Goal: Task Accomplishment & Management: Complete application form

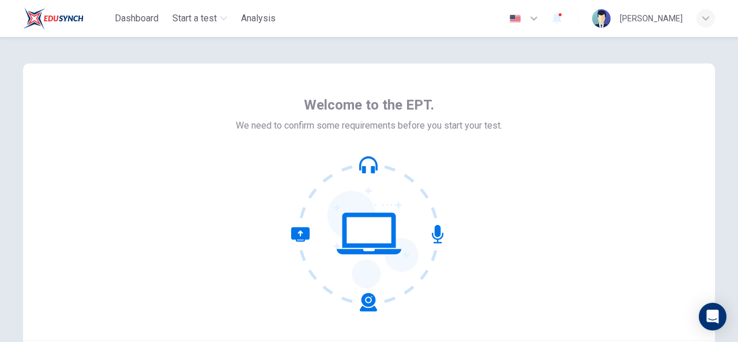
scroll to position [29, 0]
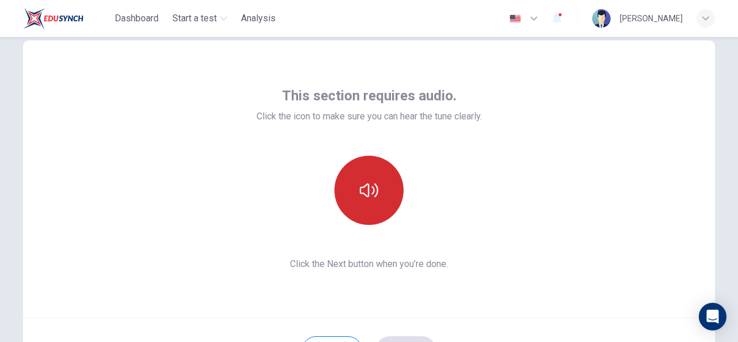
click at [379, 210] on button "button" at bounding box center [368, 190] width 69 height 69
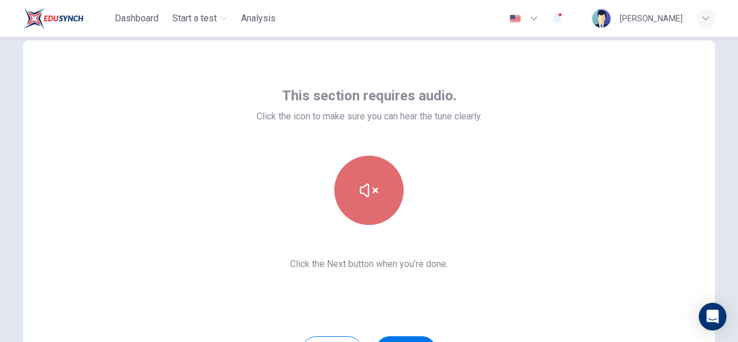
click at [379, 210] on button "button" at bounding box center [368, 190] width 69 height 69
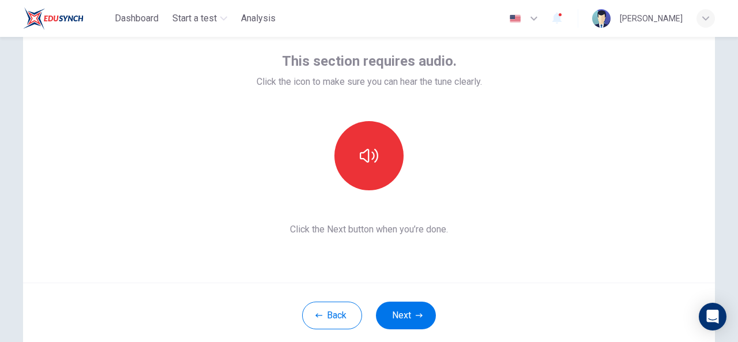
scroll to position [65, 0]
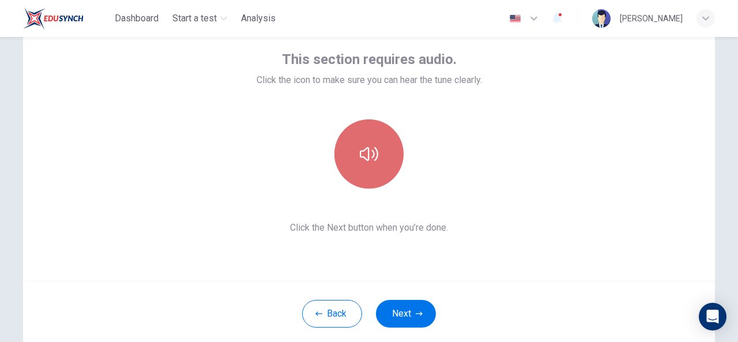
click at [374, 170] on button "button" at bounding box center [368, 153] width 69 height 69
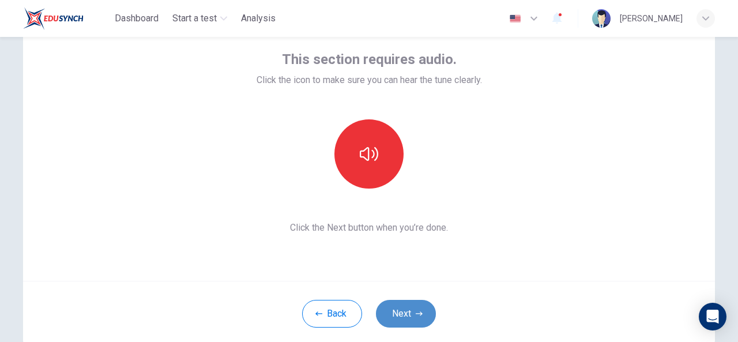
click at [408, 319] on button "Next" at bounding box center [406, 314] width 60 height 28
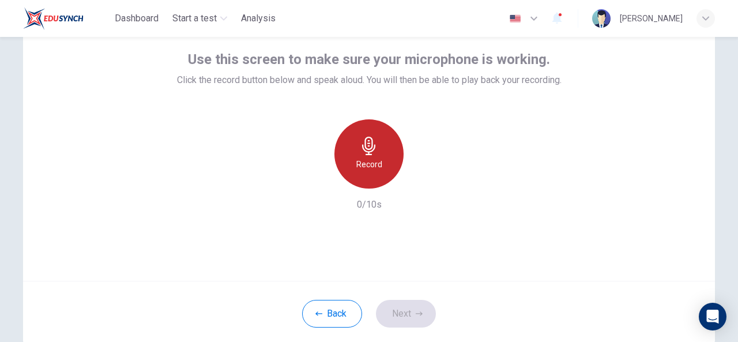
click at [368, 159] on h6 "Record" at bounding box center [369, 164] width 26 height 14
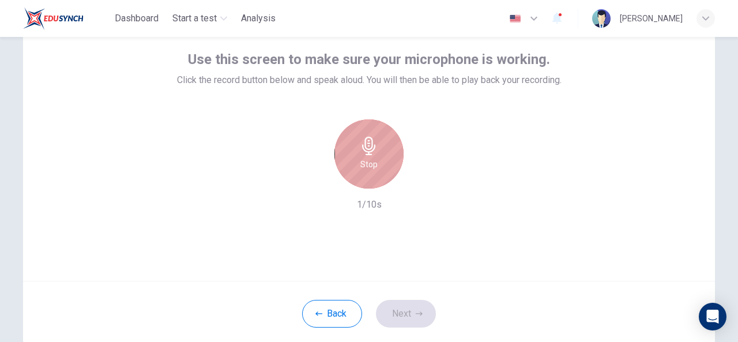
click at [367, 157] on h6 "Stop" at bounding box center [368, 164] width 17 height 14
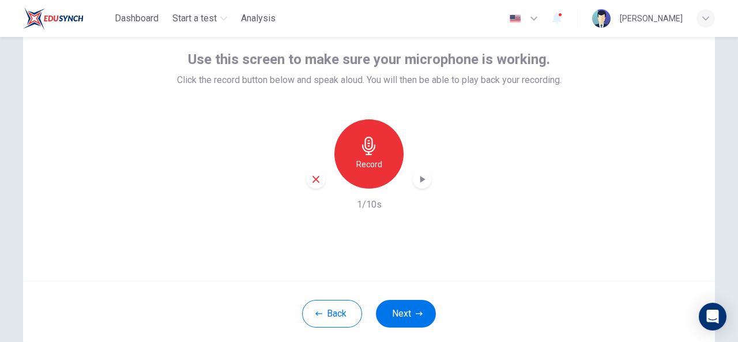
click at [420, 181] on icon "button" at bounding box center [422, 179] width 5 height 7
click at [317, 176] on icon "button" at bounding box center [316, 179] width 10 height 10
click at [370, 161] on h6 "Record" at bounding box center [369, 164] width 26 height 14
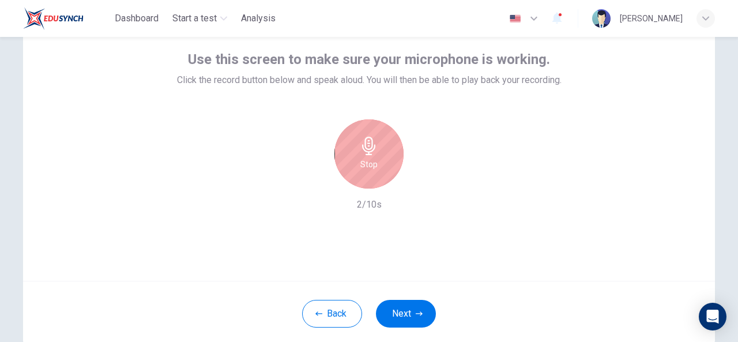
click at [369, 162] on h6 "Stop" at bounding box center [368, 164] width 17 height 14
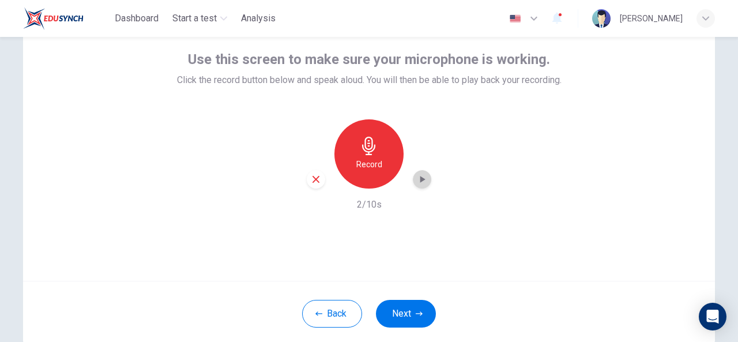
click at [416, 178] on icon "button" at bounding box center [422, 180] width 12 height 12
click at [314, 178] on icon "button" at bounding box center [316, 179] width 7 height 7
click at [396, 314] on button "Next" at bounding box center [406, 314] width 60 height 28
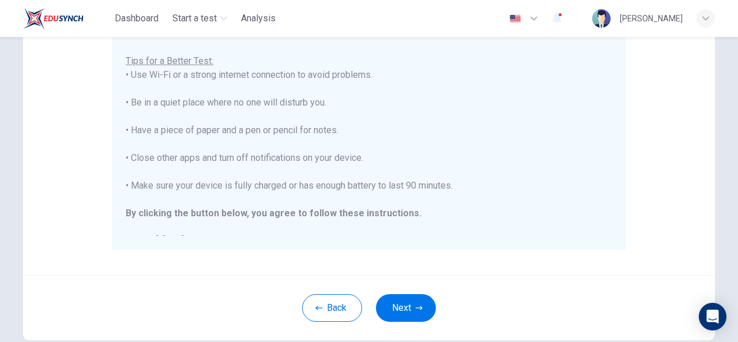
scroll to position [183, 0]
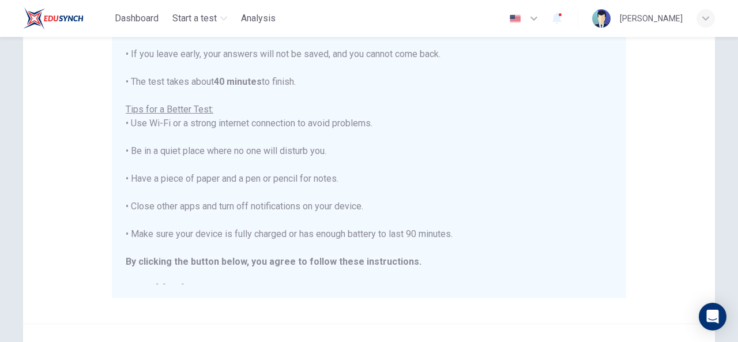
click at [613, 134] on div "You are about to start a Placement Test . Before You Start the Test: • Once you…" at bounding box center [371, 131] width 491 height 306
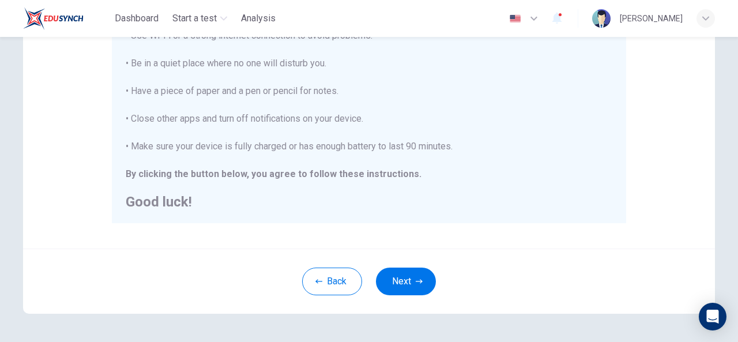
scroll to position [286, 0]
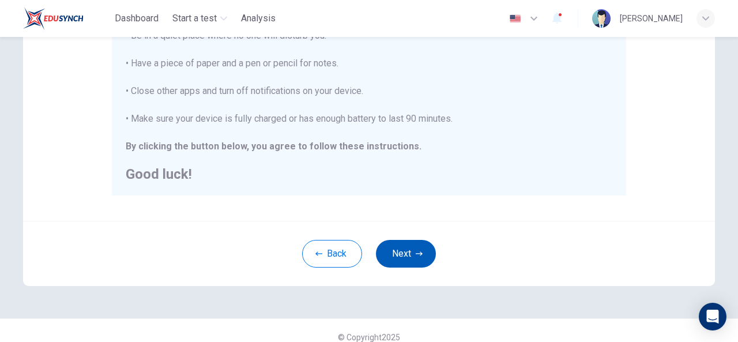
click at [409, 250] on button "Next" at bounding box center [406, 254] width 60 height 28
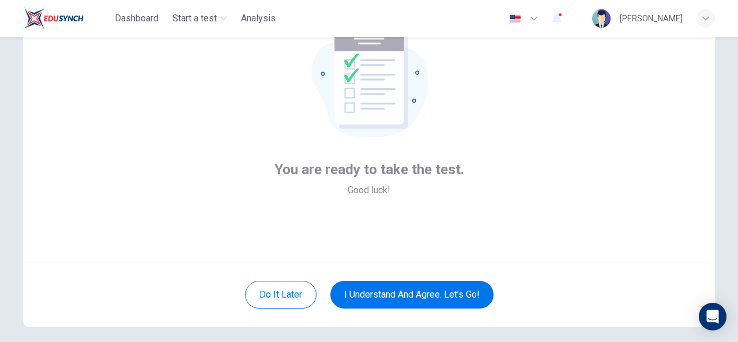
scroll to position [104, 0]
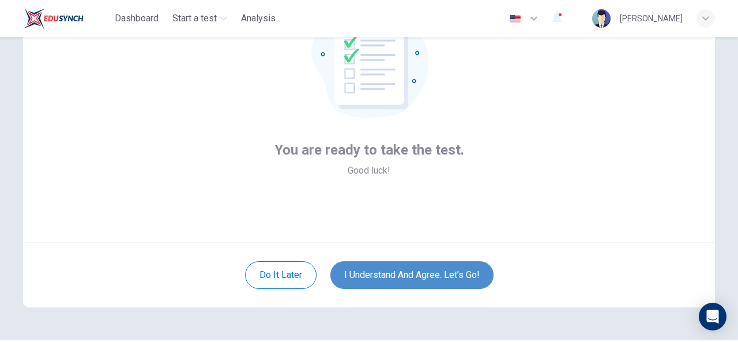
click at [416, 284] on button "I understand and agree. Let’s go!" at bounding box center [411, 275] width 163 height 28
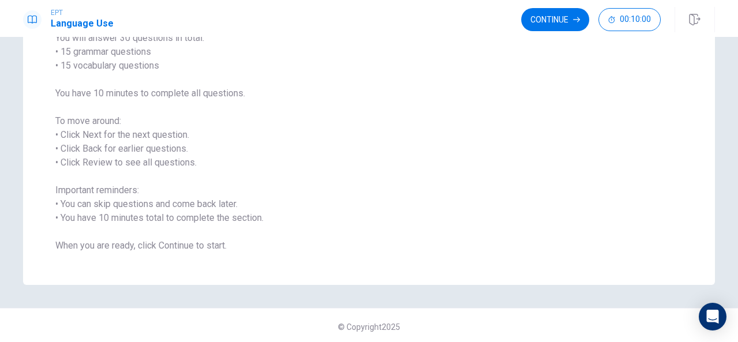
scroll to position [110, 0]
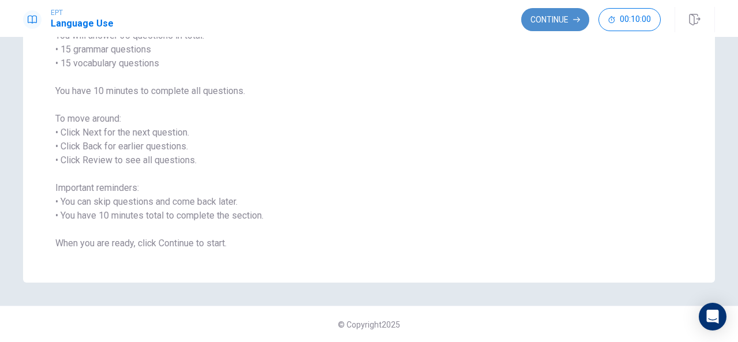
click at [551, 22] on button "Continue" at bounding box center [555, 19] width 68 height 23
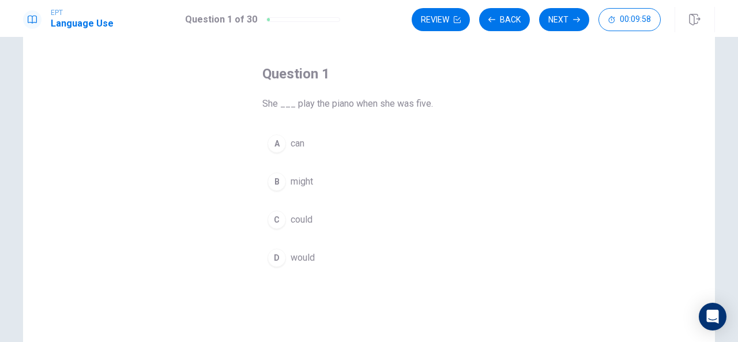
scroll to position [43, 0]
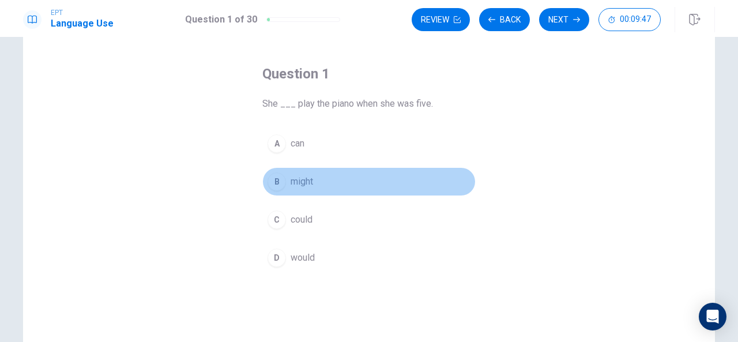
click at [278, 181] on div "B" at bounding box center [277, 181] width 18 height 18
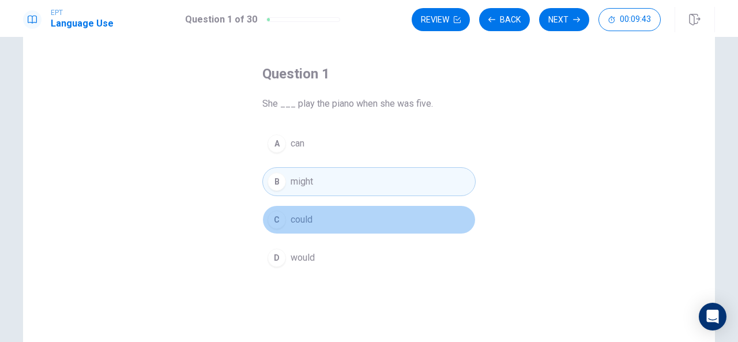
click at [274, 219] on div "C" at bounding box center [277, 219] width 18 height 18
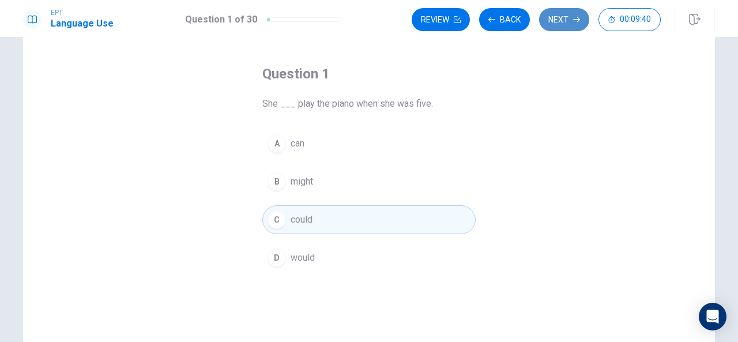
click at [577, 18] on icon "button" at bounding box center [576, 19] width 7 height 7
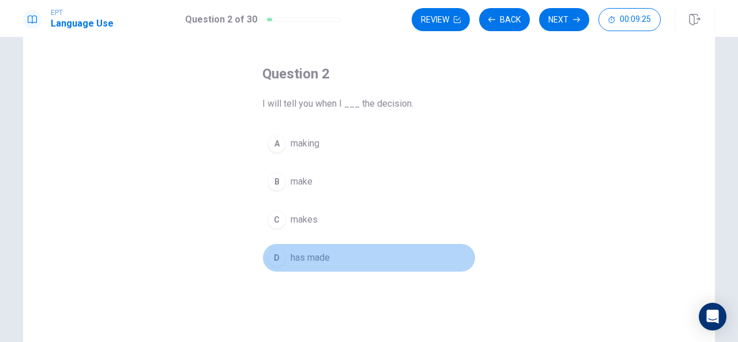
click at [277, 260] on div "D" at bounding box center [277, 258] width 18 height 18
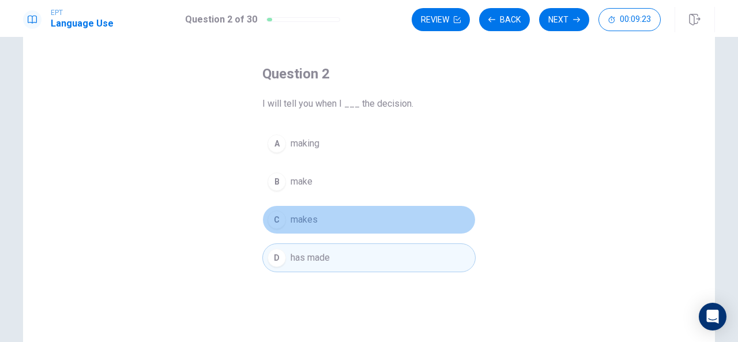
click at [270, 224] on div "C" at bounding box center [277, 219] width 18 height 18
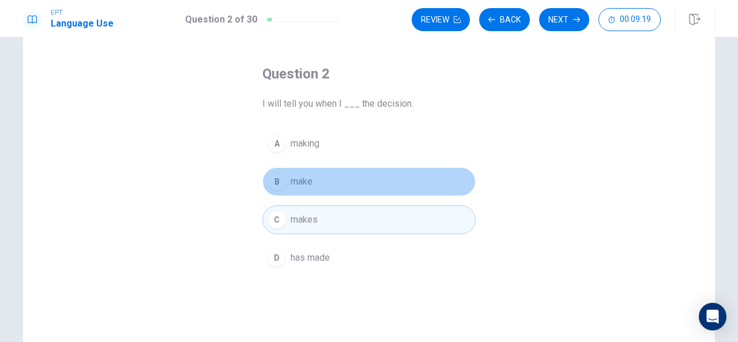
click at [277, 189] on div "B" at bounding box center [277, 181] width 18 height 18
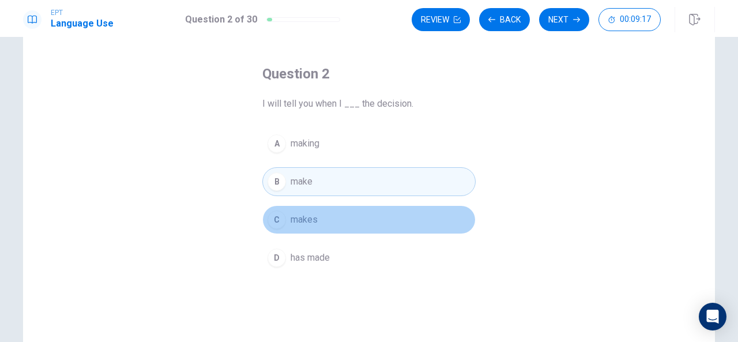
click at [280, 226] on button "C makes" at bounding box center [368, 219] width 213 height 29
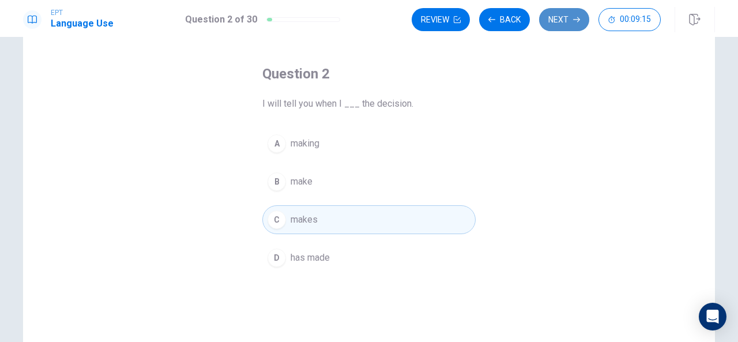
click at [545, 20] on button "Next" at bounding box center [564, 19] width 50 height 23
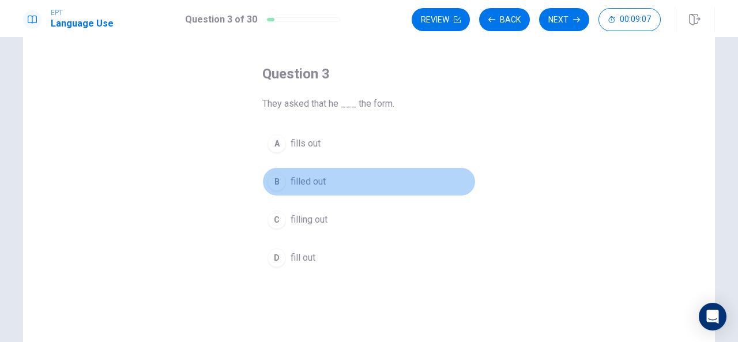
click at [281, 182] on div "B" at bounding box center [277, 181] width 18 height 18
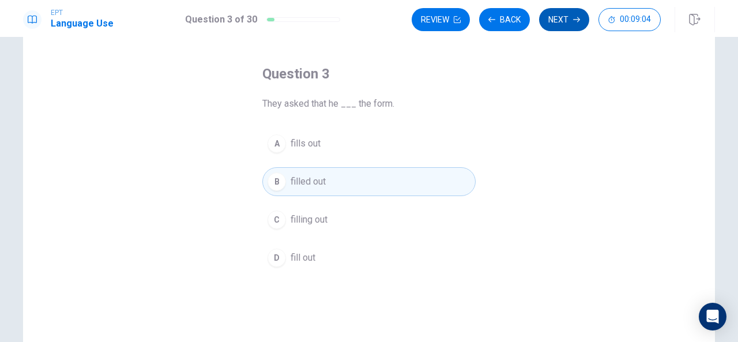
click at [556, 26] on button "Next" at bounding box center [564, 19] width 50 height 23
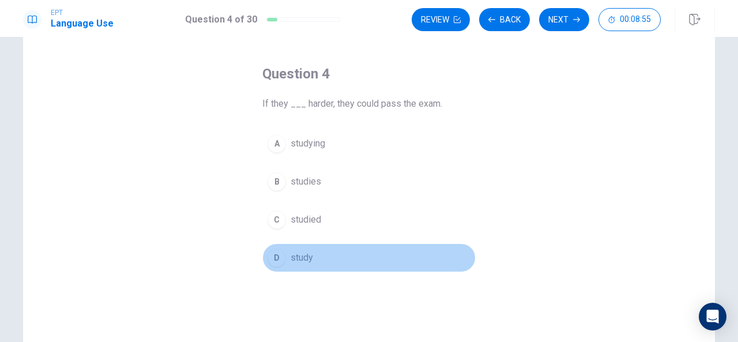
click at [291, 253] on span "study" at bounding box center [302, 258] width 22 height 14
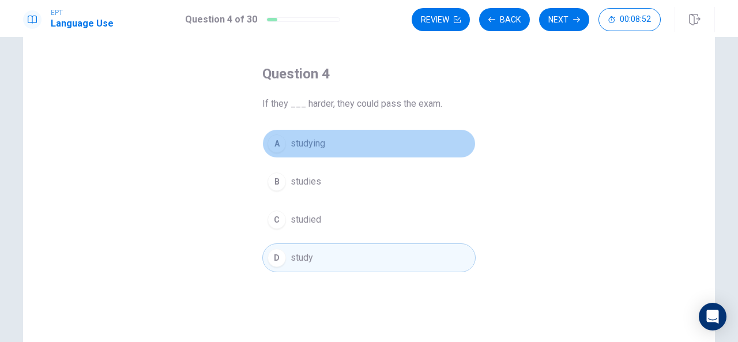
click at [303, 144] on span "studying" at bounding box center [308, 144] width 35 height 14
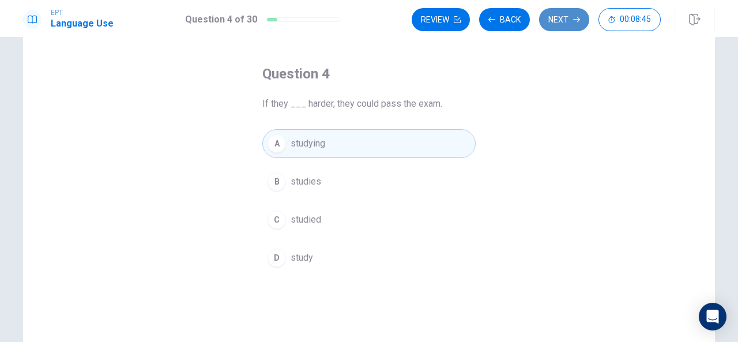
click at [558, 19] on button "Next" at bounding box center [564, 19] width 50 height 23
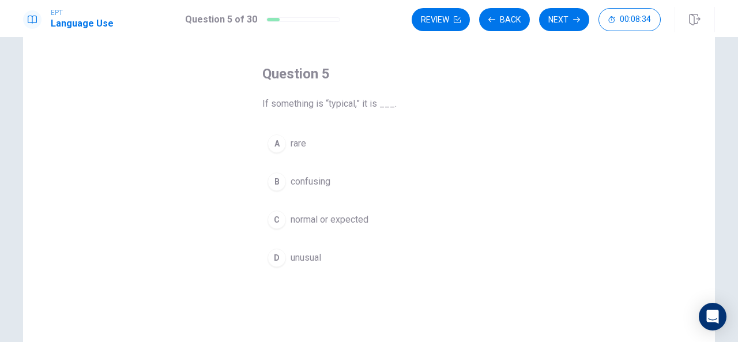
click at [313, 219] on span "normal or expected" at bounding box center [330, 220] width 78 height 14
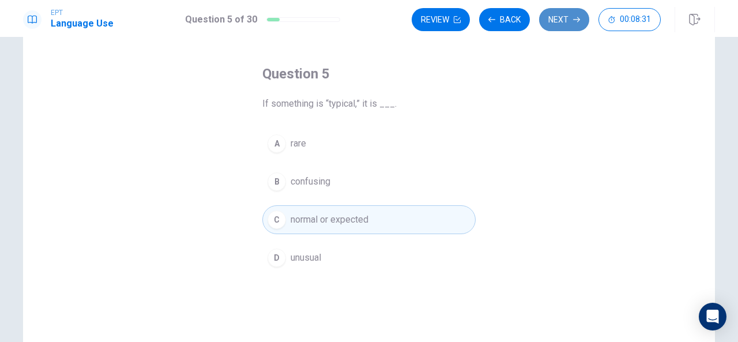
click at [562, 17] on button "Next" at bounding box center [564, 19] width 50 height 23
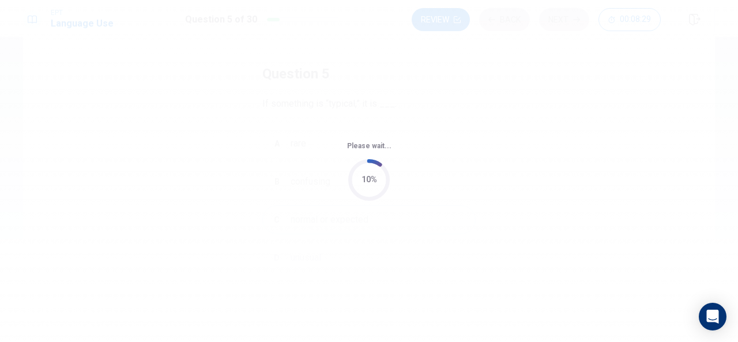
scroll to position [0, 0]
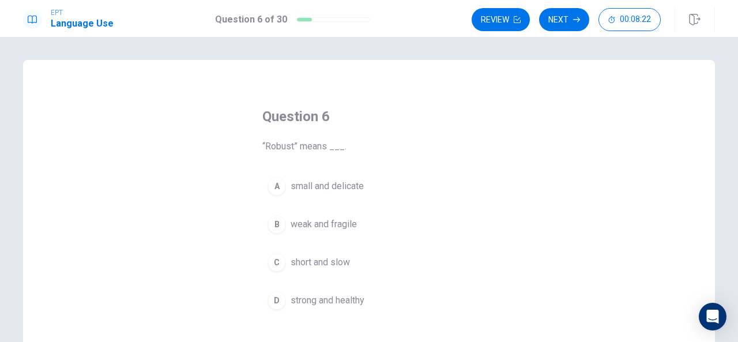
click at [274, 296] on div "D" at bounding box center [277, 300] width 18 height 18
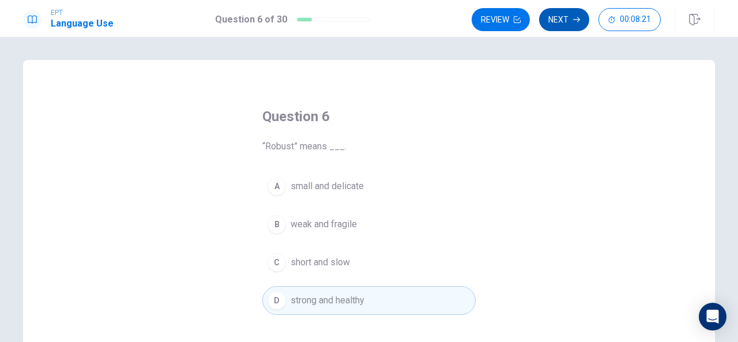
click at [558, 24] on button "Next" at bounding box center [564, 19] width 50 height 23
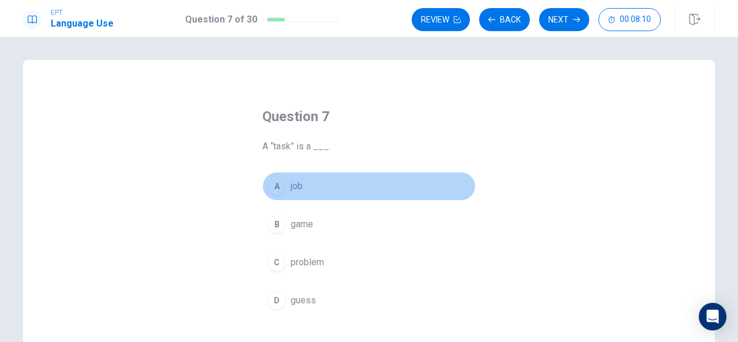
click at [298, 187] on span "job" at bounding box center [297, 186] width 12 height 14
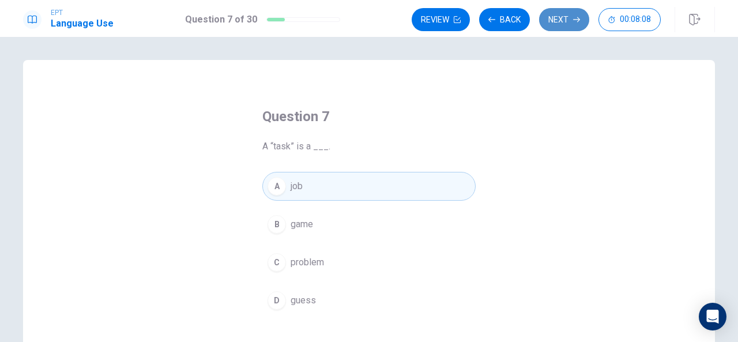
click at [563, 10] on button "Next" at bounding box center [564, 19] width 50 height 23
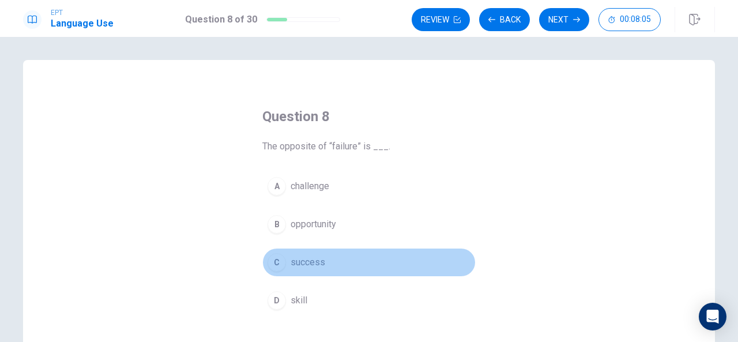
click at [274, 269] on div "C" at bounding box center [277, 262] width 18 height 18
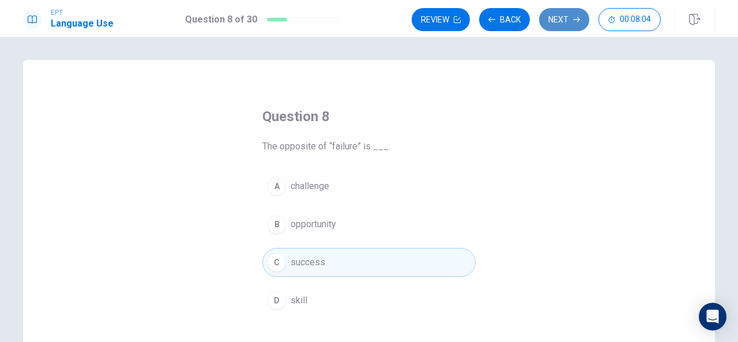
click at [571, 18] on button "Next" at bounding box center [564, 19] width 50 height 23
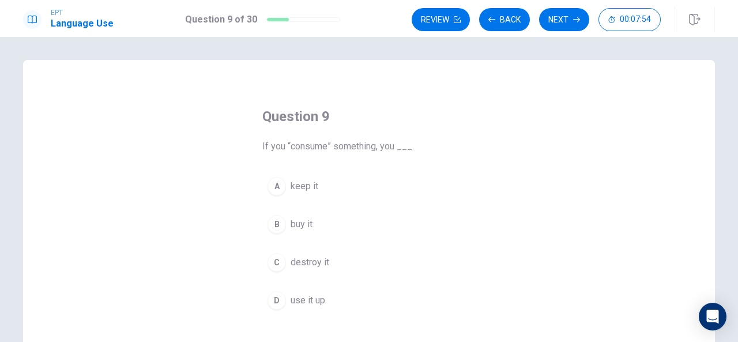
click at [291, 299] on span "use it up" at bounding box center [308, 300] width 35 height 14
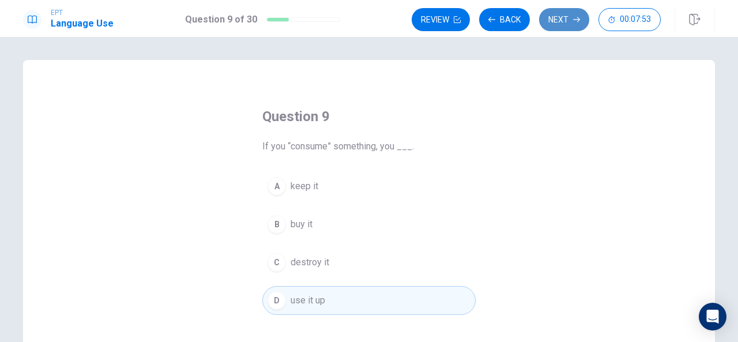
click at [552, 20] on button "Next" at bounding box center [564, 19] width 50 height 23
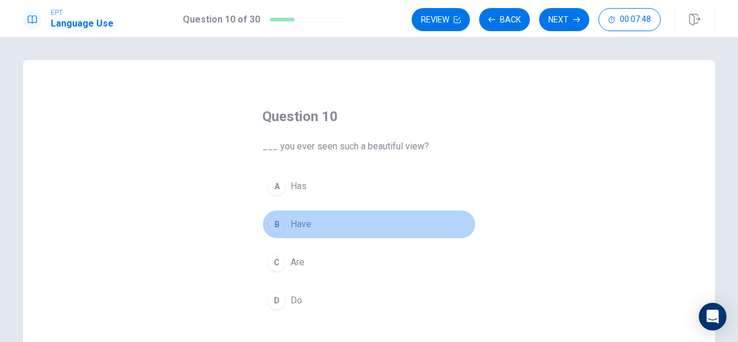
click at [300, 222] on span "Have" at bounding box center [301, 224] width 21 height 14
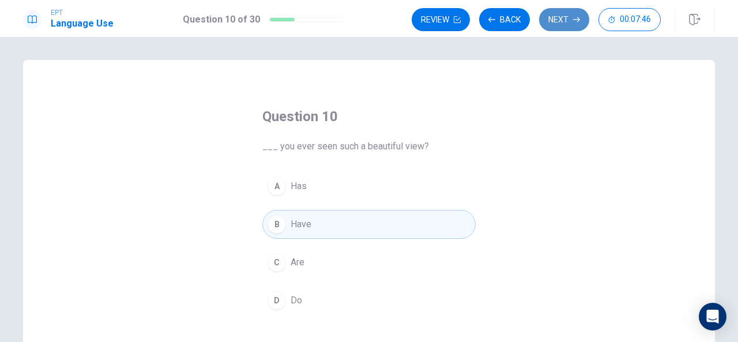
click at [547, 10] on button "Next" at bounding box center [564, 19] width 50 height 23
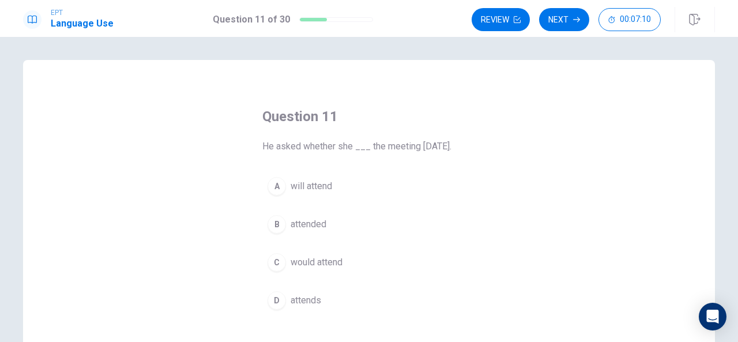
click at [317, 266] on span "would attend" at bounding box center [317, 262] width 52 height 14
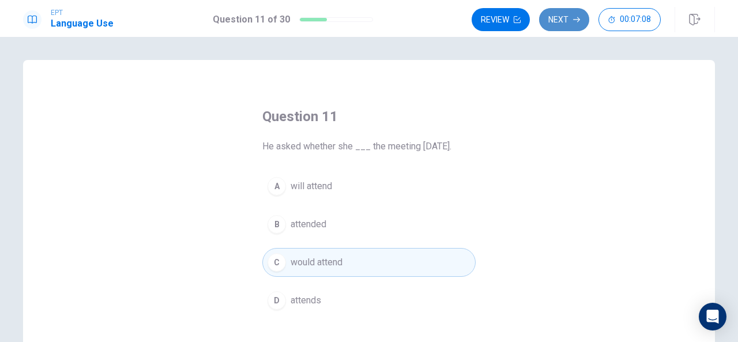
click at [558, 22] on button "Next" at bounding box center [564, 19] width 50 height 23
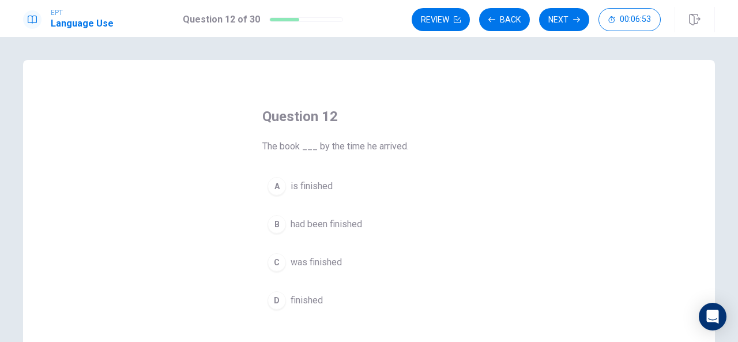
click at [311, 265] on span "was finished" at bounding box center [316, 262] width 51 height 14
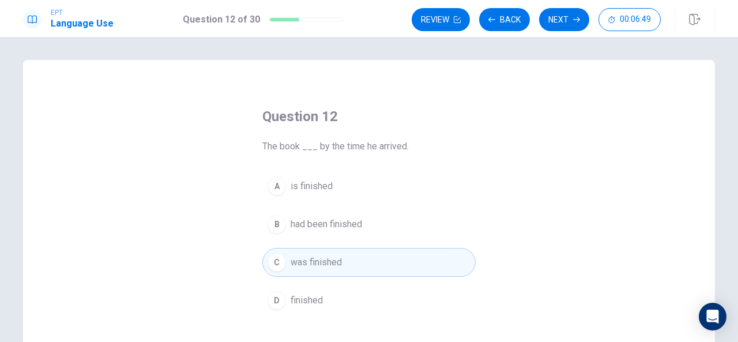
click at [336, 225] on span "had been finished" at bounding box center [326, 224] width 71 height 14
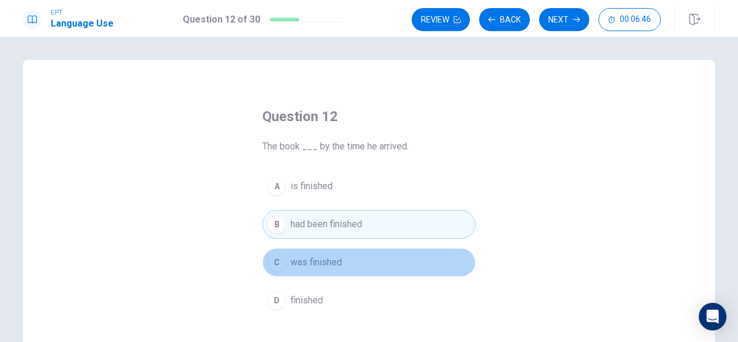
click at [368, 272] on button "C was finished" at bounding box center [368, 262] width 213 height 29
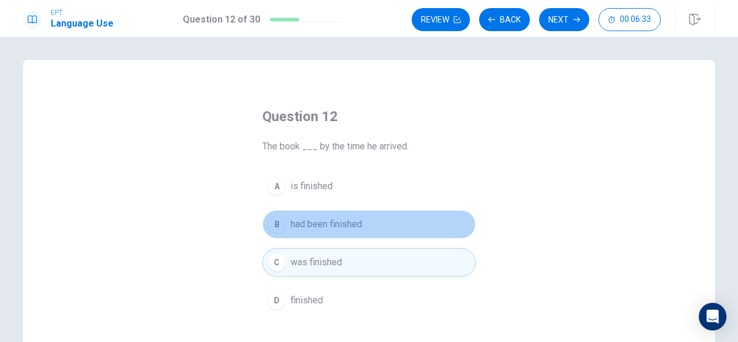
click at [330, 223] on span "had been finished" at bounding box center [326, 224] width 71 height 14
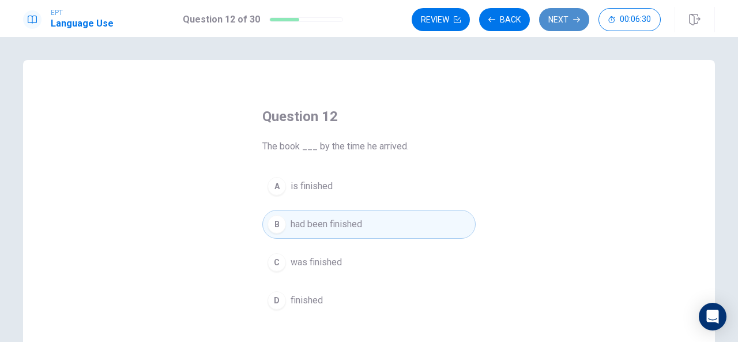
click at [562, 14] on button "Next" at bounding box center [564, 19] width 50 height 23
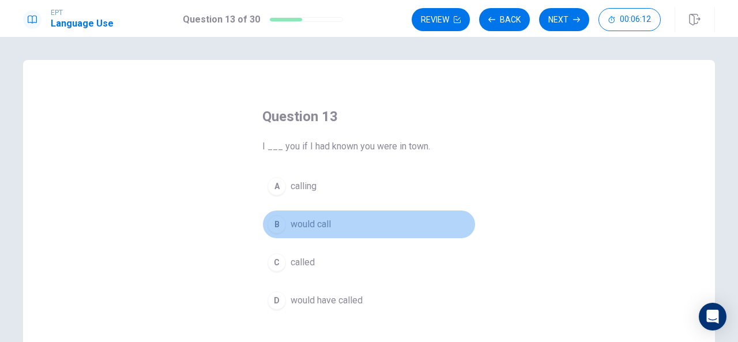
click at [314, 229] on span "would call" at bounding box center [311, 224] width 40 height 14
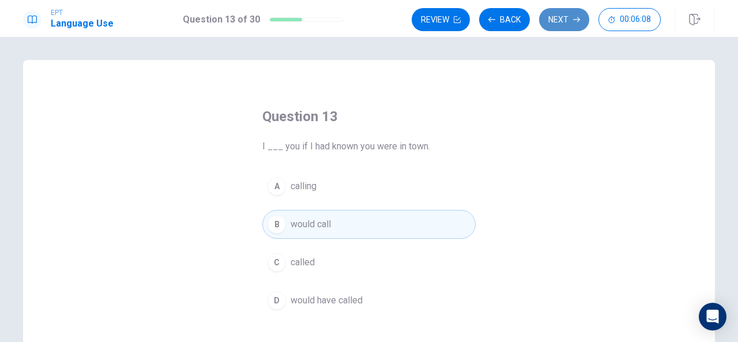
click at [564, 18] on button "Next" at bounding box center [564, 19] width 50 height 23
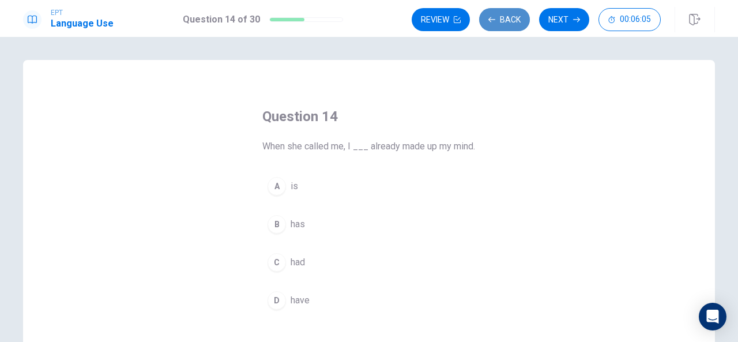
click at [487, 19] on button "Back" at bounding box center [504, 19] width 51 height 23
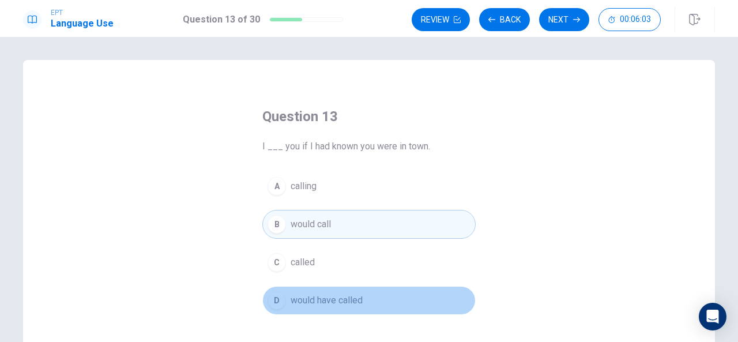
click at [337, 298] on span "would have called" at bounding box center [327, 300] width 72 height 14
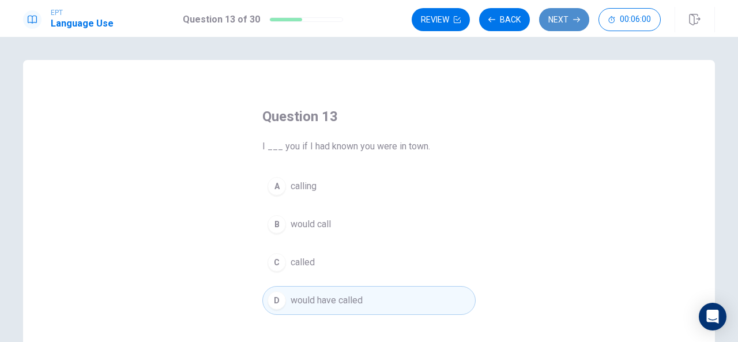
click at [558, 19] on button "Next" at bounding box center [564, 19] width 50 height 23
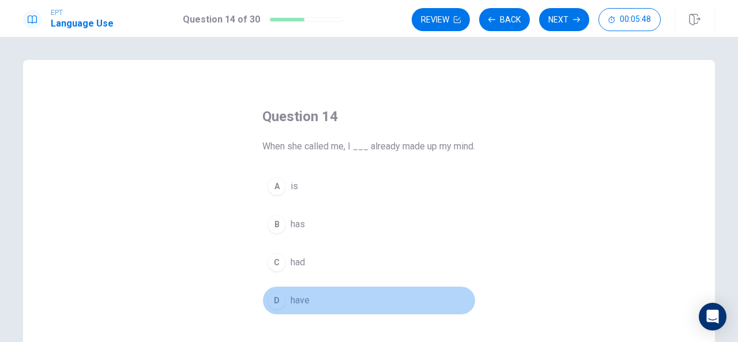
click at [301, 307] on span "have" at bounding box center [300, 300] width 19 height 14
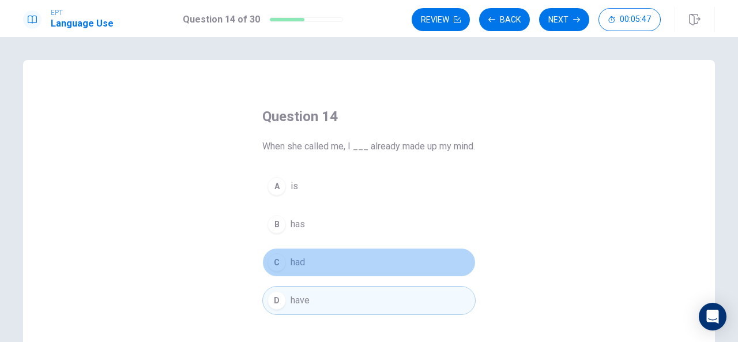
click at [311, 273] on button "C had" at bounding box center [368, 262] width 213 height 29
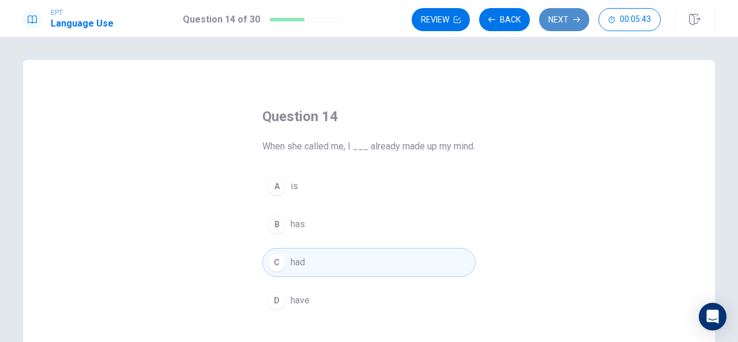
click at [559, 19] on button "Next" at bounding box center [564, 19] width 50 height 23
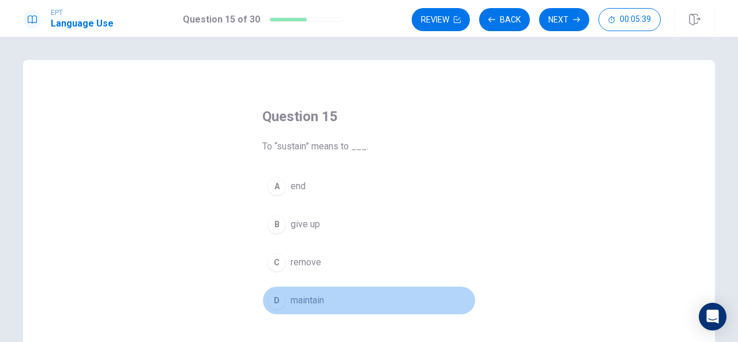
click at [307, 296] on span "maintain" at bounding box center [307, 300] width 33 height 14
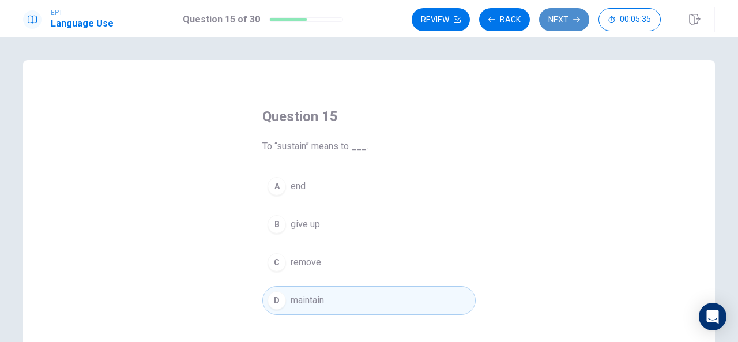
click at [555, 22] on button "Next" at bounding box center [564, 19] width 50 height 23
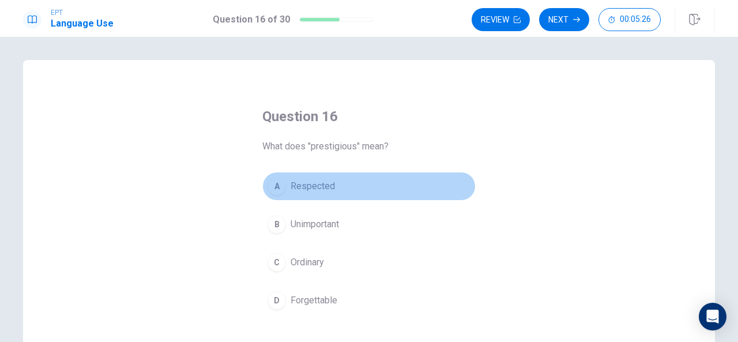
click at [327, 183] on span "Respected" at bounding box center [313, 186] width 44 height 14
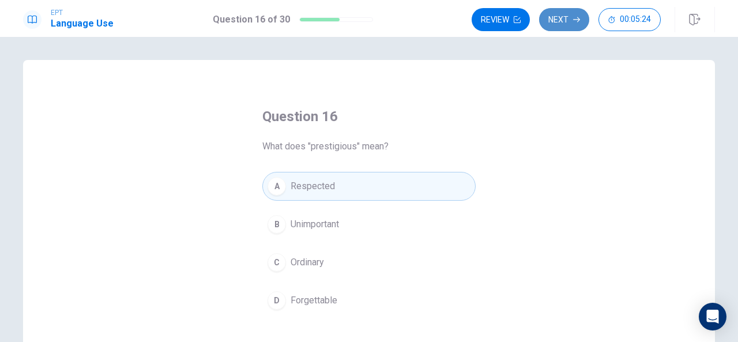
click at [562, 20] on button "Next" at bounding box center [564, 19] width 50 height 23
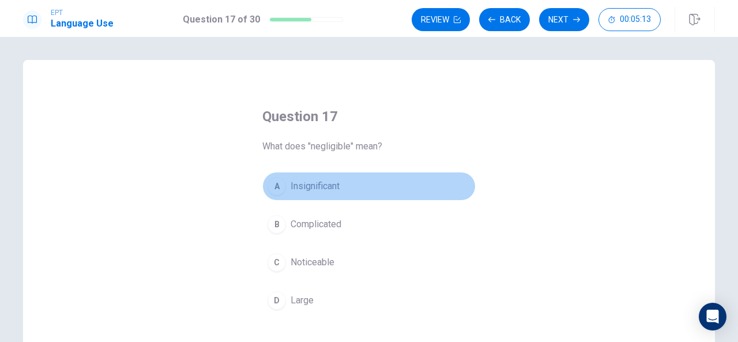
click at [311, 193] on span "Insignificant" at bounding box center [315, 186] width 49 height 14
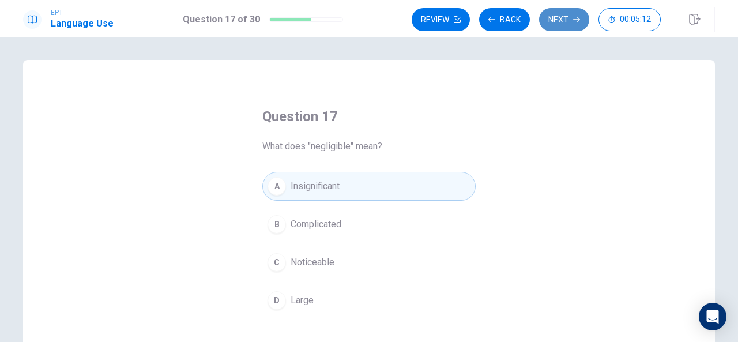
click at [572, 12] on button "Next" at bounding box center [564, 19] width 50 height 23
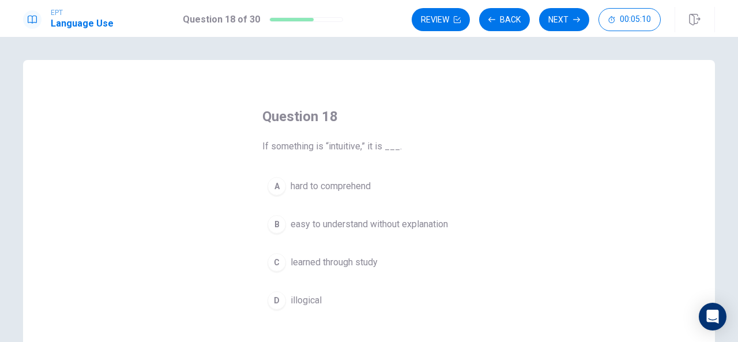
click at [351, 228] on span "easy to understand without explanation" at bounding box center [369, 224] width 157 height 14
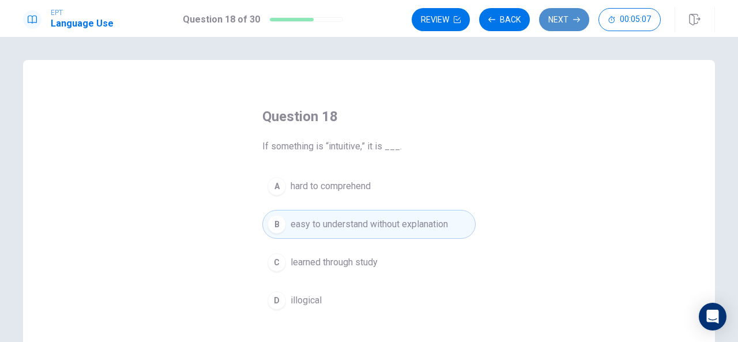
click at [561, 14] on button "Next" at bounding box center [564, 19] width 50 height 23
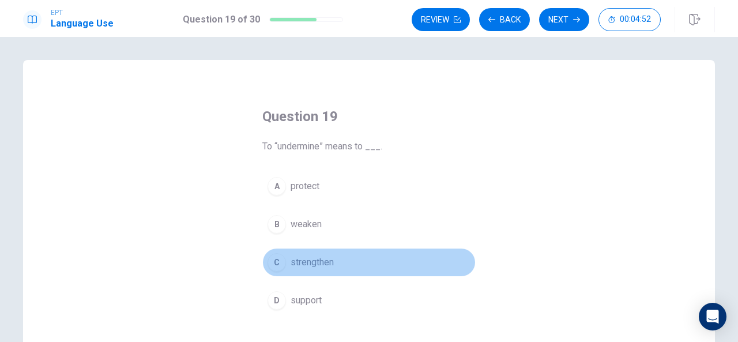
click at [316, 259] on span "strengthen" at bounding box center [312, 262] width 43 height 14
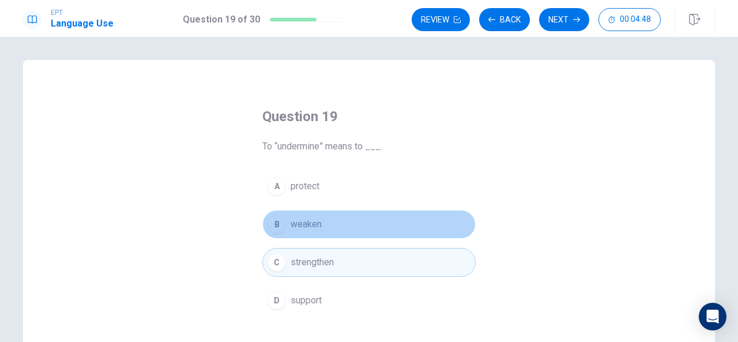
click at [322, 235] on button "B weaken" at bounding box center [368, 224] width 213 height 29
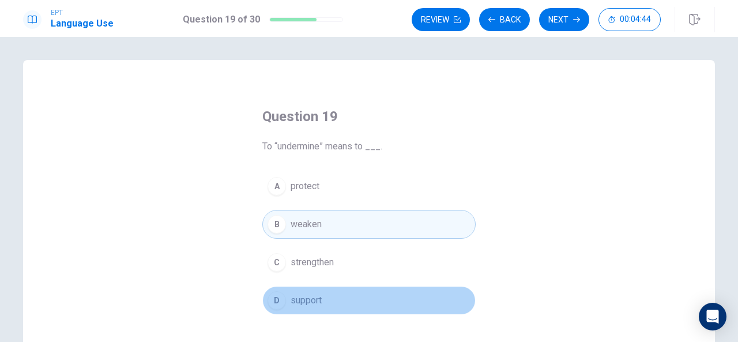
click at [318, 303] on span "support" at bounding box center [306, 300] width 31 height 14
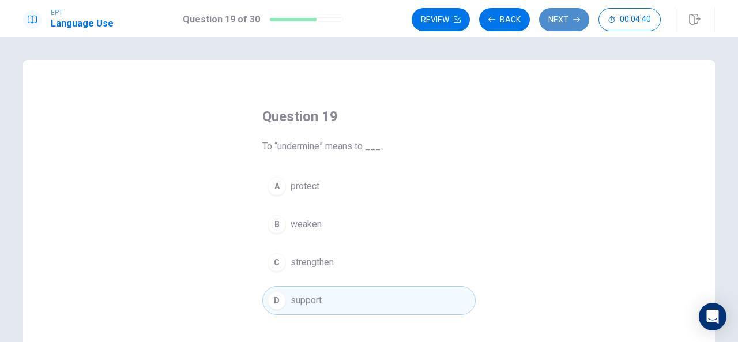
click at [570, 22] on button "Next" at bounding box center [564, 19] width 50 height 23
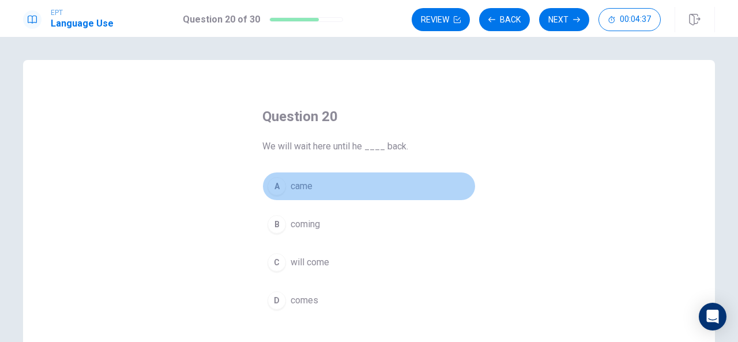
click at [299, 185] on span "came" at bounding box center [302, 186] width 22 height 14
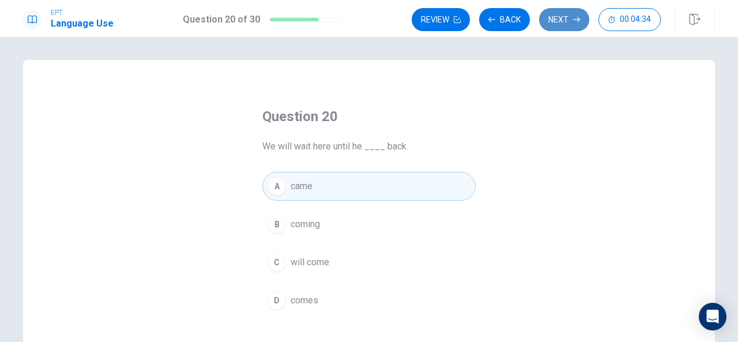
click at [564, 18] on button "Next" at bounding box center [564, 19] width 50 height 23
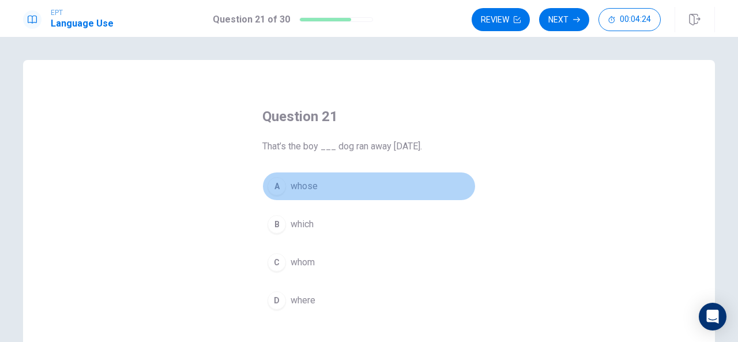
click at [273, 186] on div "A" at bounding box center [277, 186] width 18 height 18
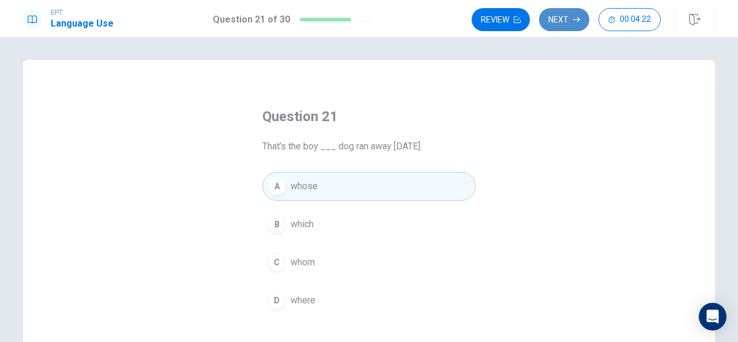
click at [580, 25] on button "Next" at bounding box center [564, 19] width 50 height 23
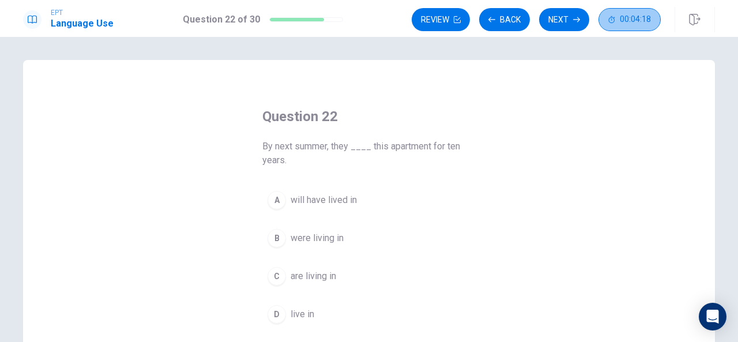
click at [628, 21] on span "00:04:18" at bounding box center [635, 19] width 31 height 9
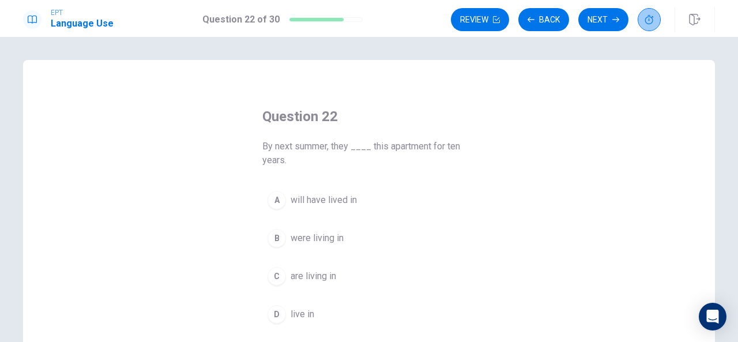
click at [646, 18] on icon "button" at bounding box center [649, 19] width 9 height 9
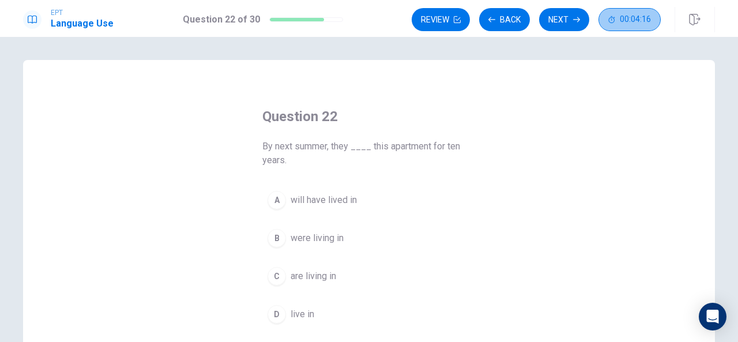
click at [646, 18] on span "00:04:16" at bounding box center [635, 19] width 31 height 9
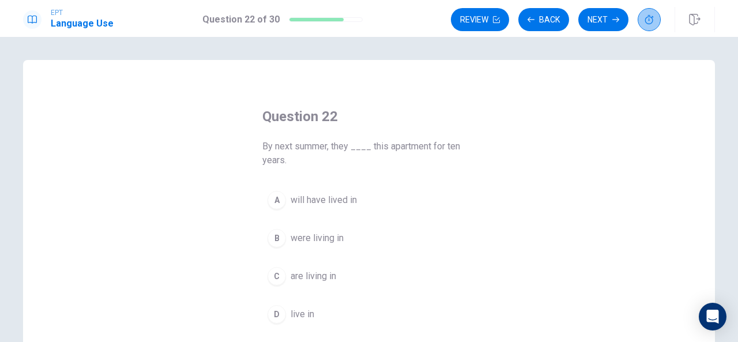
click at [646, 18] on icon "button" at bounding box center [649, 19] width 9 height 9
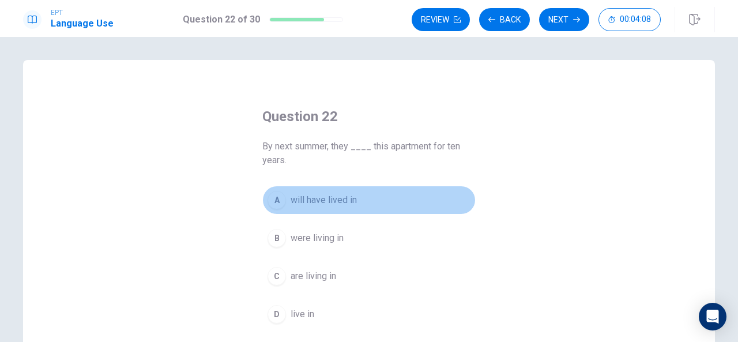
click at [321, 197] on span "will have lived in" at bounding box center [324, 200] width 66 height 14
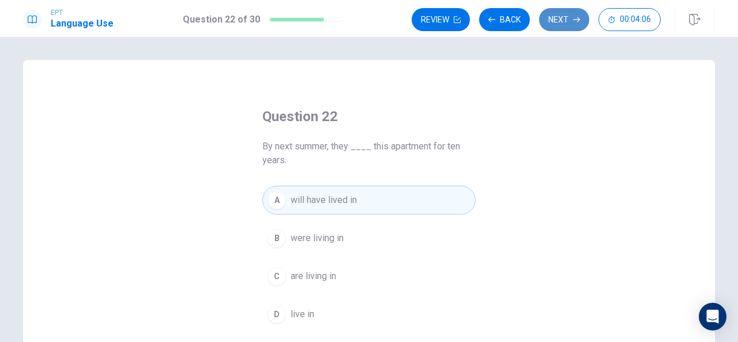
click at [558, 20] on button "Next" at bounding box center [564, 19] width 50 height 23
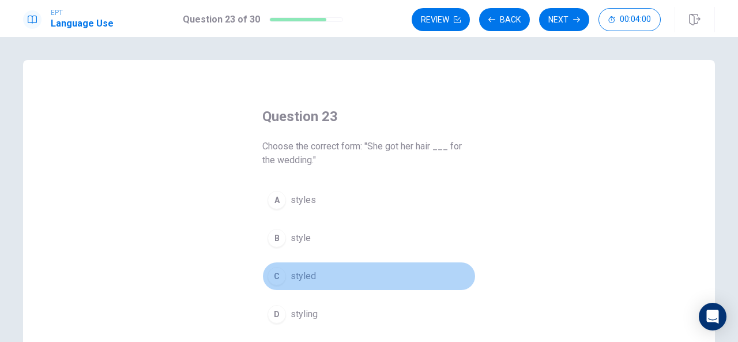
click at [300, 280] on span "styled" at bounding box center [303, 276] width 25 height 14
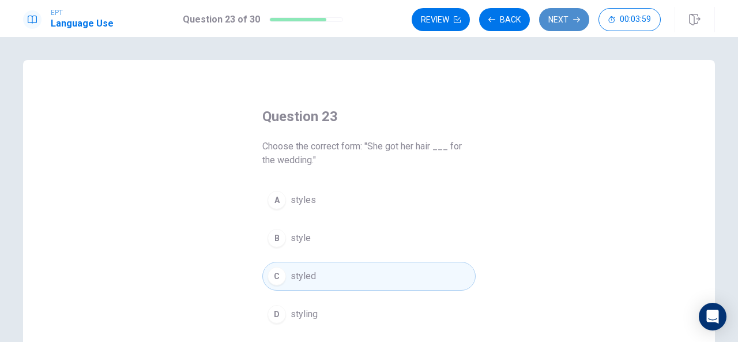
click at [565, 17] on button "Next" at bounding box center [564, 19] width 50 height 23
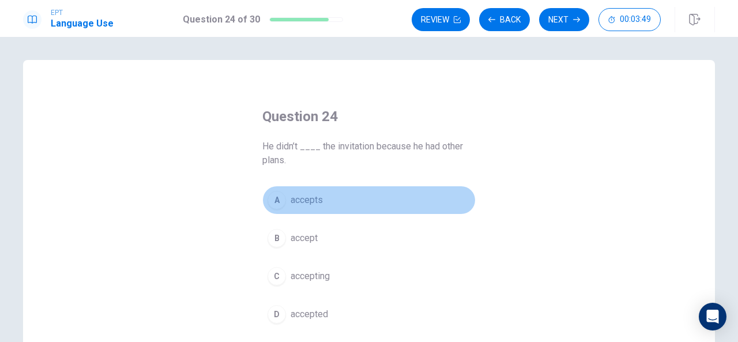
click at [311, 196] on span "accepts" at bounding box center [307, 200] width 32 height 14
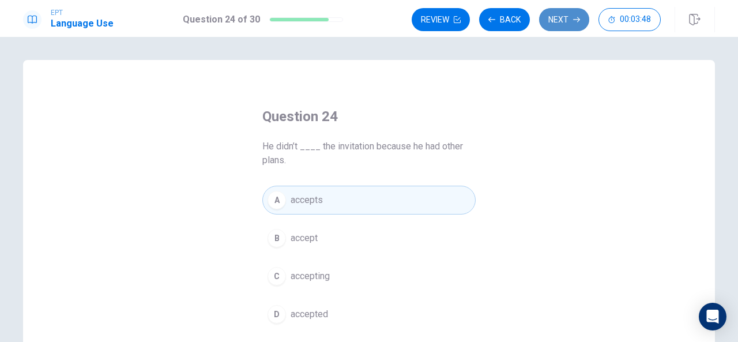
click at [566, 24] on button "Next" at bounding box center [564, 19] width 50 height 23
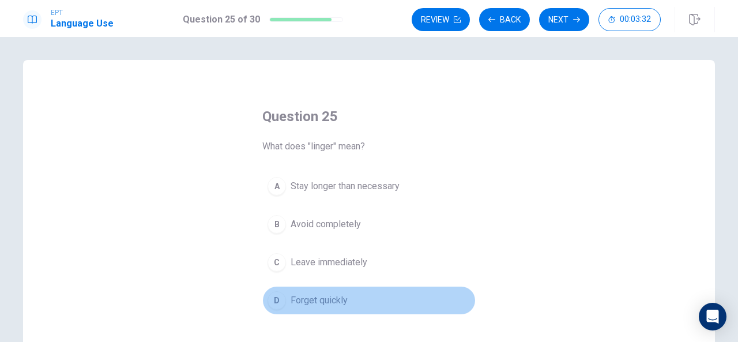
click at [326, 297] on span "Forget quickly" at bounding box center [319, 300] width 57 height 14
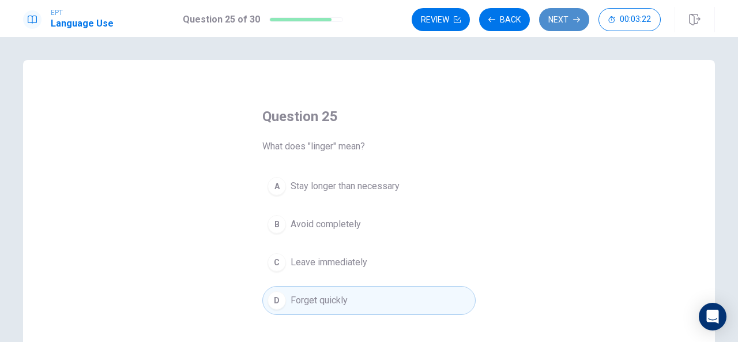
click at [552, 29] on button "Next" at bounding box center [564, 19] width 50 height 23
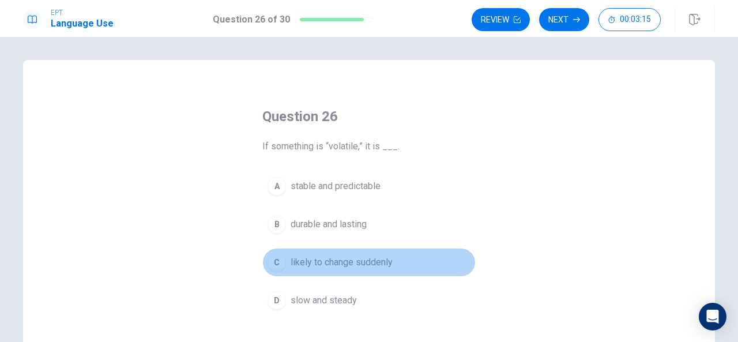
click at [345, 261] on span "likely to change suddenly" at bounding box center [342, 262] width 102 height 14
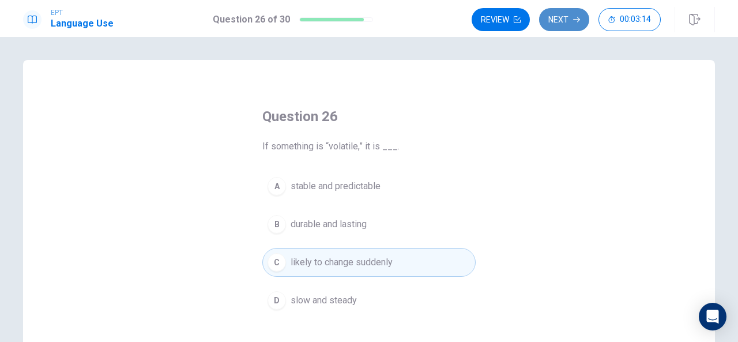
click at [579, 24] on button "Next" at bounding box center [564, 19] width 50 height 23
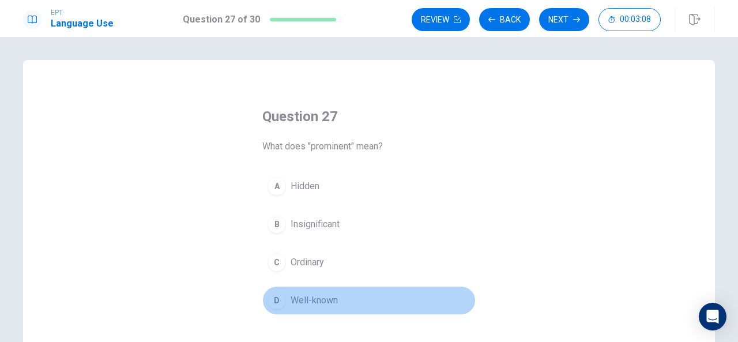
click at [306, 293] on span "Well-known" at bounding box center [314, 300] width 47 height 14
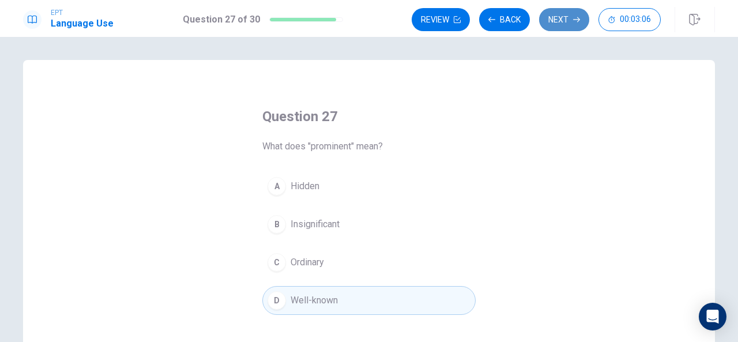
click at [560, 21] on button "Next" at bounding box center [564, 19] width 50 height 23
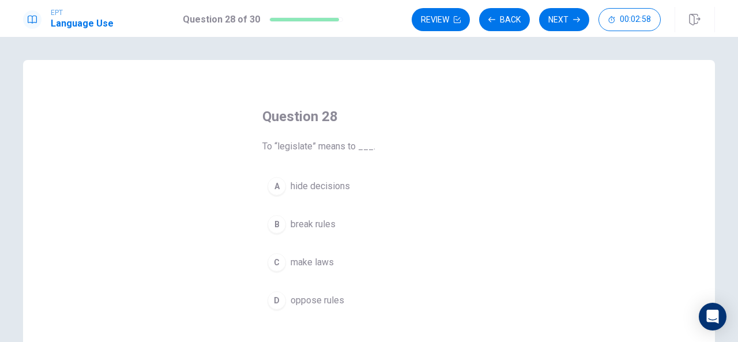
click at [314, 261] on span "make laws" at bounding box center [312, 262] width 43 height 14
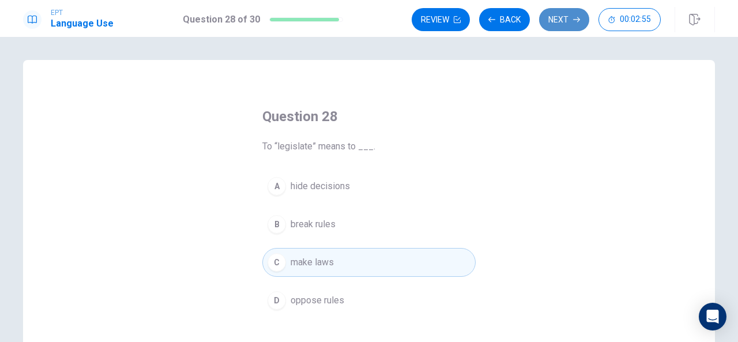
click at [566, 27] on button "Next" at bounding box center [564, 19] width 50 height 23
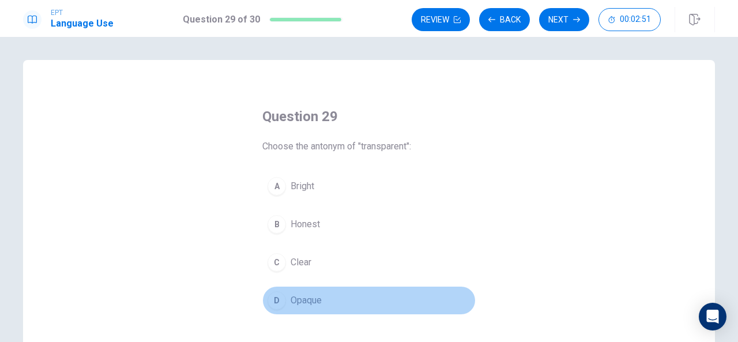
click at [310, 291] on button "D Opaque" at bounding box center [368, 300] width 213 height 29
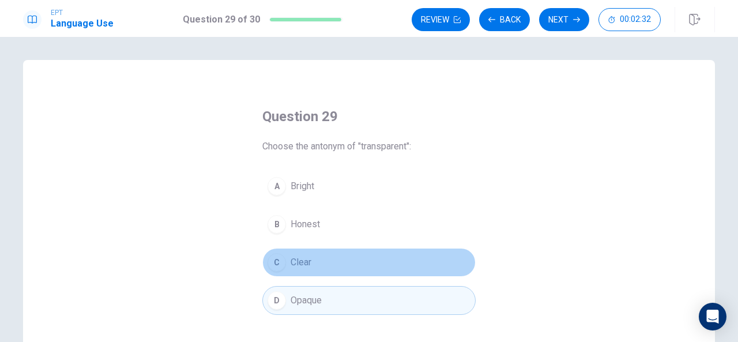
click at [322, 266] on button "C Clear" at bounding box center [368, 262] width 213 height 29
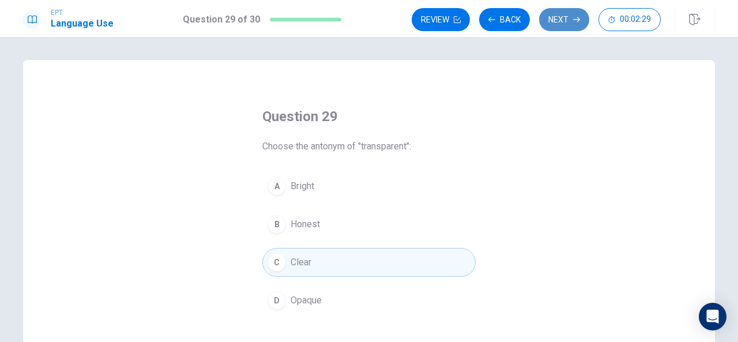
click at [572, 23] on button "Next" at bounding box center [564, 19] width 50 height 23
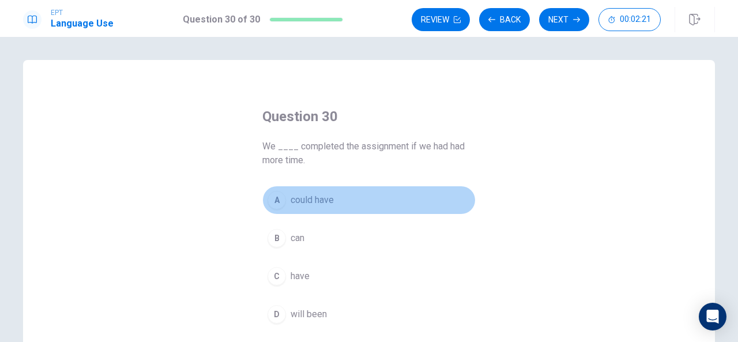
click at [295, 200] on span "could have" at bounding box center [312, 200] width 43 height 14
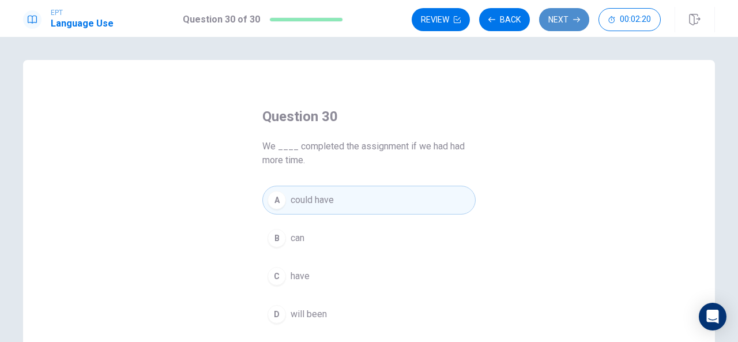
click at [570, 13] on button "Next" at bounding box center [564, 19] width 50 height 23
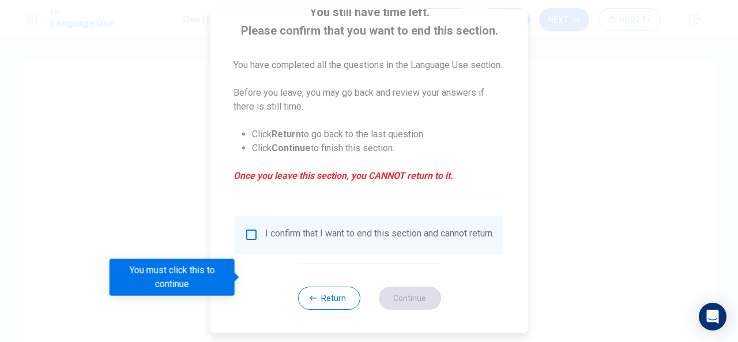
scroll to position [101, 0]
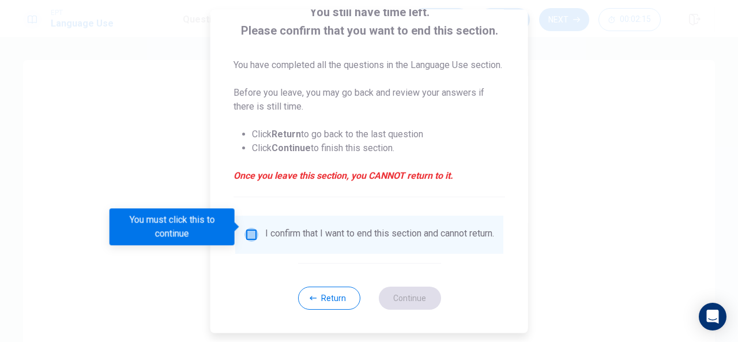
click at [244, 228] on input "You must click this to continue" at bounding box center [251, 235] width 14 height 14
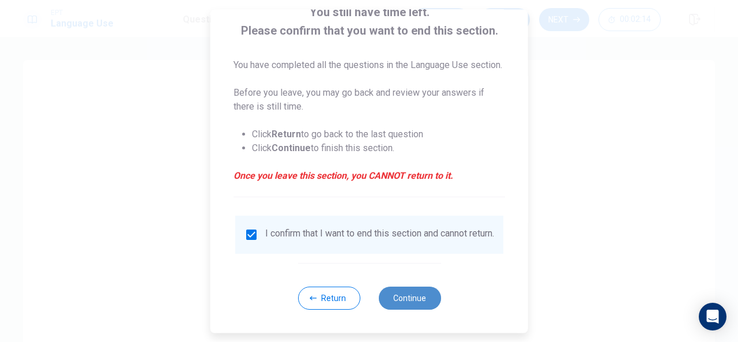
click at [409, 289] on button "Continue" at bounding box center [409, 298] width 62 height 23
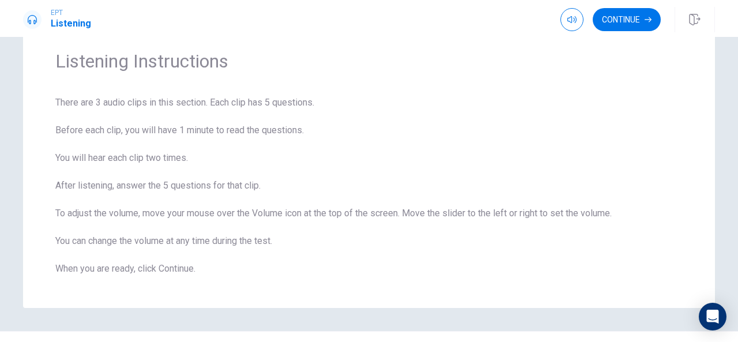
scroll to position [42, 0]
click at [620, 14] on button "Continue" at bounding box center [627, 19] width 68 height 23
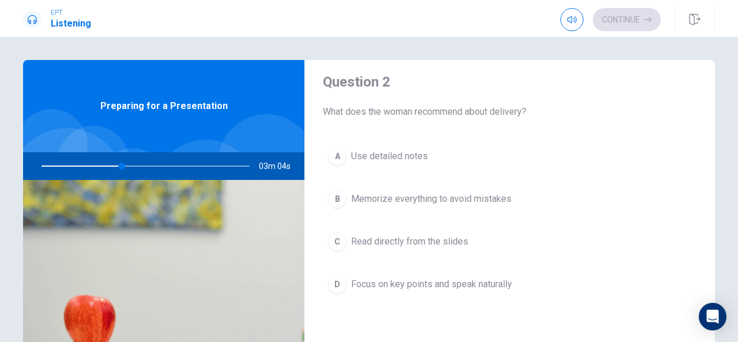
scroll to position [308, 0]
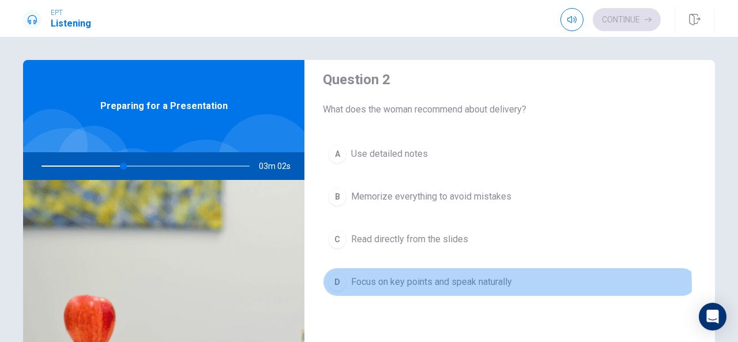
click at [443, 283] on span "Focus on key points and speak naturally" at bounding box center [431, 282] width 161 height 14
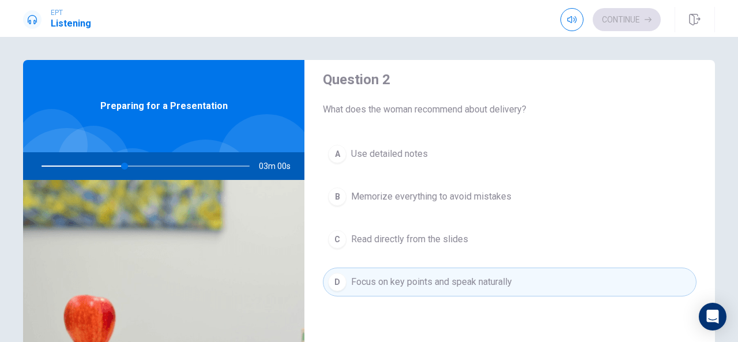
drag, startPoint x: 714, startPoint y: 202, endPoint x: 711, endPoint y: 152, distance: 50.2
click at [711, 152] on div "Question 1 What does the man plan to do next? A Rewrite his script B Rehearse h…" at bounding box center [369, 260] width 729 height 401
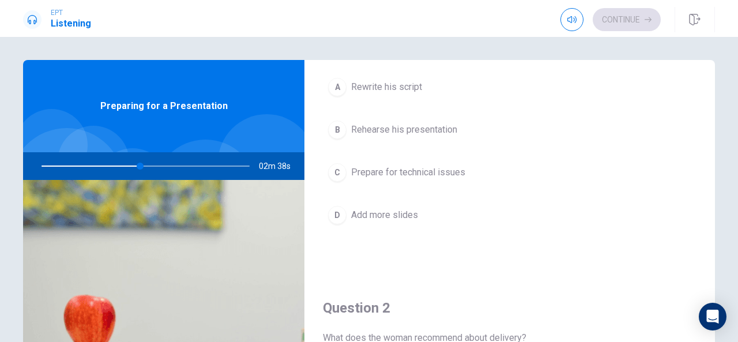
scroll to position [82, 0]
click at [431, 141] on div "A Rewrite his script B Rehearse his presentation C Prepare for technical issues…" at bounding box center [510, 160] width 374 height 180
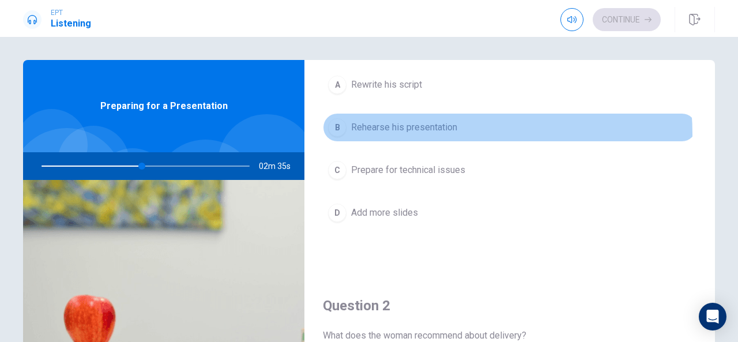
click at [432, 133] on span "Rehearse his presentation" at bounding box center [404, 128] width 106 height 14
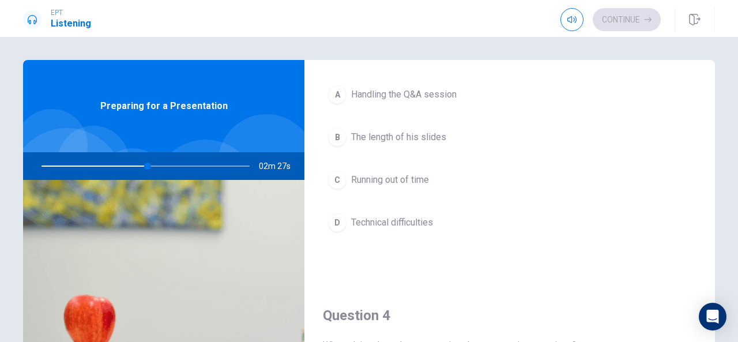
scroll to position [665, 0]
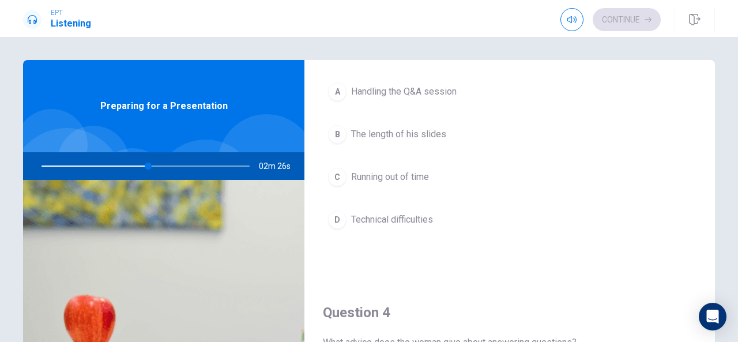
drag, startPoint x: 473, startPoint y: 106, endPoint x: 462, endPoint y: 77, distance: 30.8
click at [462, 77] on div "A Handling the Q&A session B The length of his slides C Running out of time D T…" at bounding box center [510, 167] width 374 height 180
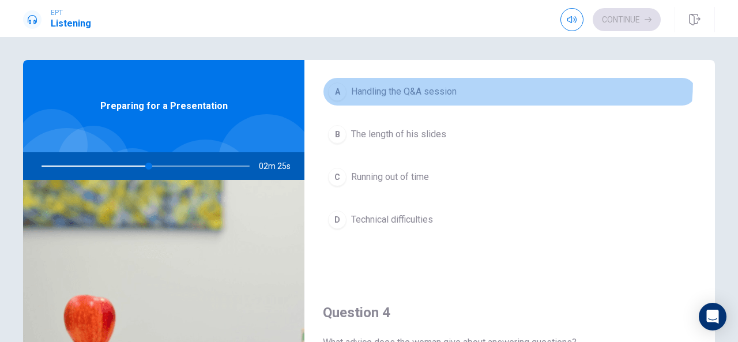
click at [462, 77] on button "A Handling the Q&A session" at bounding box center [510, 91] width 374 height 29
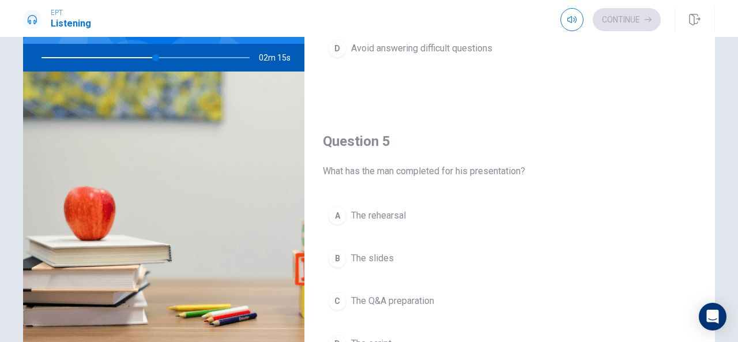
scroll to position [111, 0]
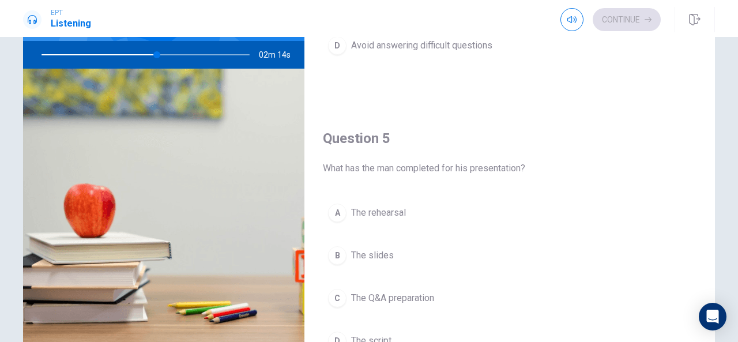
click at [466, 258] on button "B The slides" at bounding box center [510, 255] width 374 height 29
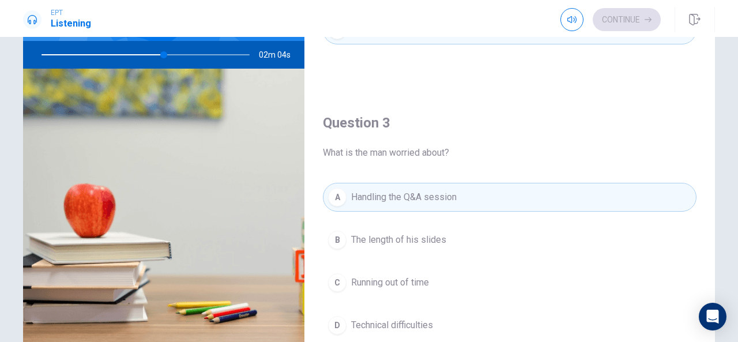
scroll to position [439, 0]
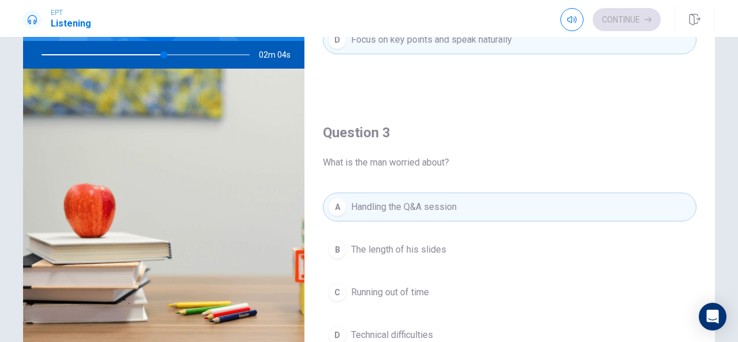
click at [701, 107] on div "Question 3 What is the man worried about? A Handling the Q&A session B The leng…" at bounding box center [509, 247] width 411 height 295
drag, startPoint x: 714, startPoint y: 157, endPoint x: 715, endPoint y: 185, distance: 27.1
click at [716, 189] on div "Question 1 What does the man plan to do next? A Rewrite his script B Rehearse h…" at bounding box center [369, 149] width 729 height 401
drag, startPoint x: 705, startPoint y: 140, endPoint x: 698, endPoint y: 93, distance: 47.7
click at [698, 93] on div "Question 1 What does the man plan to do next? A Rewrite his script B Rehearse h…" at bounding box center [509, 248] width 411 height 1476
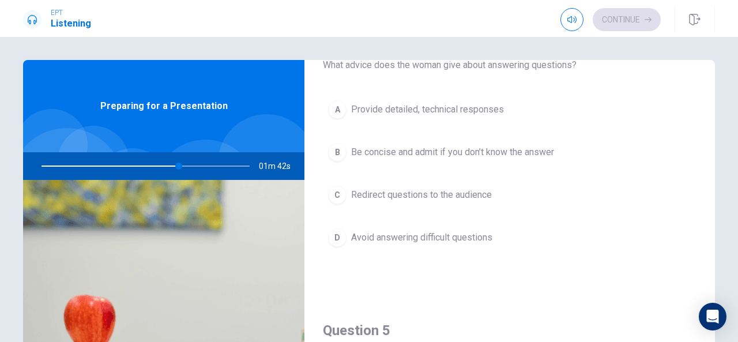
scroll to position [940, 0]
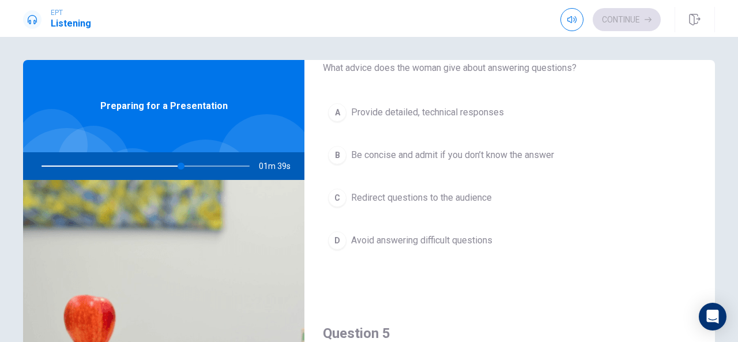
click at [525, 160] on button "B Be concise and admit if you don’t know the answer" at bounding box center [510, 155] width 374 height 29
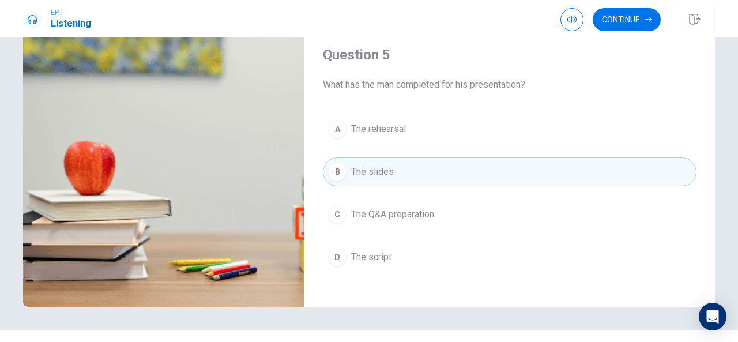
scroll to position [1067, 0]
drag, startPoint x: 731, startPoint y: 224, endPoint x: 732, endPoint y: 191, distance: 32.9
click at [732, 191] on div "Question 1 What does the man plan to do next? A Rewrite his script B Rehearse h…" at bounding box center [369, 189] width 738 height 305
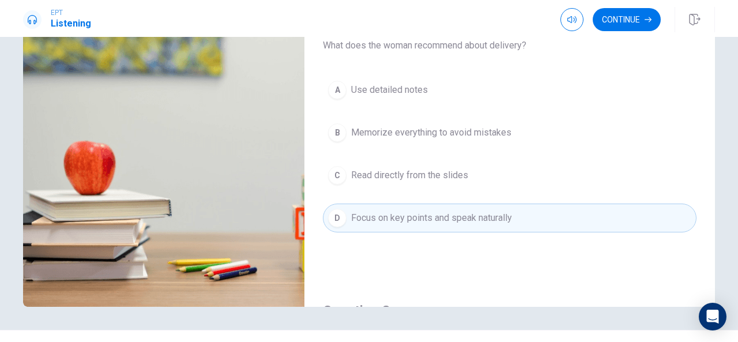
scroll to position [193, 0]
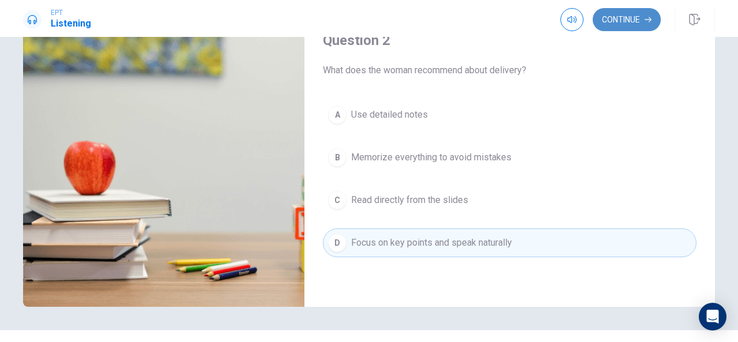
click at [631, 25] on button "Continue" at bounding box center [627, 19] width 68 height 23
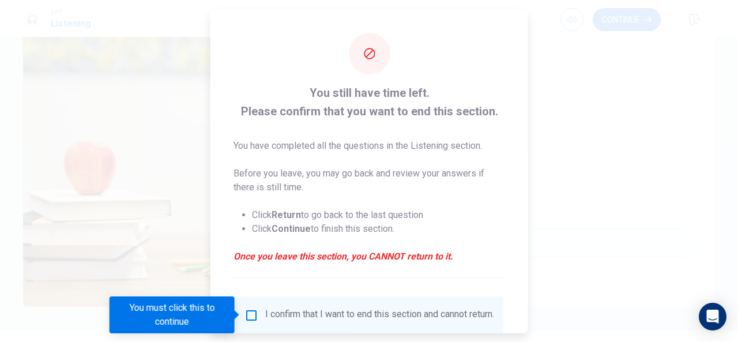
click at [253, 311] on input "You must click this to continue" at bounding box center [251, 315] width 14 height 14
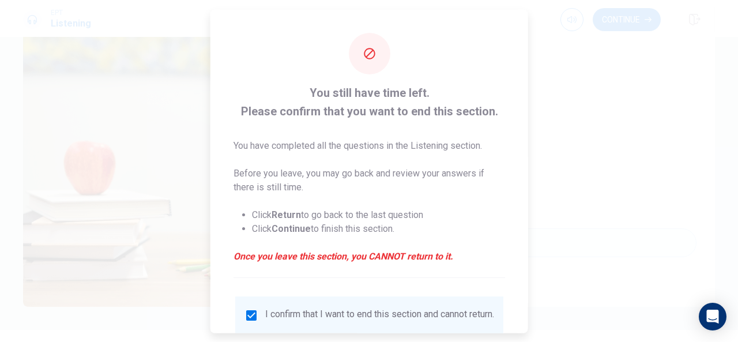
click at [618, 151] on div at bounding box center [369, 171] width 738 height 342
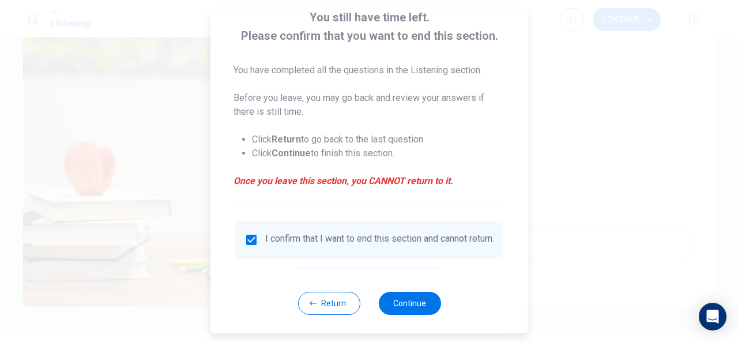
scroll to position [88, 0]
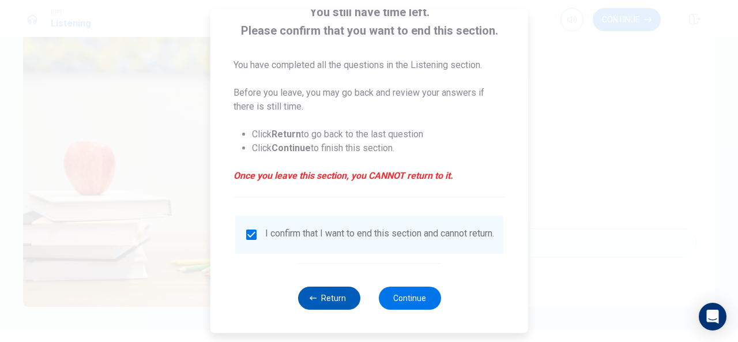
click at [330, 306] on button "Return" at bounding box center [329, 298] width 62 height 23
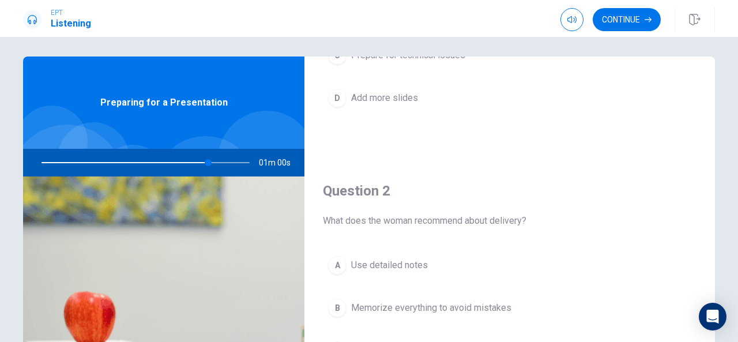
scroll to position [0, 0]
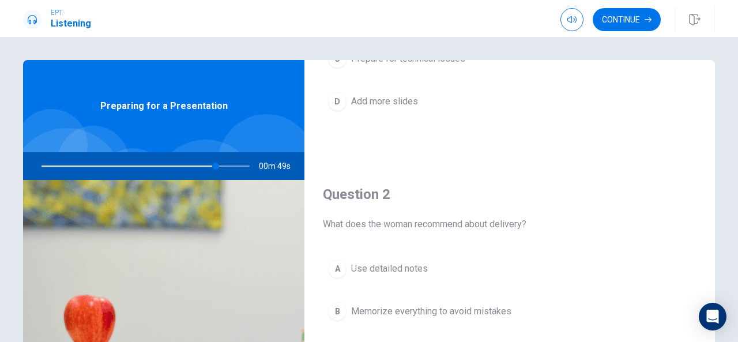
drag, startPoint x: 706, startPoint y: 179, endPoint x: 706, endPoint y: 89, distance: 90.5
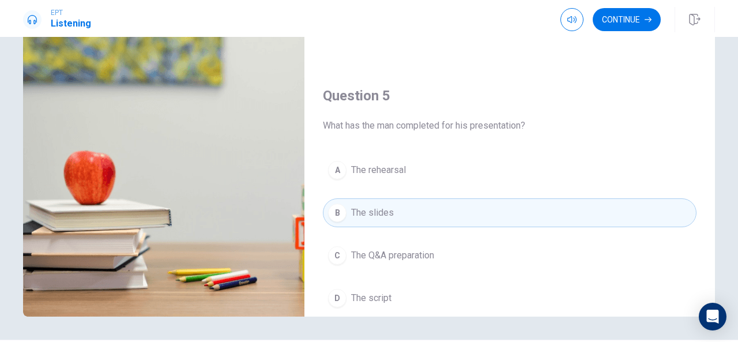
scroll to position [149, 0]
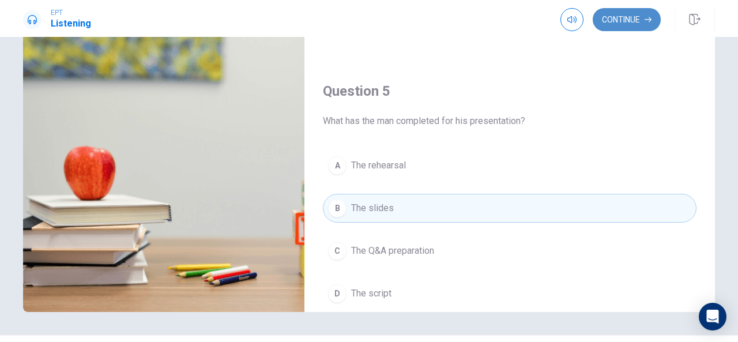
click at [637, 22] on button "Continue" at bounding box center [627, 19] width 68 height 23
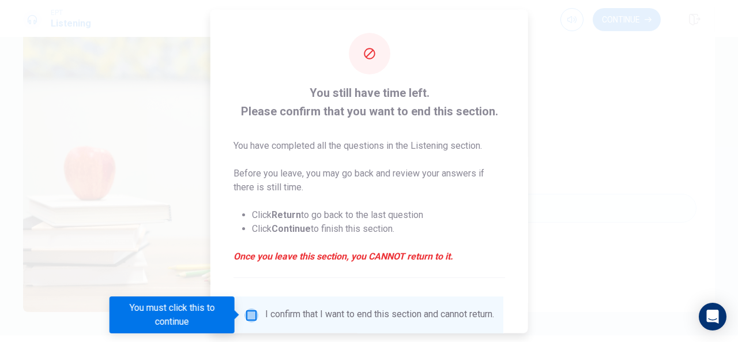
click at [244, 314] on input "You must click this to continue" at bounding box center [251, 315] width 14 height 14
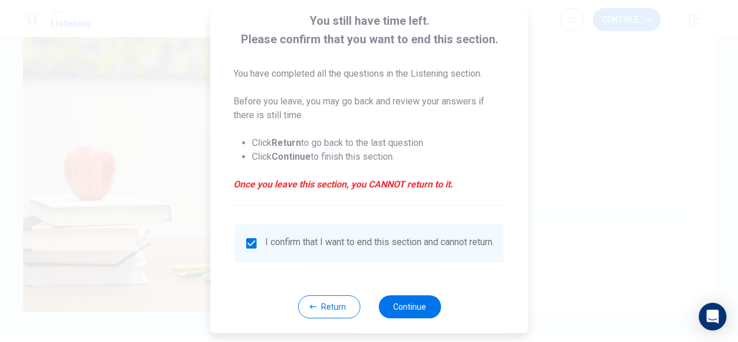
scroll to position [88, 0]
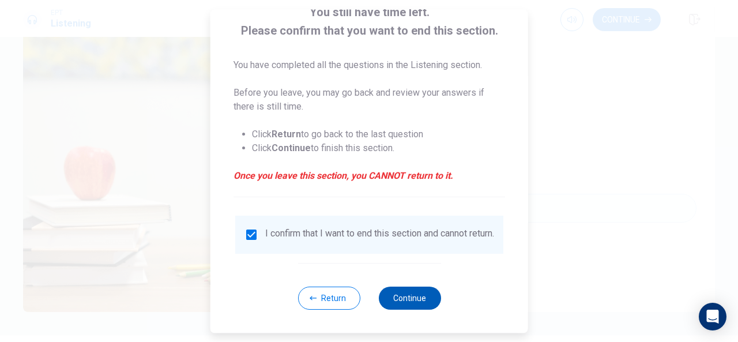
click at [399, 288] on button "Continue" at bounding box center [409, 298] width 62 height 23
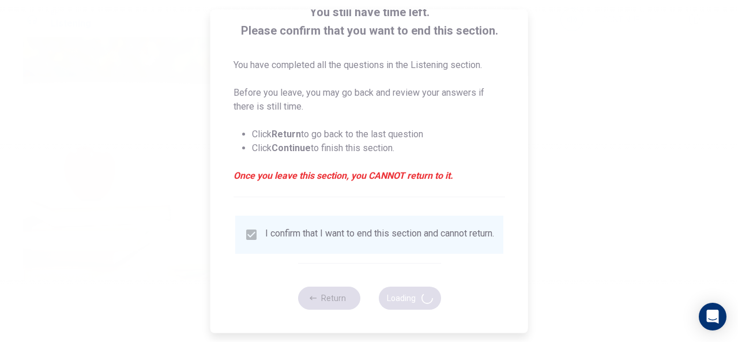
type input "91"
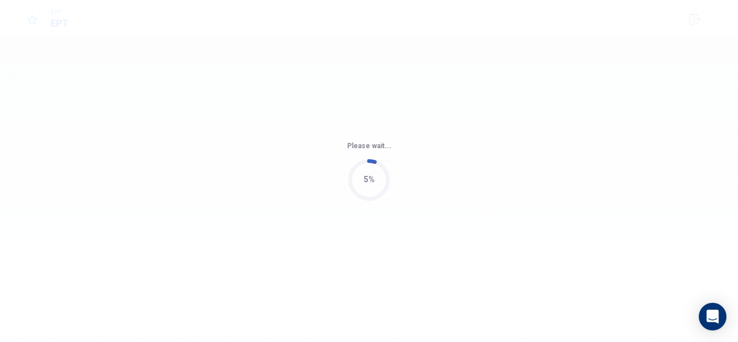
scroll to position [0, 0]
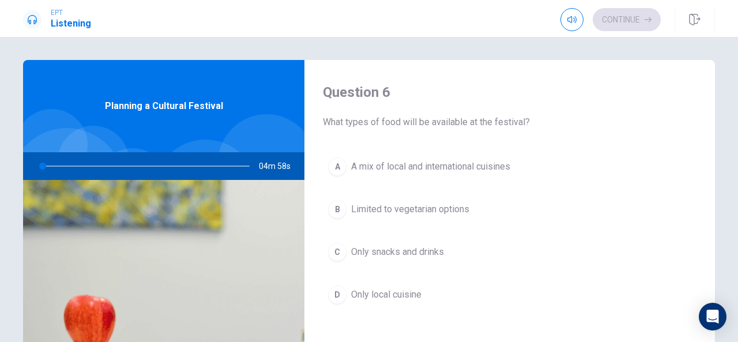
click at [705, 99] on div "Question 6 What types of food will be available at the festival? A A mix of loc…" at bounding box center [509, 207] width 411 height 295
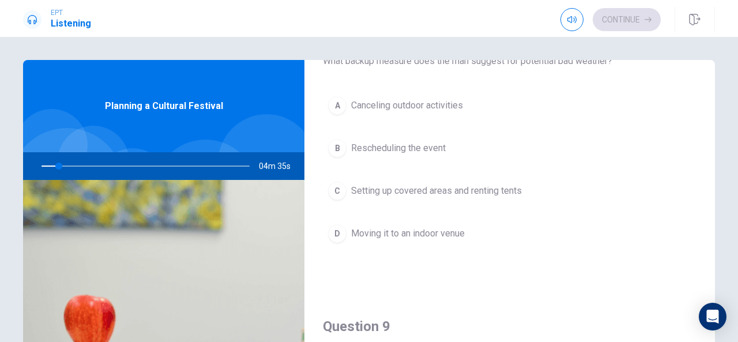
scroll to position [653, 0]
click at [715, 270] on div "Question 6 What types of food will be available at the festival? A A mix of loc…" at bounding box center [369, 260] width 729 height 401
drag, startPoint x: 713, startPoint y: 267, endPoint x: 706, endPoint y: 275, distance: 10.6
click at [711, 292] on div "Question 6 What types of food will be available at the festival? A A mix of loc…" at bounding box center [369, 260] width 729 height 401
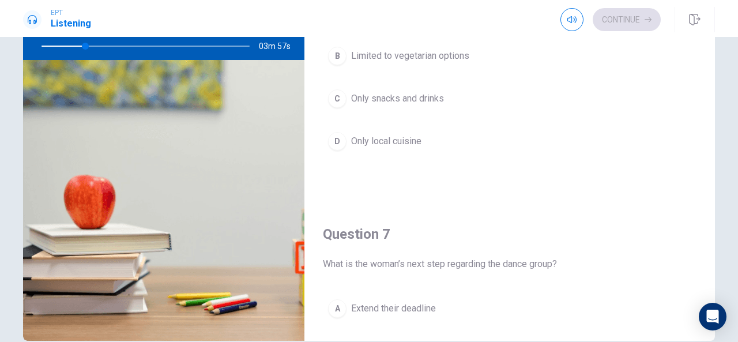
scroll to position [0, 0]
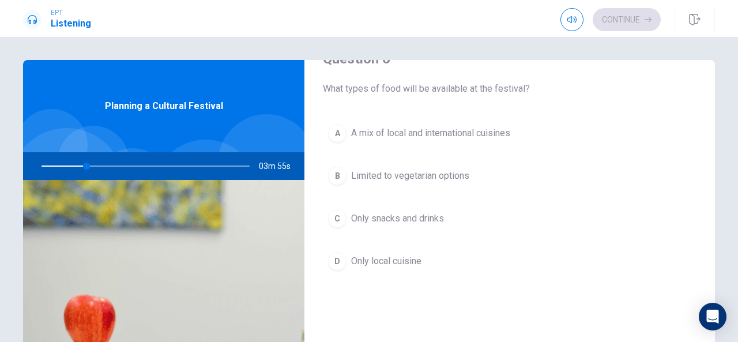
drag, startPoint x: 704, startPoint y: 112, endPoint x: 708, endPoint y: 104, distance: 9.5
click at [708, 104] on div "Question 6 What types of food will be available at the festival? A A mix of loc…" at bounding box center [509, 260] width 411 height 401
drag, startPoint x: 713, startPoint y: 107, endPoint x: 716, endPoint y: 78, distance: 29.6
click at [716, 78] on div "Question 6 What types of food will be available at the festival? A A mix of loc…" at bounding box center [369, 260] width 729 height 401
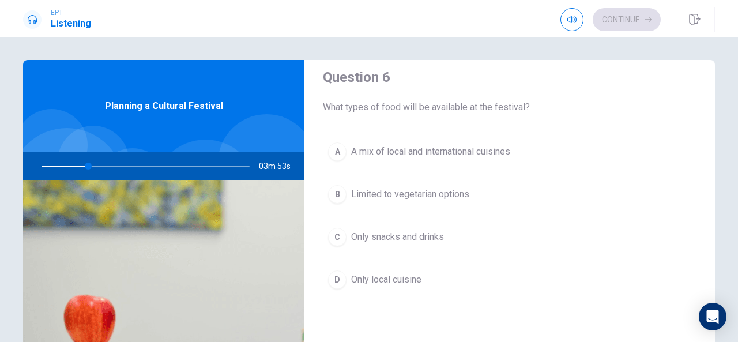
click at [711, 71] on div "Question 6 What types of food will be available at the festival? A A mix of loc…" at bounding box center [509, 260] width 411 height 401
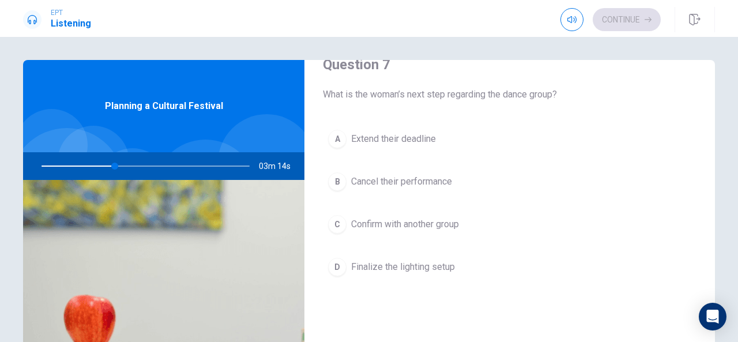
scroll to position [346, 0]
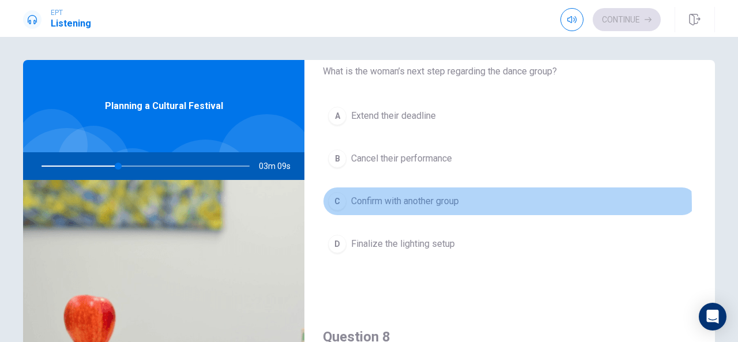
click at [331, 204] on div "C" at bounding box center [337, 201] width 18 height 18
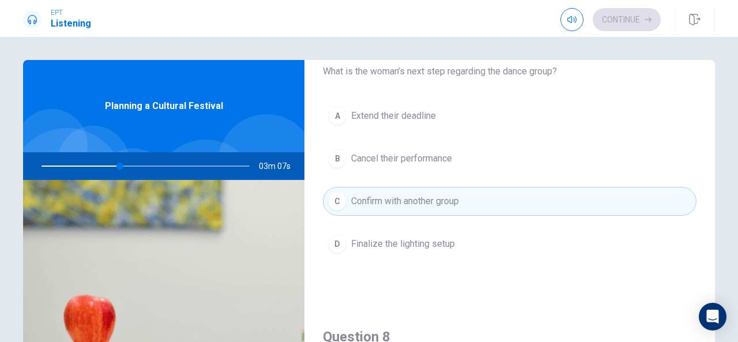
type input "38"
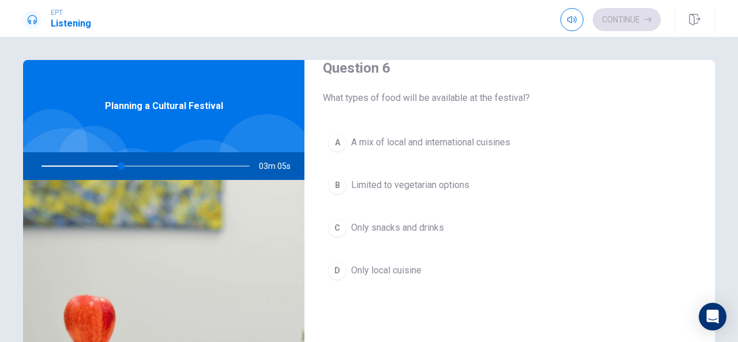
scroll to position [23, 0]
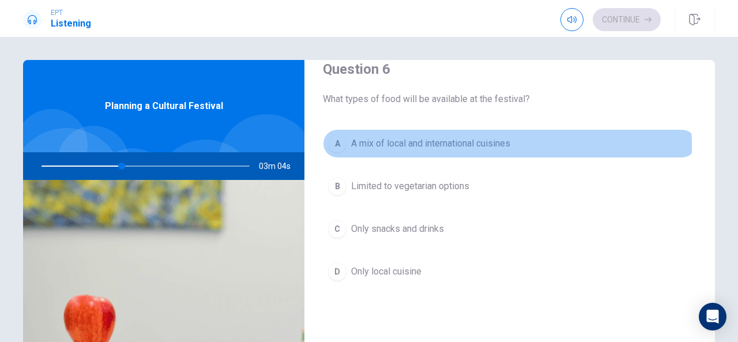
click at [469, 146] on span "A mix of local and international cuisines" at bounding box center [430, 144] width 159 height 14
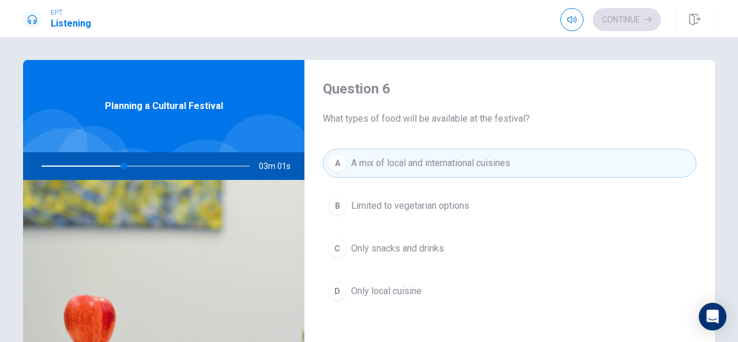
scroll to position [0, 0]
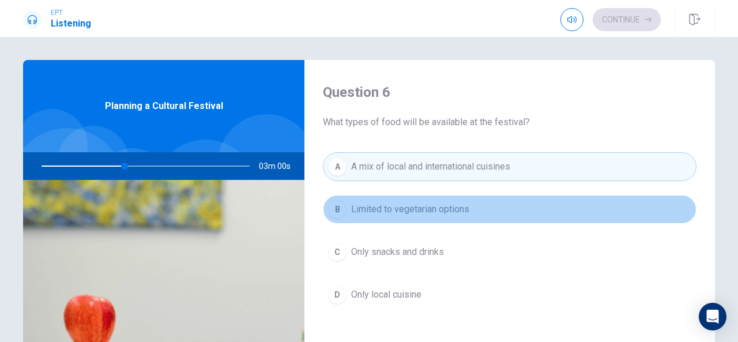
click at [555, 200] on button "B Limited to vegetarian options" at bounding box center [510, 209] width 374 height 29
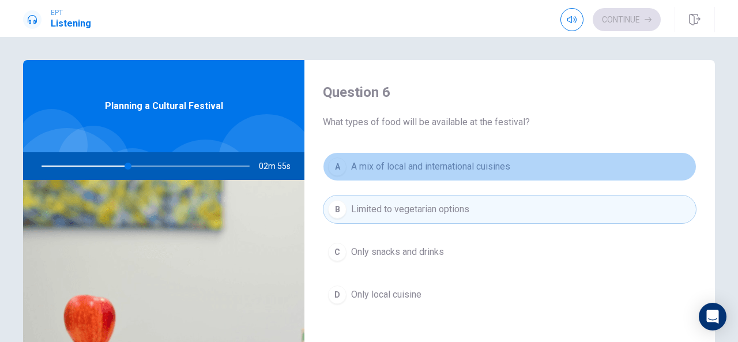
click at [592, 174] on button "A A mix of local and international cuisines" at bounding box center [510, 166] width 374 height 29
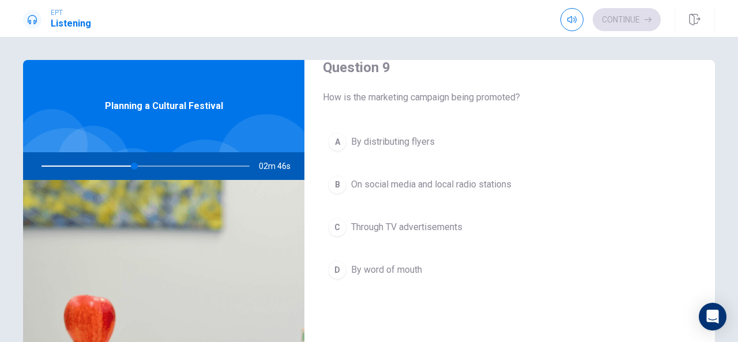
scroll to position [913, 0]
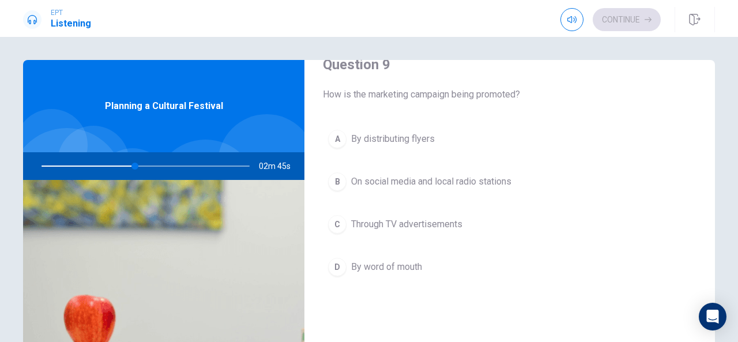
click at [549, 182] on button "B On social media and local radio stations" at bounding box center [510, 181] width 374 height 29
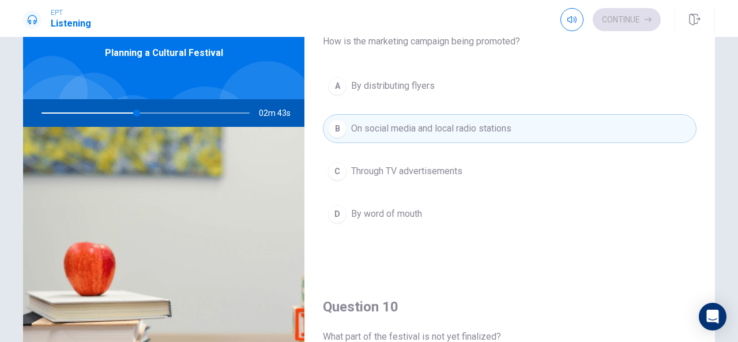
scroll to position [60, 0]
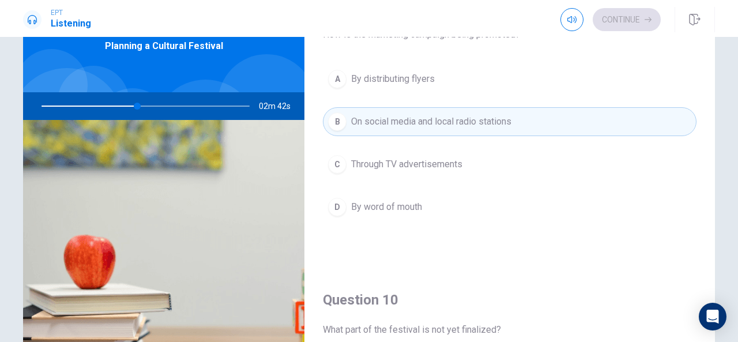
type input "46"
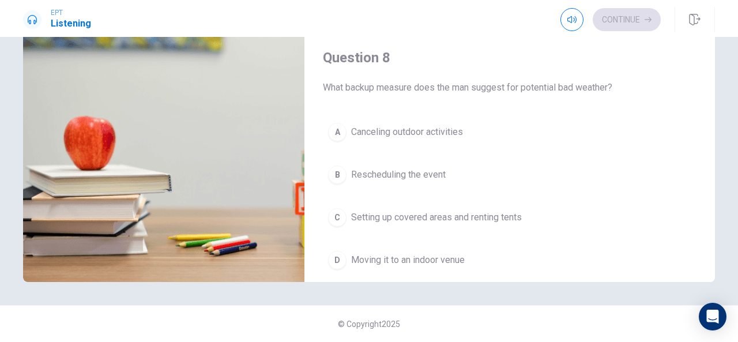
scroll to position [445, 0]
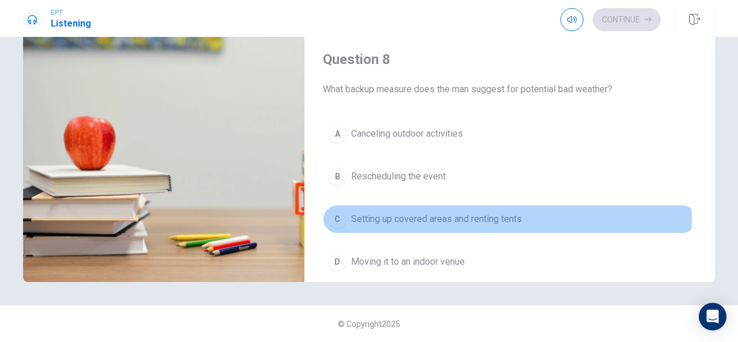
click at [492, 214] on span "Setting up covered areas and renting tents" at bounding box center [436, 219] width 171 height 14
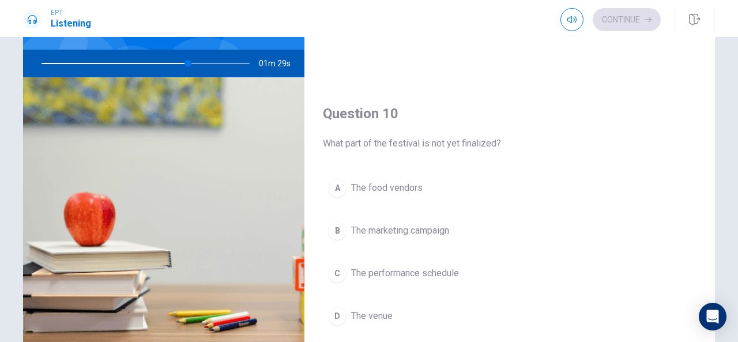
scroll to position [1067, 0]
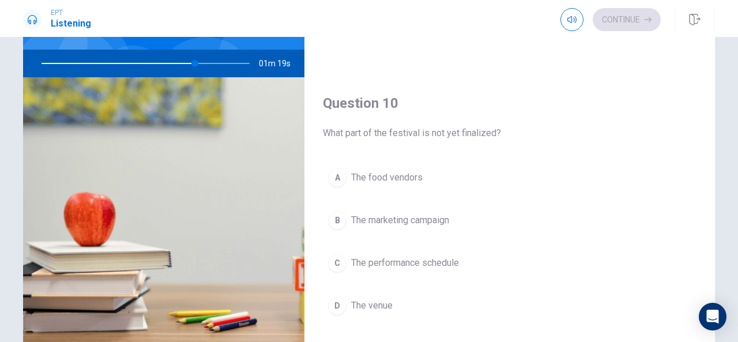
type input "74"
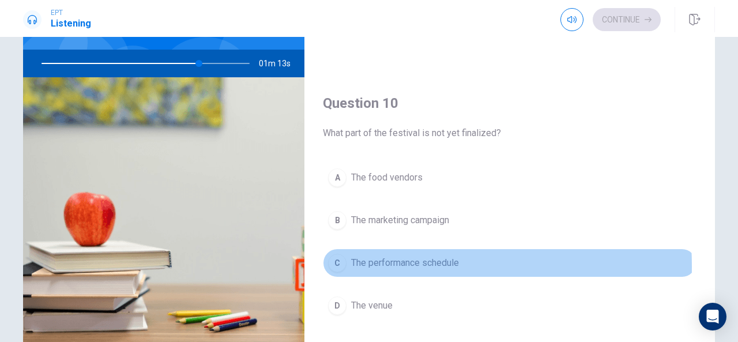
click at [341, 259] on div "C" at bounding box center [337, 263] width 18 height 18
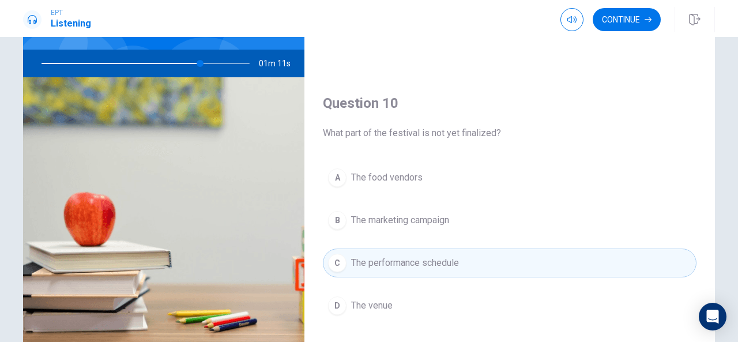
scroll to position [717, 0]
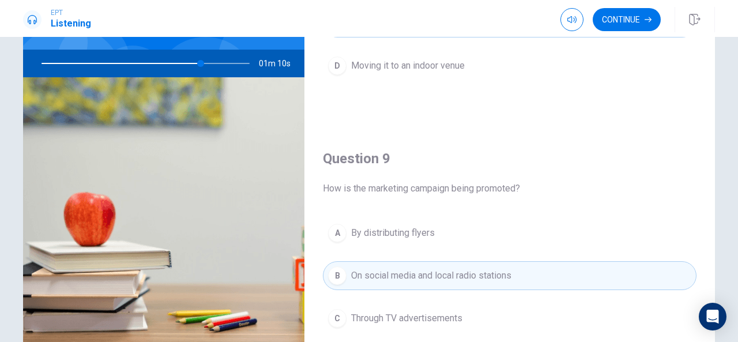
drag, startPoint x: 712, startPoint y: 201, endPoint x: 710, endPoint y: 159, distance: 41.6
click at [710, 159] on div "Question 6 What types of food will be available at the festival? A A mix of loc…" at bounding box center [369, 157] width 729 height 401
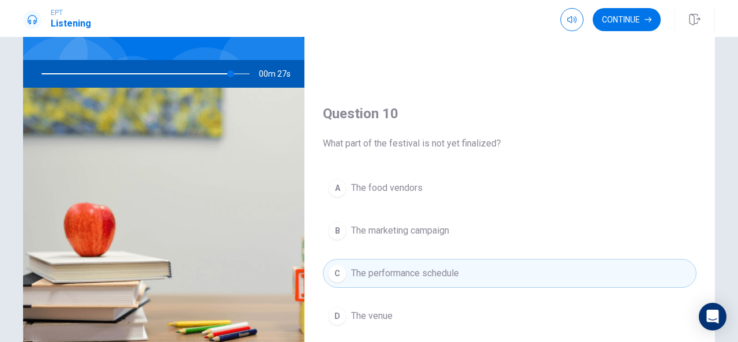
scroll to position [115, 0]
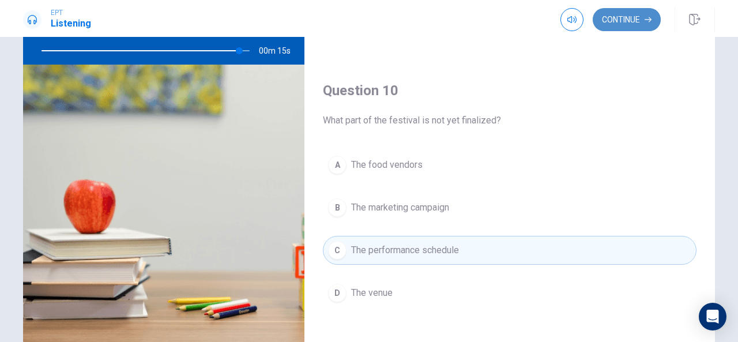
click at [627, 20] on button "Continue" at bounding box center [627, 19] width 68 height 23
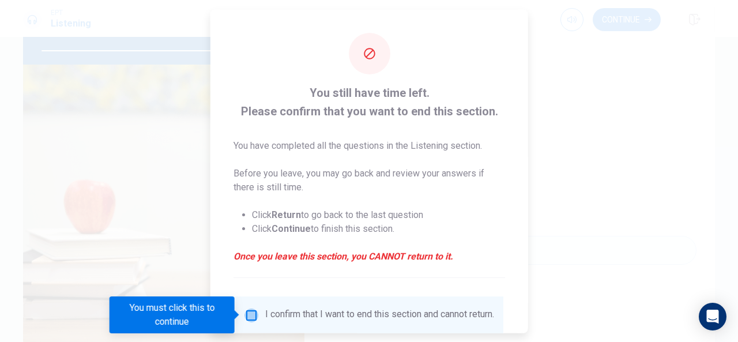
click at [250, 312] on input "You must click this to continue" at bounding box center [251, 315] width 14 height 14
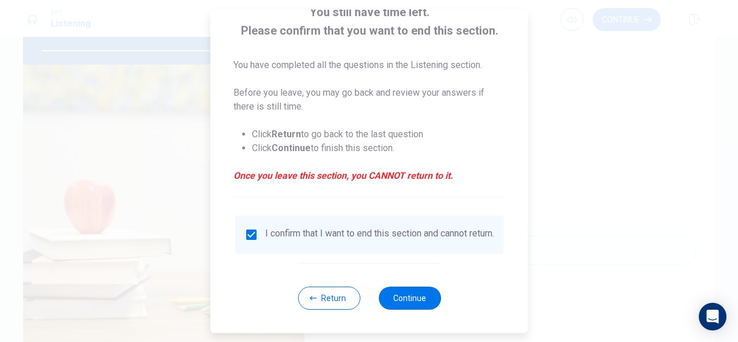
scroll to position [88, 0]
click at [418, 300] on button "Continue" at bounding box center [409, 298] width 62 height 23
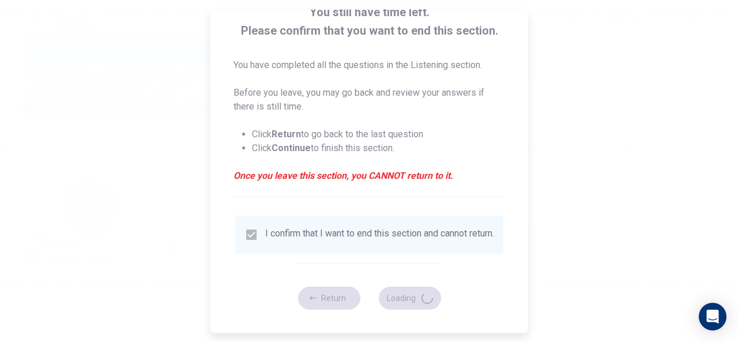
type input "97"
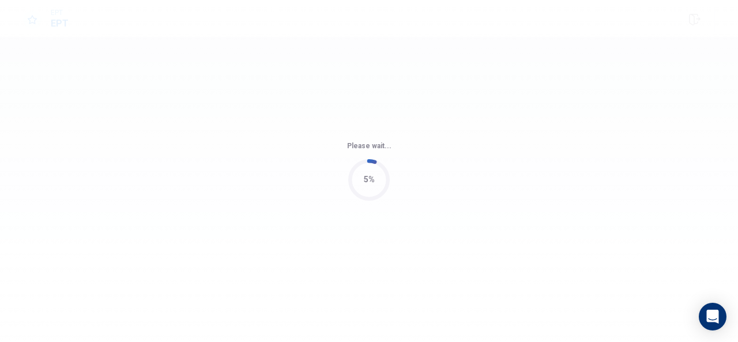
scroll to position [0, 0]
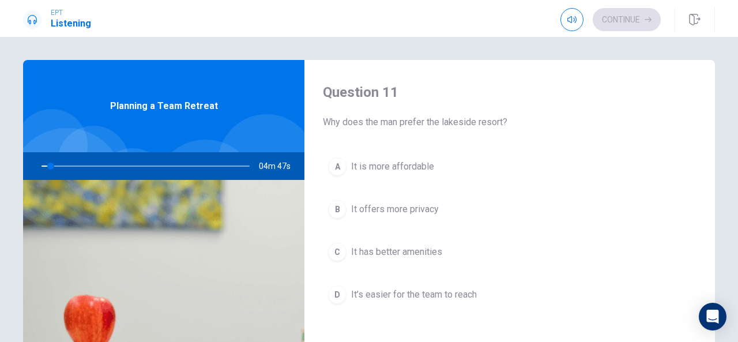
drag, startPoint x: 701, startPoint y: 119, endPoint x: 716, endPoint y: 145, distance: 30.0
click at [716, 145] on div "Question 11 Why does the man prefer the lakeside resort? A It is more affordabl…" at bounding box center [369, 260] width 729 height 401
drag, startPoint x: 712, startPoint y: 140, endPoint x: 713, endPoint y: 163, distance: 22.5
click at [713, 164] on div "Question 11 Why does the man prefer the lakeside resort? A It is more affordabl…" at bounding box center [369, 260] width 729 height 401
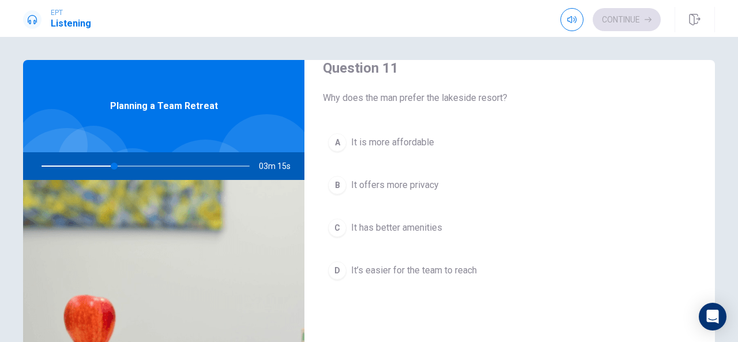
scroll to position [23, 0]
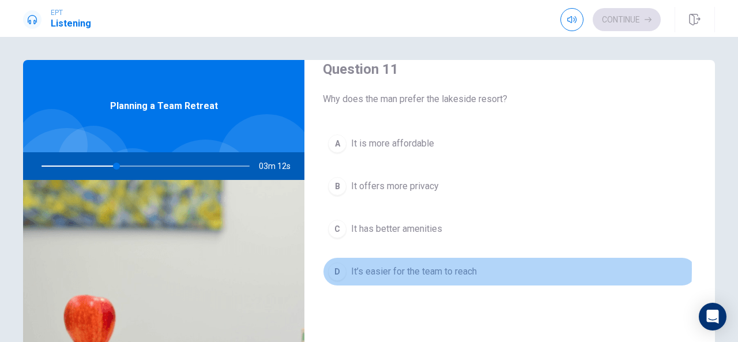
click at [379, 268] on span "It’s easier for the team to reach" at bounding box center [414, 272] width 126 height 14
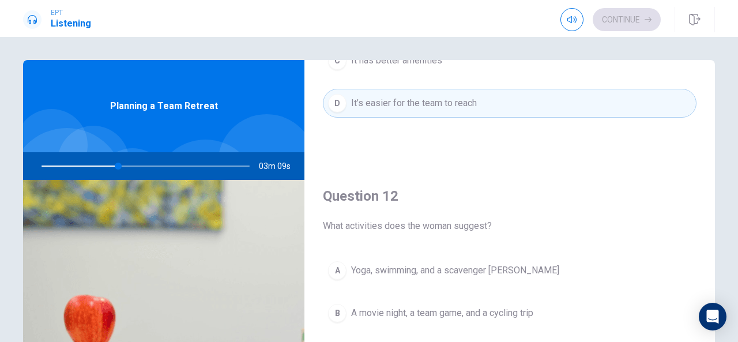
scroll to position [254, 0]
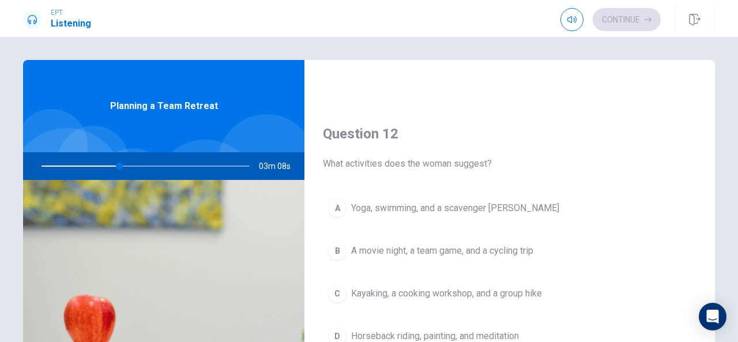
type input "38"
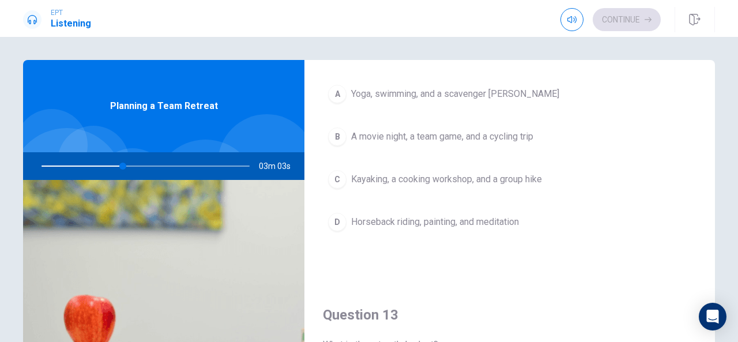
scroll to position [369, 0]
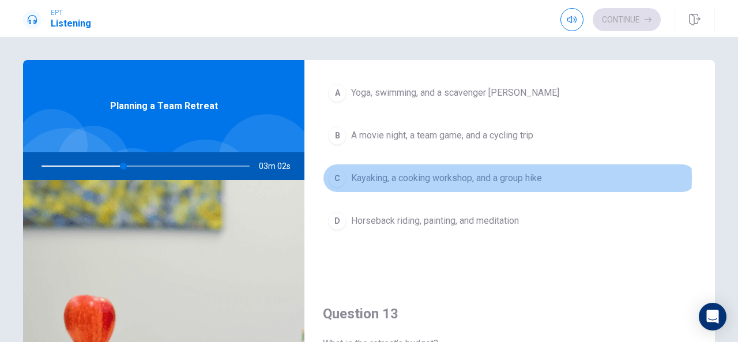
click at [504, 175] on span "Kayaking, a cooking workshop, and a group hike" at bounding box center [446, 178] width 191 height 14
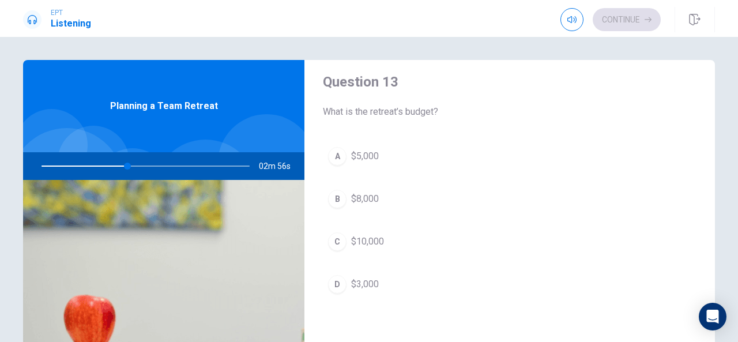
scroll to position [603, 0]
click at [356, 142] on button "A $5,000" at bounding box center [510, 154] width 374 height 29
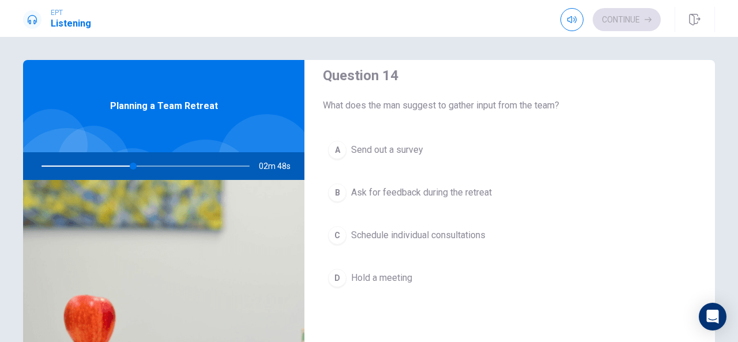
scroll to position [903, 0]
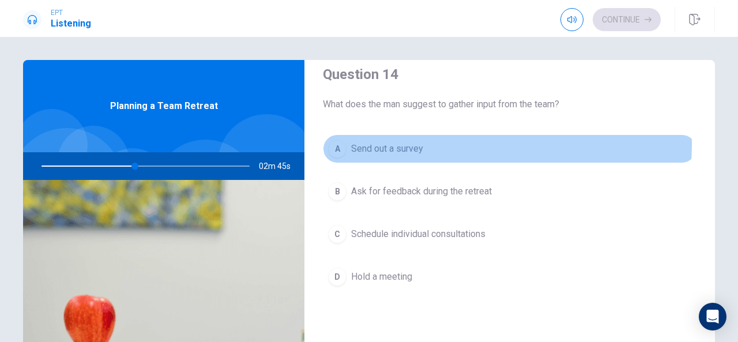
click at [390, 142] on span "Send out a survey" at bounding box center [387, 149] width 72 height 14
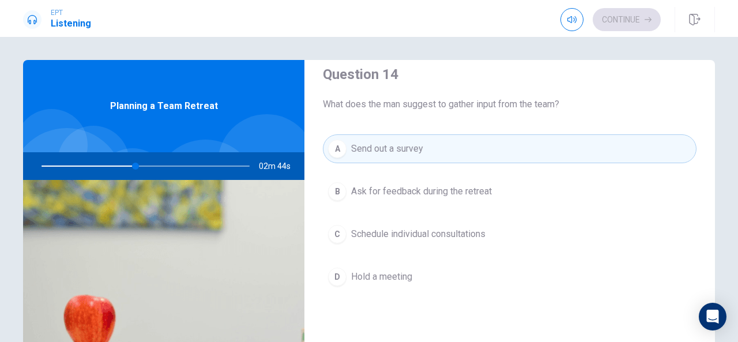
type input "46"
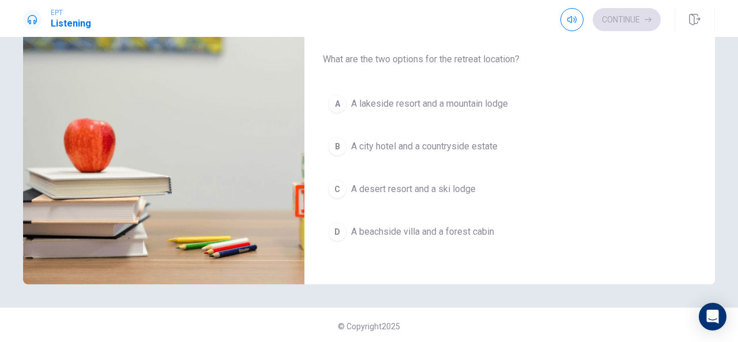
scroll to position [179, 0]
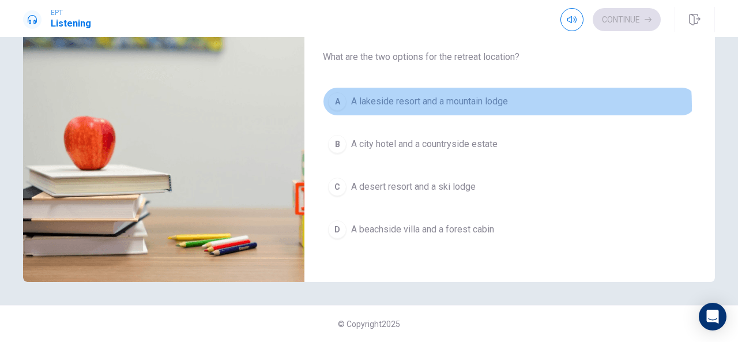
click at [453, 99] on span "A lakeside resort and a mountain lodge" at bounding box center [429, 102] width 157 height 14
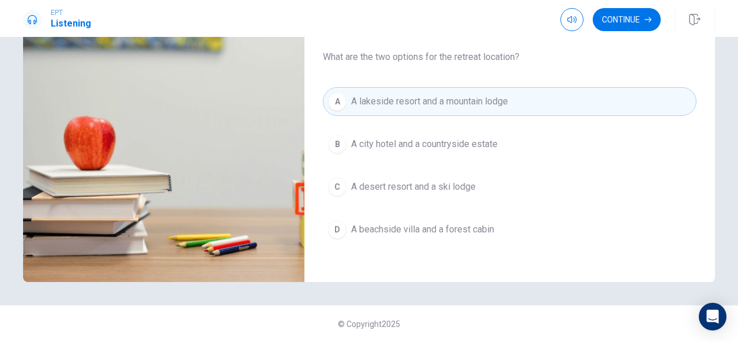
type input "55"
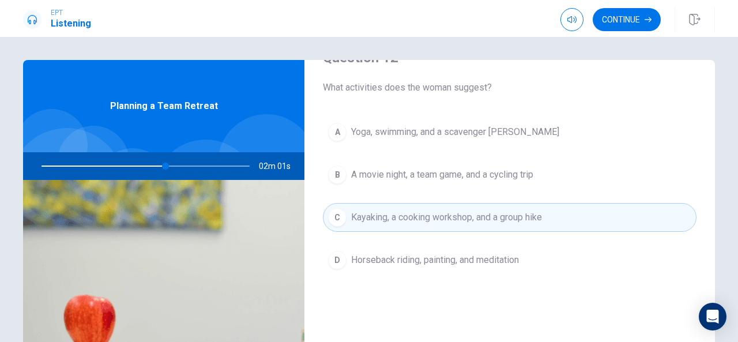
scroll to position [334, 0]
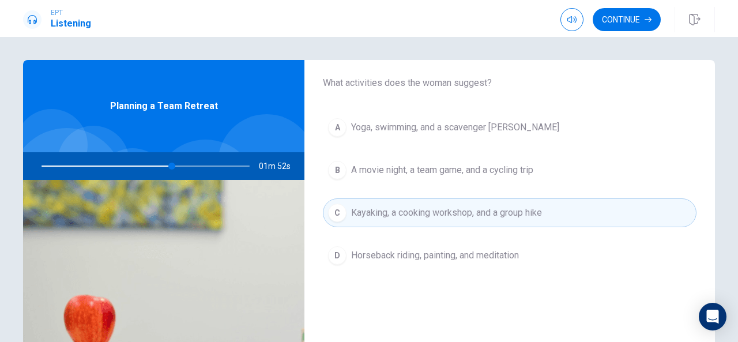
drag, startPoint x: 706, startPoint y: 192, endPoint x: 711, endPoint y: 213, distance: 22.1
click at [711, 213] on div "Question 11 Why does the man prefer the lakeside resort? A It is more affordabl…" at bounding box center [509, 260] width 411 height 401
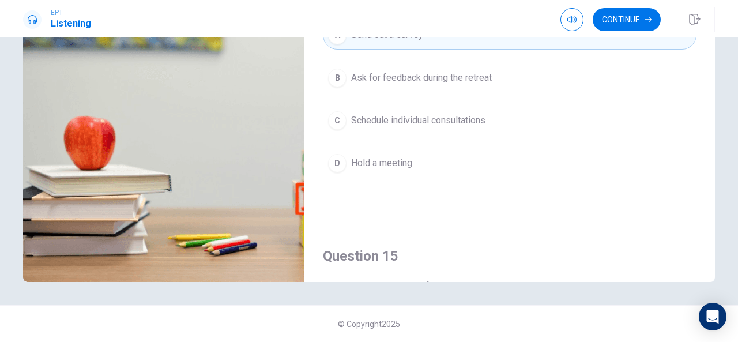
scroll to position [837, 0]
click at [626, 22] on button "Continue" at bounding box center [627, 19] width 68 height 23
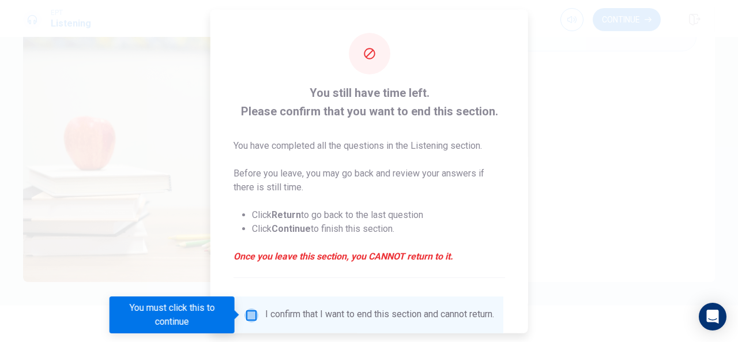
click at [251, 317] on input "You must click this to continue" at bounding box center [251, 315] width 14 height 14
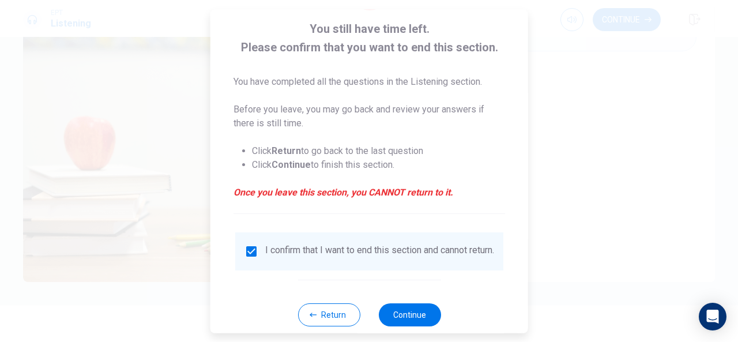
scroll to position [88, 0]
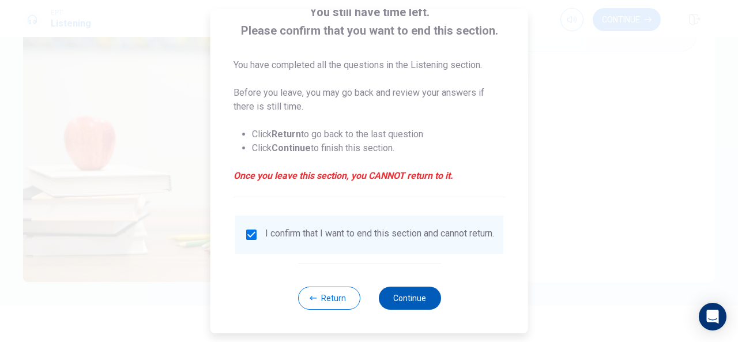
click at [421, 300] on button "Continue" at bounding box center [409, 298] width 62 height 23
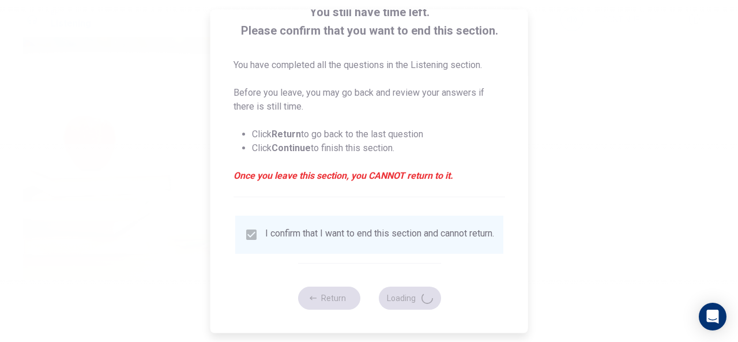
type input "89"
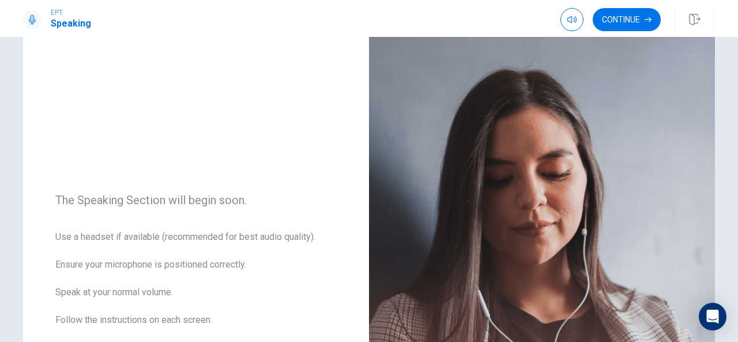
scroll to position [31, 0]
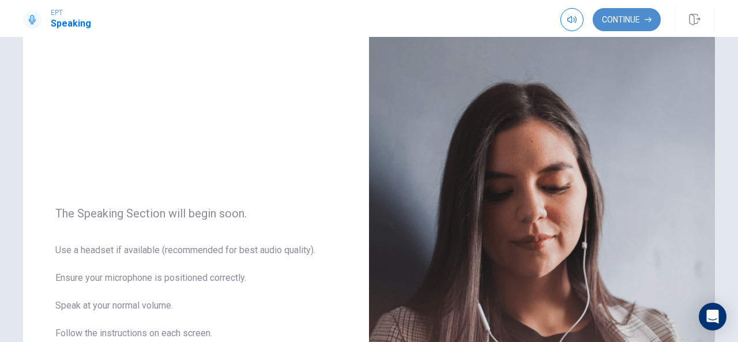
click at [644, 21] on button "Continue" at bounding box center [627, 19] width 68 height 23
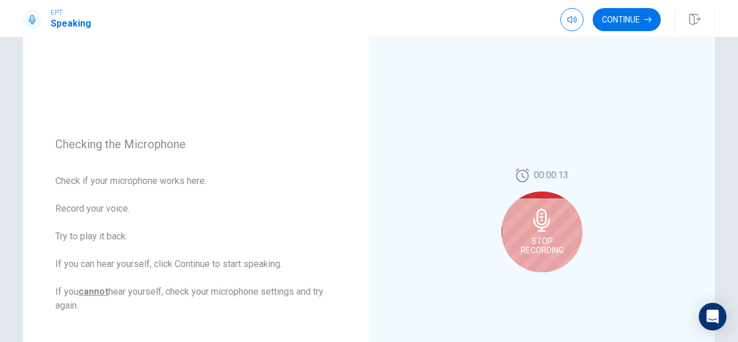
scroll to position [88, 0]
click at [548, 215] on icon at bounding box center [541, 219] width 23 height 23
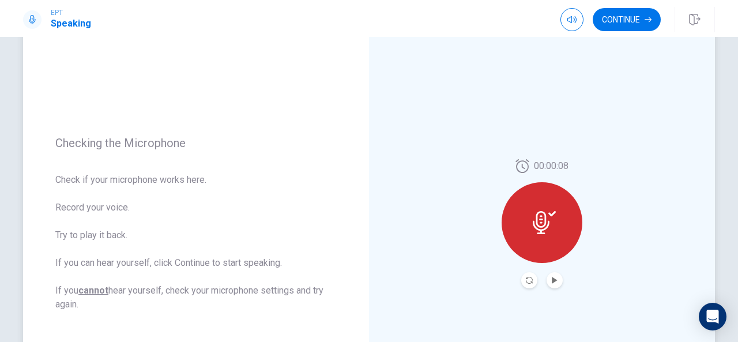
click at [548, 282] on button "Play Audio" at bounding box center [555, 280] width 16 height 16
click at [552, 277] on icon "Pause Audio" at bounding box center [554, 280] width 7 height 7
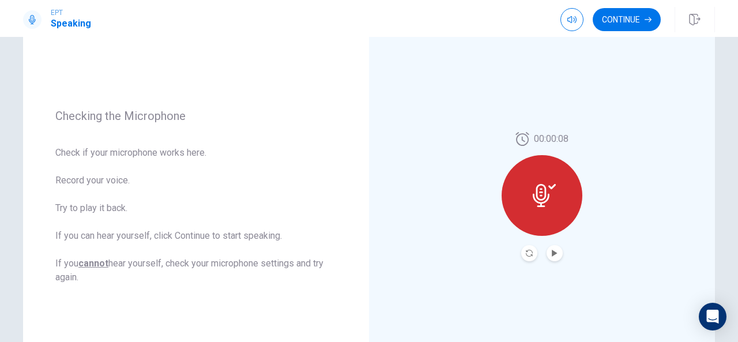
scroll to position [110, 0]
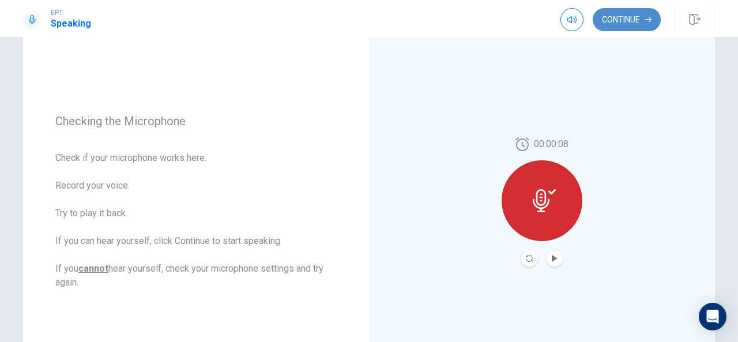
click at [624, 24] on button "Continue" at bounding box center [627, 19] width 68 height 23
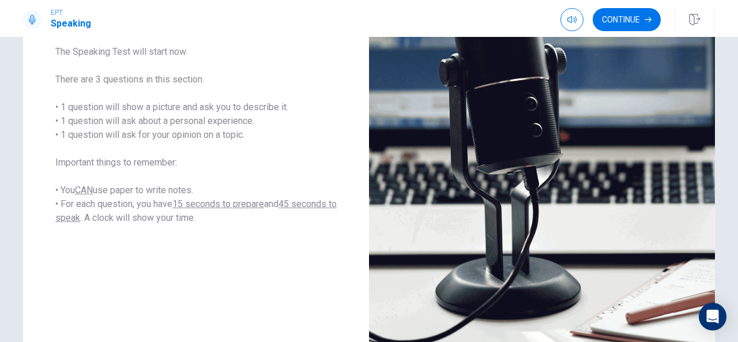
scroll to position [195, 0]
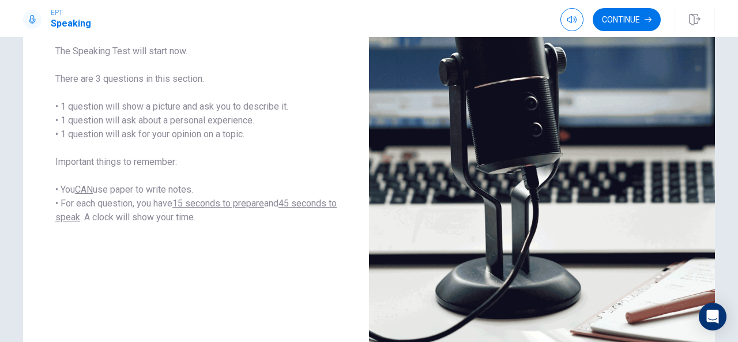
click at [731, 167] on div "Speaking Section Directions The Speaking Test will start now. There are 3 quest…" at bounding box center [369, 189] width 738 height 305
click at [638, 18] on button "Continue" at bounding box center [627, 19] width 68 height 23
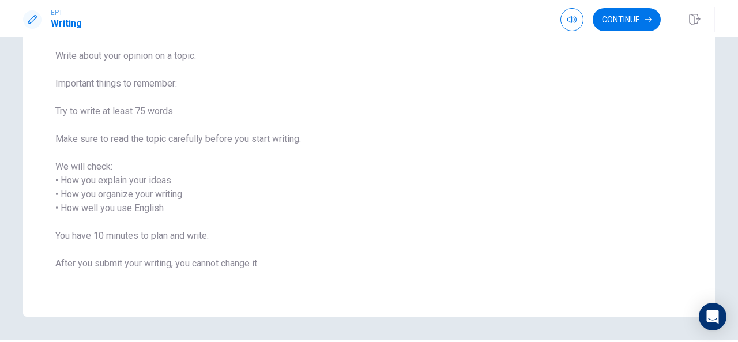
scroll to position [123, 0]
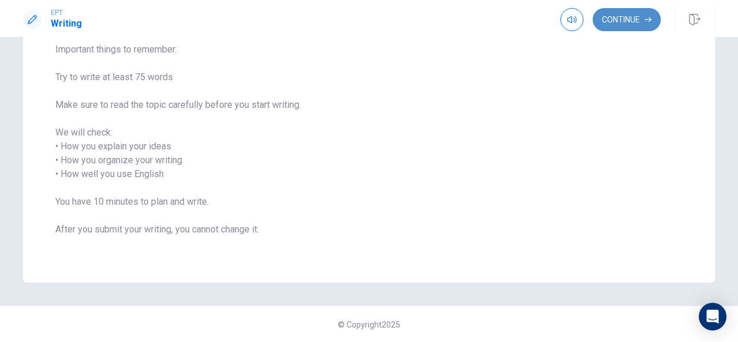
click at [622, 20] on button "Continue" at bounding box center [627, 19] width 68 height 23
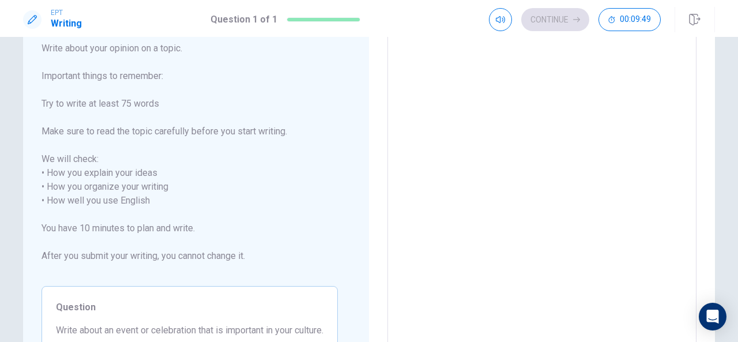
scroll to position [0, 0]
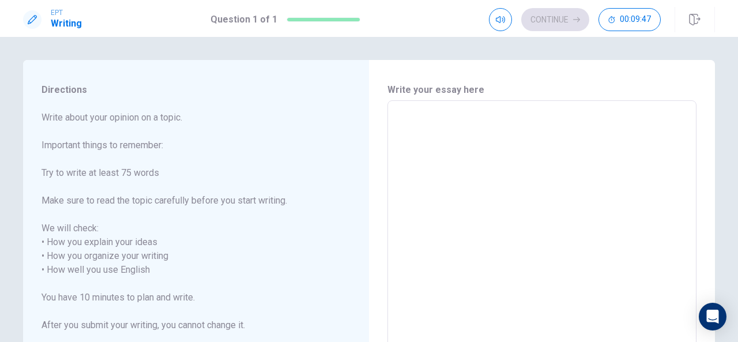
click at [447, 114] on textarea at bounding box center [542, 263] width 293 height 306
type textarea "t"
type textarea "x"
type textarea "t="
type textarea "x"
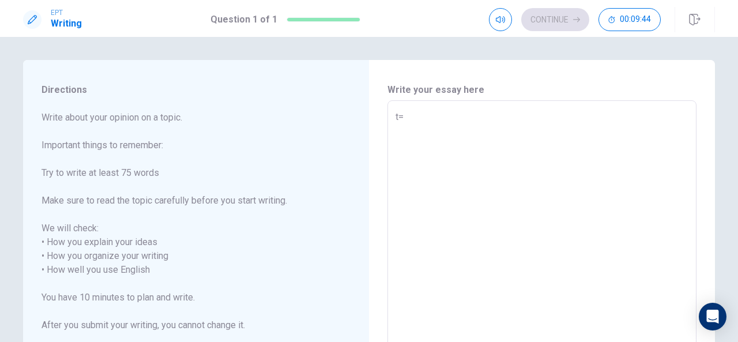
type textarea "t"
type textarea "x"
type textarea "i"
type textarea "x"
type textarea "in"
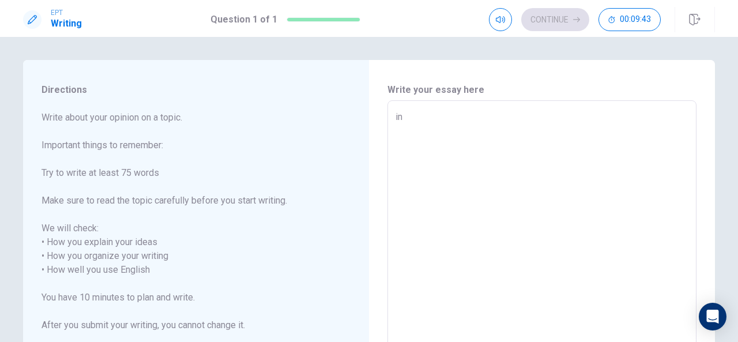
type textarea "x"
type textarea "in"
type textarea "x"
type textarea "in"
type textarea "x"
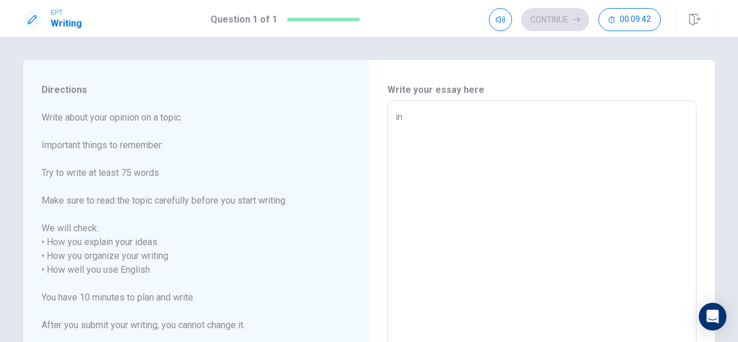
type textarea "in"
type textarea "x"
type textarea "in"
type textarea "x"
type textarea "i"
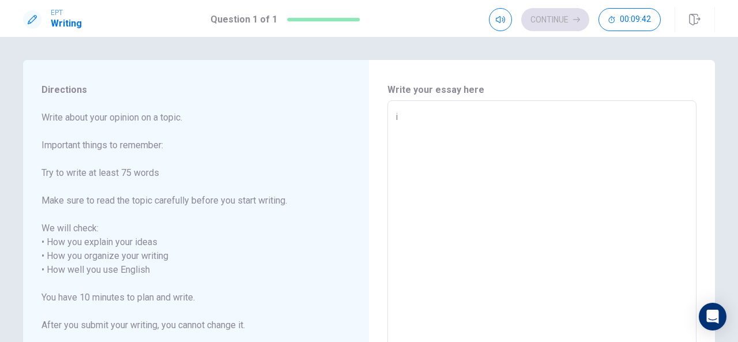
type textarea "x"
type textarea "I"
type textarea "x"
type textarea "IN"
type textarea "x"
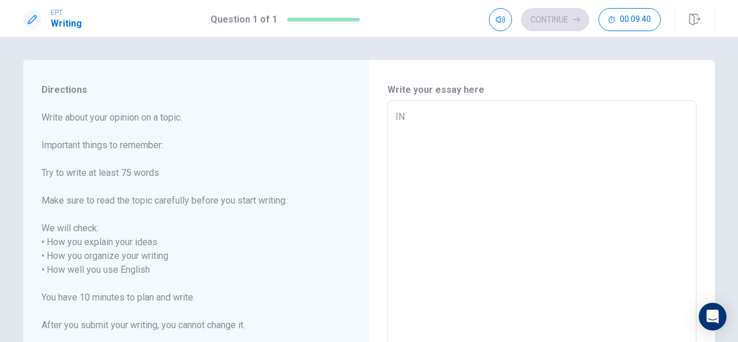
type textarea "IN"
type textarea "x"
type textarea "IN"
type textarea "x"
type textarea "I"
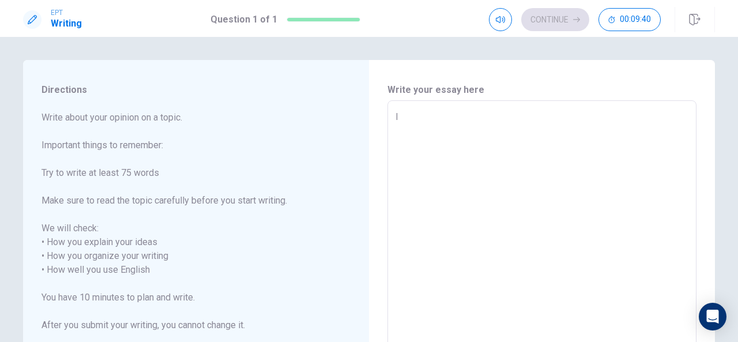
type textarea "x"
type textarea "In"
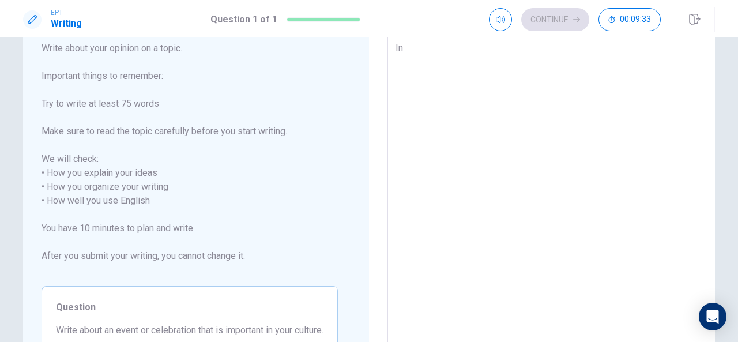
scroll to position [17, 0]
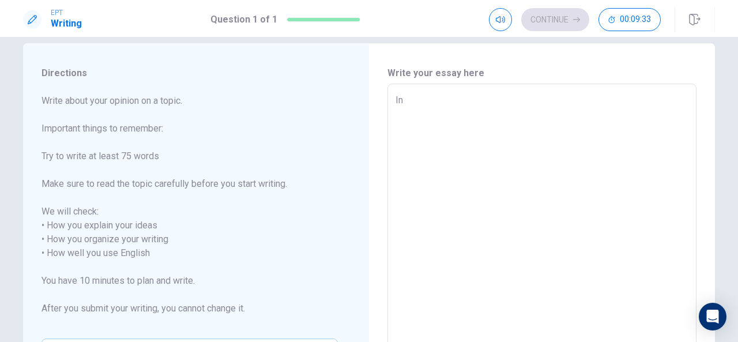
type textarea "x"
type textarea "In"
type textarea "x"
type textarea "In m"
type textarea "x"
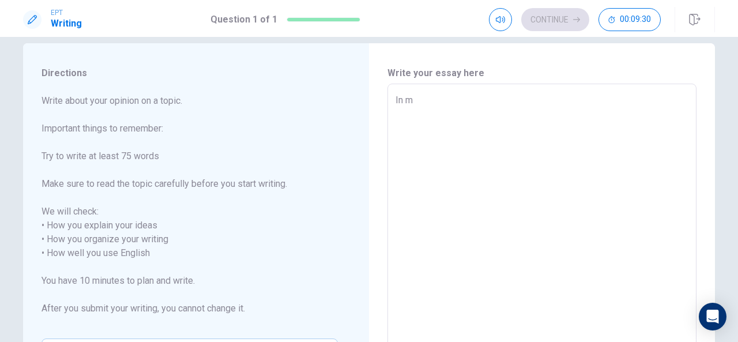
type textarea "In my"
type textarea "x"
type textarea "In my"
type textarea "x"
type textarea "In my c"
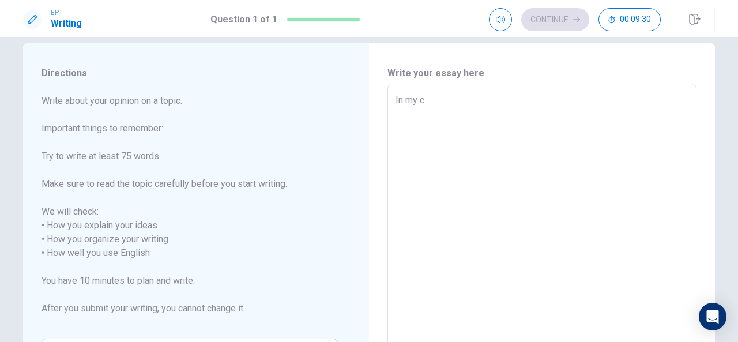
type textarea "x"
type textarea "In my cu"
type textarea "x"
type textarea "In my cul"
type textarea "x"
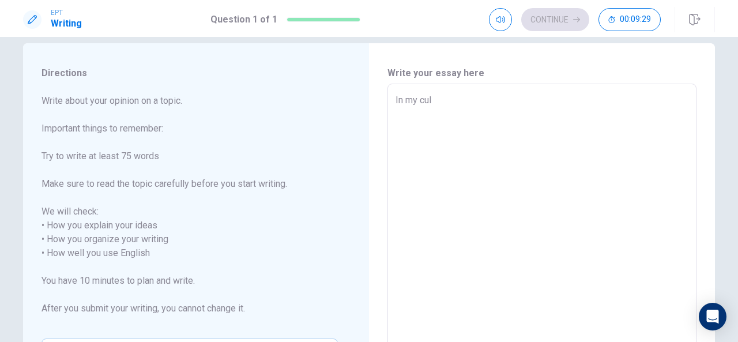
type textarea "In my cult"
type textarea "x"
type textarea "In my cultu"
type textarea "x"
type textarea "In my cultur"
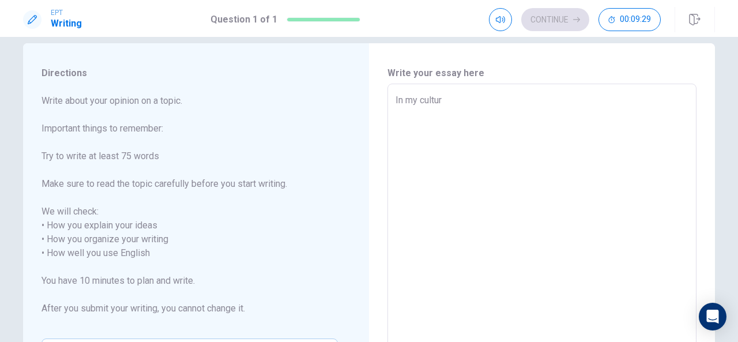
type textarea "x"
type textarea "In my culture"
type textarea "x"
type textarea "In my culture"
type textarea "x"
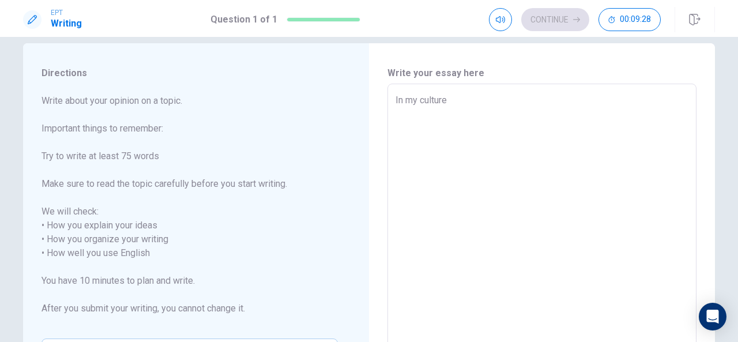
type textarea "In my culture t"
type textarea "x"
type textarea "In my culture th"
type textarea "x"
type textarea "In my culture the"
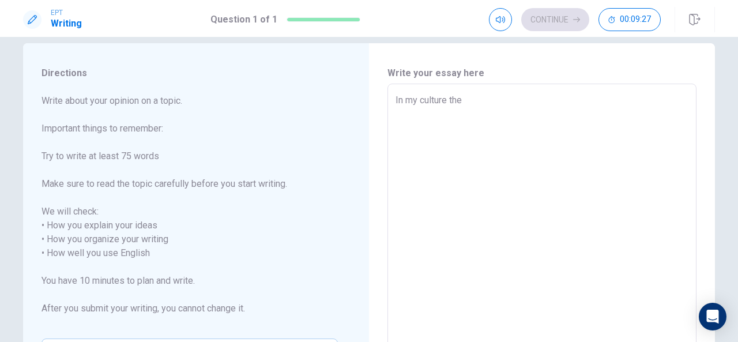
type textarea "x"
type textarea "In my culture ther"
type textarea "x"
type textarea "In my culture there"
type textarea "x"
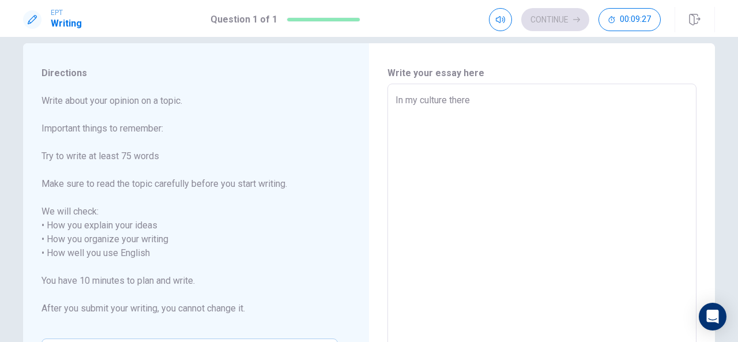
type textarea "In my culture there"
type textarea "x"
type textarea "In my culture there i"
type textarea "x"
type textarea "In my culture there is"
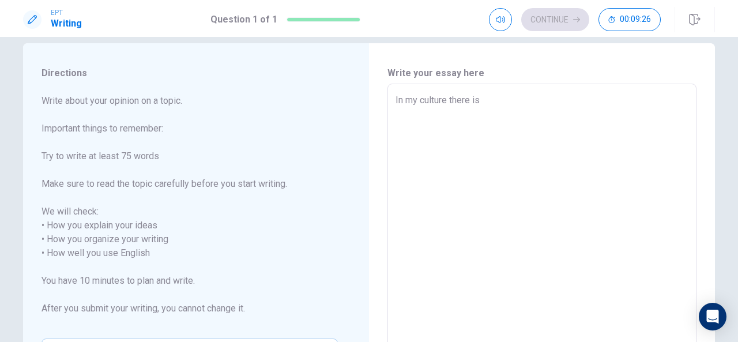
type textarea "x"
type textarea "In my culture there is"
type textarea "x"
type textarea "In my culture there is q"
type textarea "x"
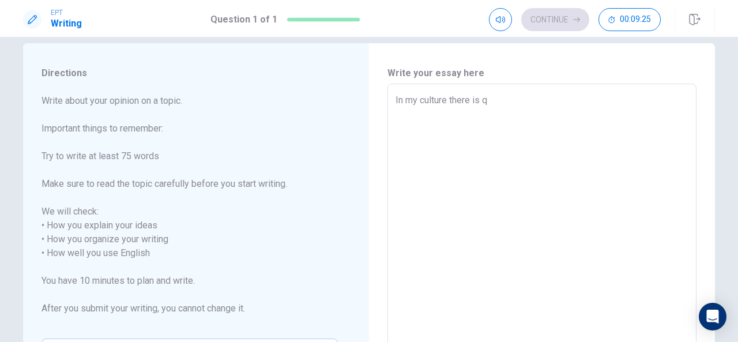
type textarea "In my culture there is q"
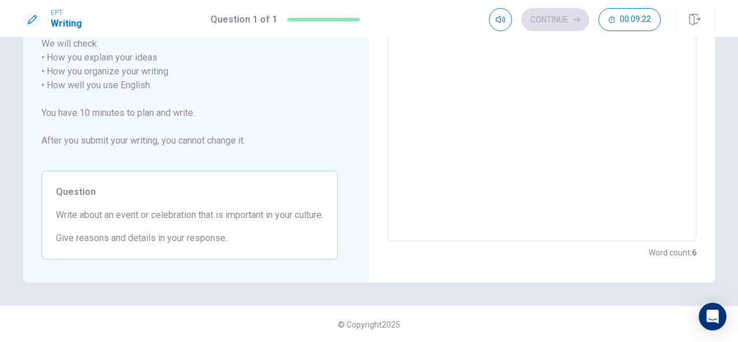
scroll to position [0, 0]
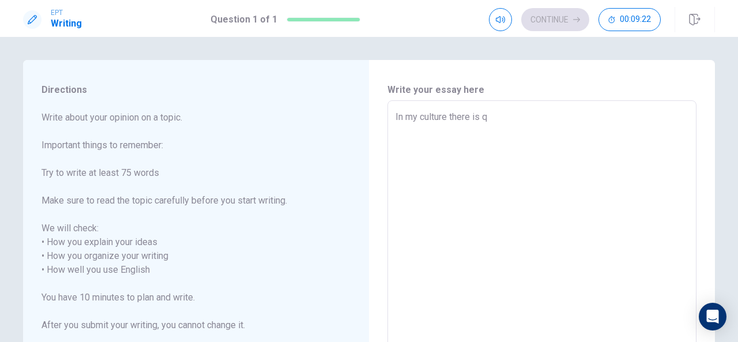
type textarea "x"
type textarea "In my culture there is q"
type textarea "x"
type textarea "In my culture there is"
type textarea "x"
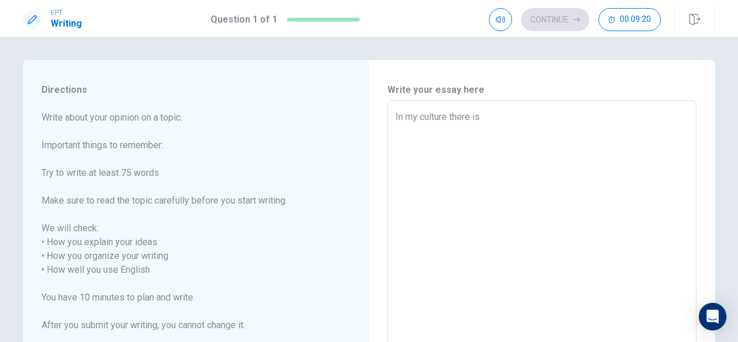
type textarea "In my culture there is q"
type textarea "x"
type textarea "In my culture there is"
type textarea "x"
type textarea "In my culture there is a"
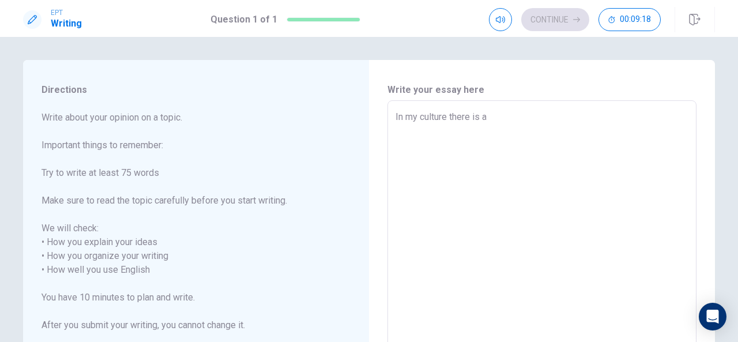
type textarea "x"
type textarea "In my culture there is a"
type textarea "x"
type textarea "In my culture there is a c"
type textarea "x"
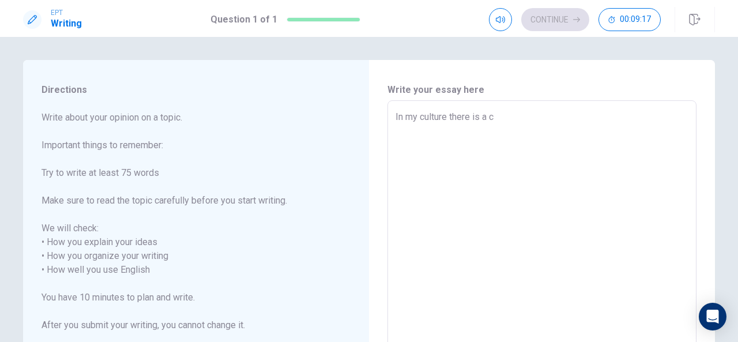
type textarea "In my culture there is a ce"
type textarea "x"
type textarea "In my culture there is a cel"
type textarea "x"
type textarea "In my culture there is a cele"
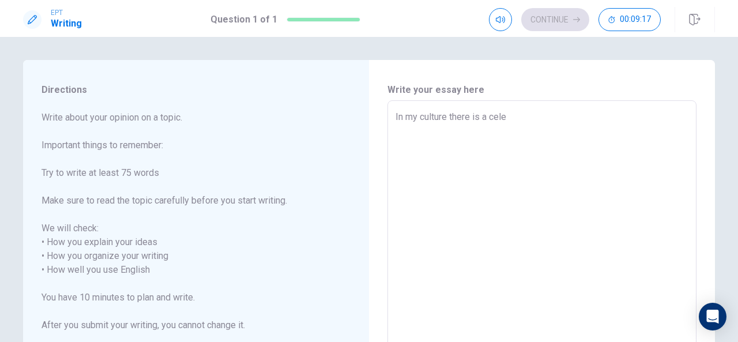
type textarea "x"
type textarea "In my culture there is a celeb"
type textarea "x"
type textarea "In my culture there is a celebr"
type textarea "x"
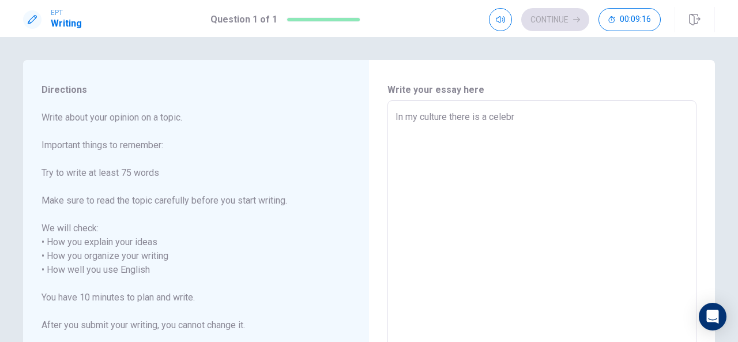
type textarea "In my culture there is a celebra"
type textarea "x"
type textarea "In my culture there is a celebrat"
type textarea "x"
type textarea "In my culture there is a celebrati"
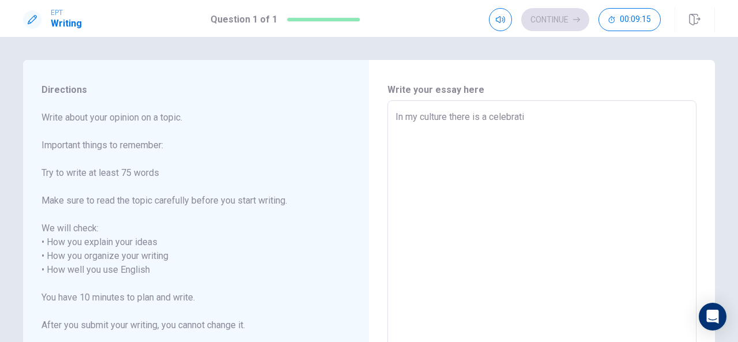
type textarea "x"
type textarea "In my culture there is a celebratio"
type textarea "x"
type textarea "In my culture there is a celebration"
type textarea "x"
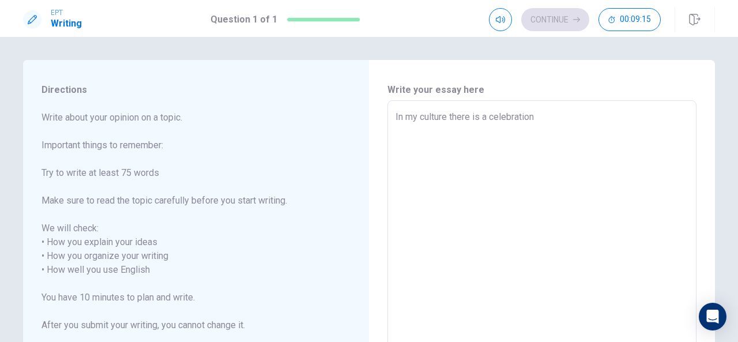
type textarea "In my culture there is a celebration"
type textarea "x"
type textarea "In my culture there is a celebration t"
type textarea "x"
type textarea "In my culture there is a celebration th"
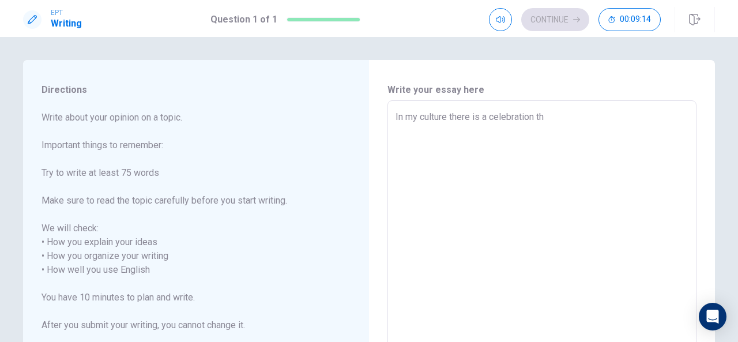
type textarea "x"
type textarea "In my culture there is a celebration the"
type textarea "x"
type textarea "In my culture there is a celebration th"
type textarea "x"
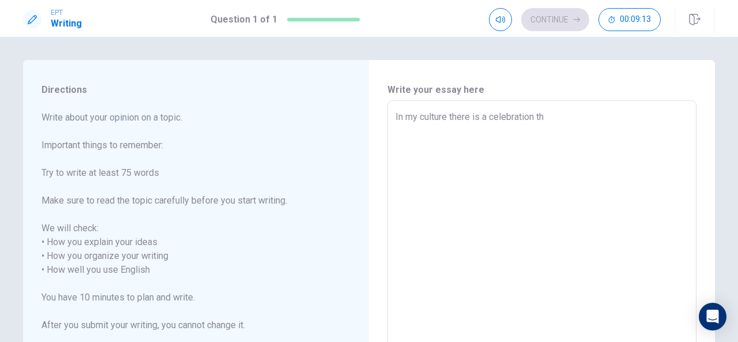
type textarea "In my culture there is a celebration tha"
type textarea "x"
type textarea "In my culture there is a celebration that"
type textarea "x"
type textarea "In my culture there is a celebration that"
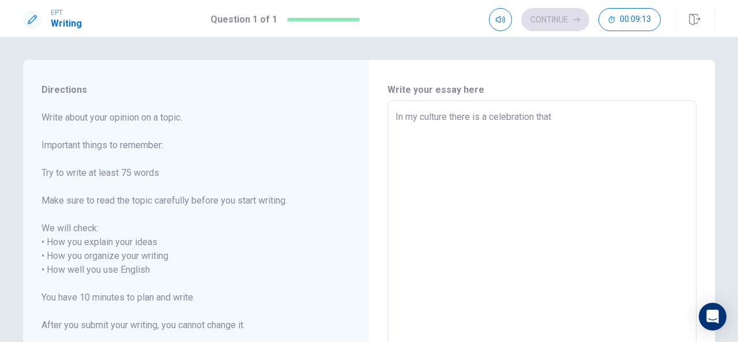
type textarea "x"
type textarea "In my culture there is a celebration that v"
type textarea "x"
type textarea "In my culture there is a celebration that ve"
type textarea "x"
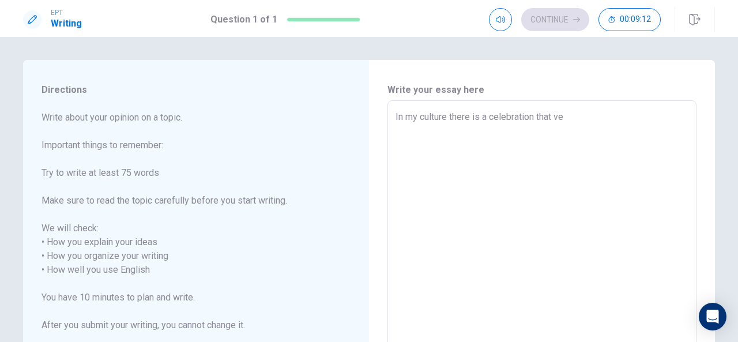
type textarea "In my culture there is a celebration that ver"
type textarea "x"
type textarea "In my culture there is a celebration that very"
type textarea "x"
type textarea "In my culture there is a celebration that very"
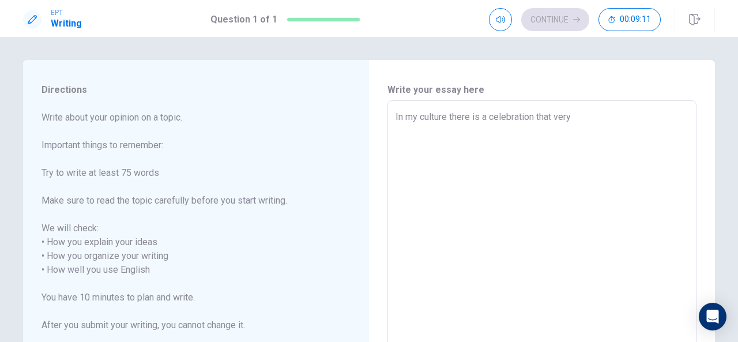
type textarea "x"
type textarea "In my culture there is a celebration that very i"
type textarea "x"
type textarea "In my culture there is a celebration that very i;"
type textarea "x"
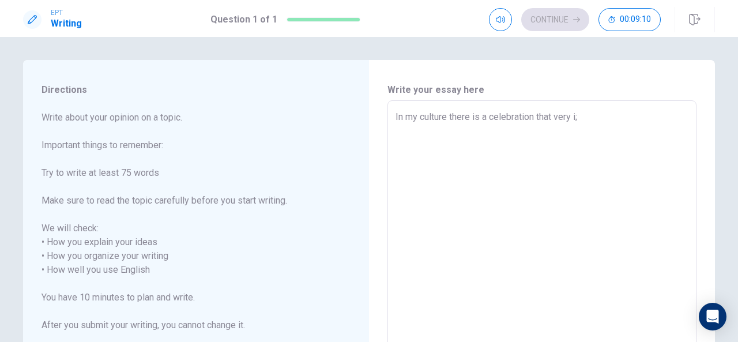
type textarea "In my culture there is a celebration that very i;p"
type textarea "x"
type textarea "In my culture there is a celebration that very i;po"
type textarea "x"
type textarea "In my culture there is a celebration that very i;por"
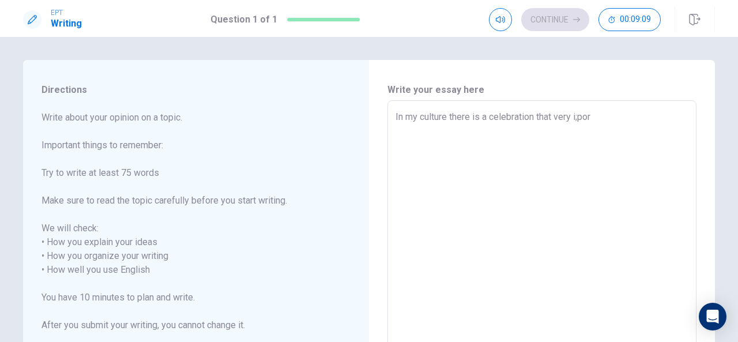
type textarea "x"
type textarea "In my culture there is a celebration that very i;port"
type textarea "x"
type textarea "In my culture there is a celebration that very i;porta"
type textarea "x"
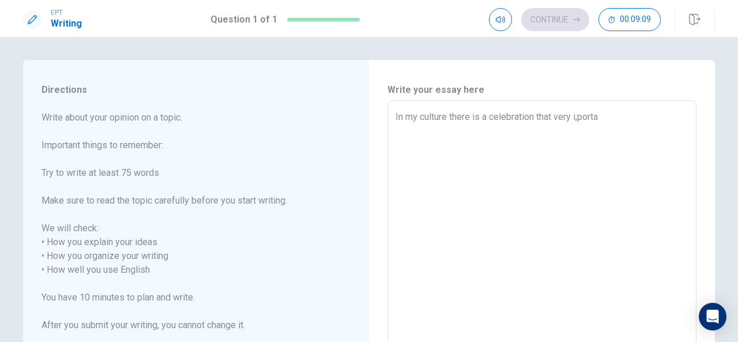
type textarea "In my culture there is a celebration that very i;portan"
type textarea "x"
type textarea "In my culture there is a celebration that very i;portant"
type textarea "x"
type textarea "In my culture there is a celebration that very i;portant"
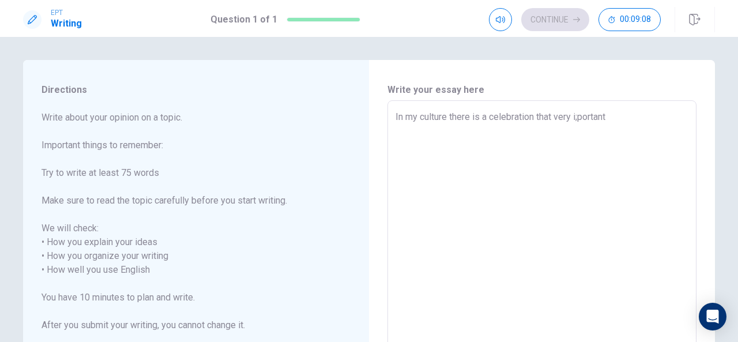
type textarea "x"
type textarea "In my culture there is a celebration that very i;portant"
type textarea "x"
type textarea "In my culture there is a celebration that very i;portan"
type textarea "x"
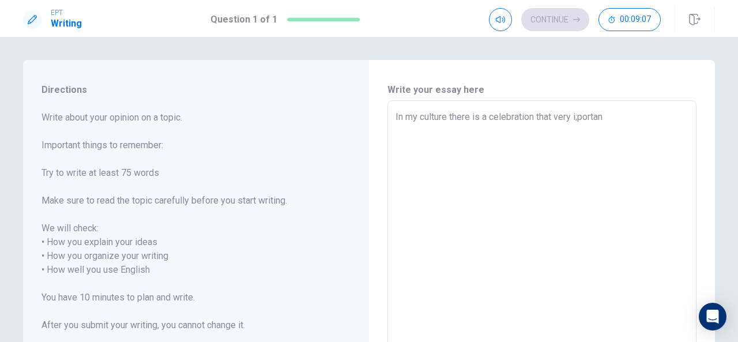
type textarea "In my culture there is a celebration that very i;porta"
type textarea "x"
type textarea "In my culture there is a celebration that very i;port"
type textarea "x"
type textarea "In my culture there is a celebration that very i;por"
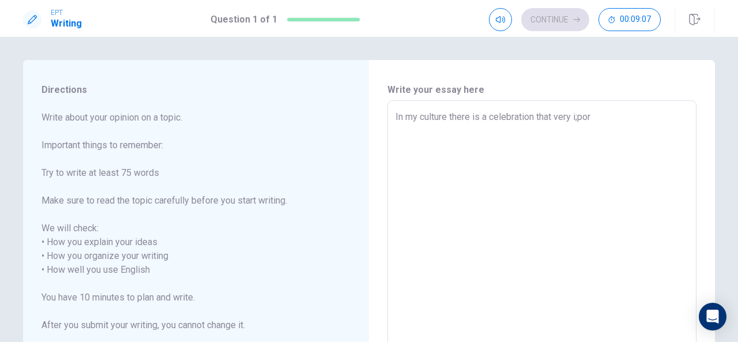
type textarea "x"
type textarea "In my culture there is a celebration that very i;po"
type textarea "x"
type textarea "In my culture there is a celebration that very i;p"
type textarea "x"
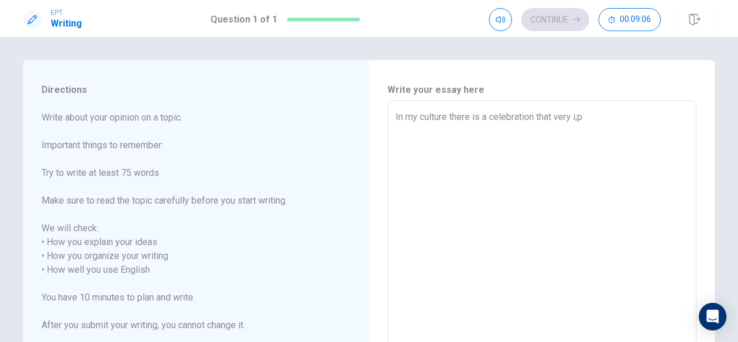
type textarea "In my culture there is a celebration that very i;"
type textarea "x"
type textarea "In my culture there is a celebration that very i"
type textarea "x"
type textarea "In my culture there is a celebration that very iM"
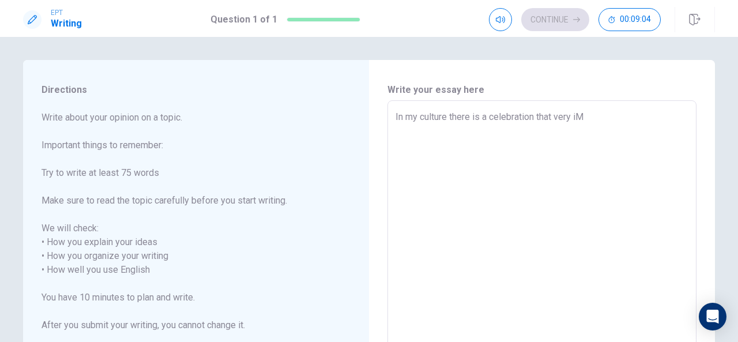
type textarea "x"
type textarea "In my culture there is a celebration that very i"
type textarea "x"
type textarea "In my culture there is a celebration that very im"
type textarea "x"
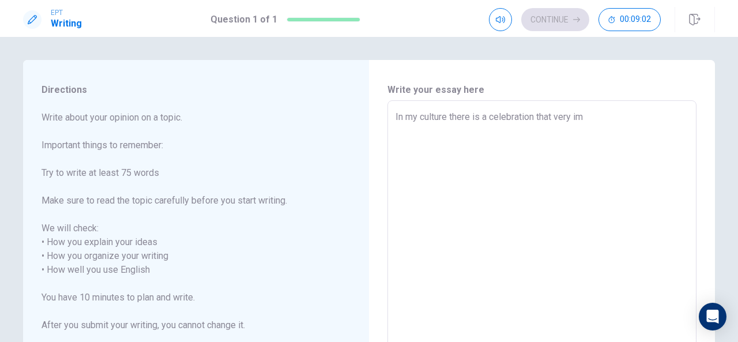
type textarea "In my culture there is a celebration that very imp"
type textarea "x"
click at [534, 114] on textarea "In my culture there is a celebration that very important for me because" at bounding box center [542, 263] width 293 height 306
click at [571, 115] on textarea "In my culture there is a celebration call [DEMOGRAPHIC_DATA] that very importan…" at bounding box center [542, 263] width 293 height 306
click at [492, 136] on textarea "In my culture there is a celebration call [DEMOGRAPHIC_DATA] that very importan…" at bounding box center [542, 263] width 293 height 306
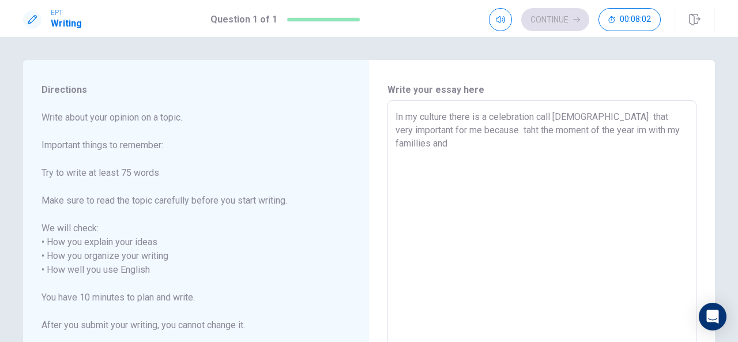
click at [610, 131] on textarea "In my culture there is a celebration call [DEMOGRAPHIC_DATA] that very importan…" at bounding box center [542, 263] width 293 height 306
click at [555, 170] on textarea "In my culture there is a celebration call [DEMOGRAPHIC_DATA] that very importan…" at bounding box center [542, 263] width 293 height 306
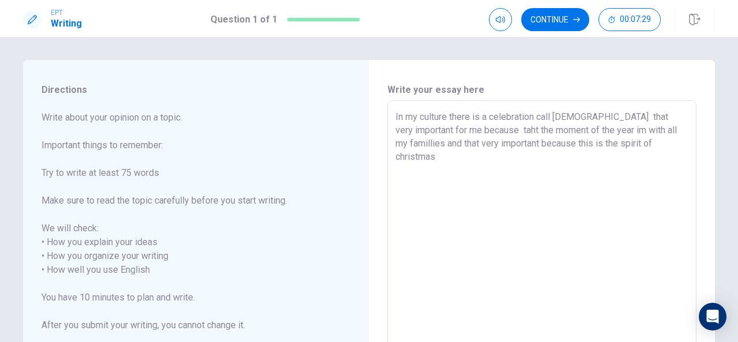
click at [630, 142] on textarea "In my culture there is a celebration call [DEMOGRAPHIC_DATA] that very importan…" at bounding box center [542, 263] width 293 height 306
click at [660, 149] on textarea "In my culture there is a celebration call [DEMOGRAPHIC_DATA] that very importan…" at bounding box center [542, 263] width 293 height 306
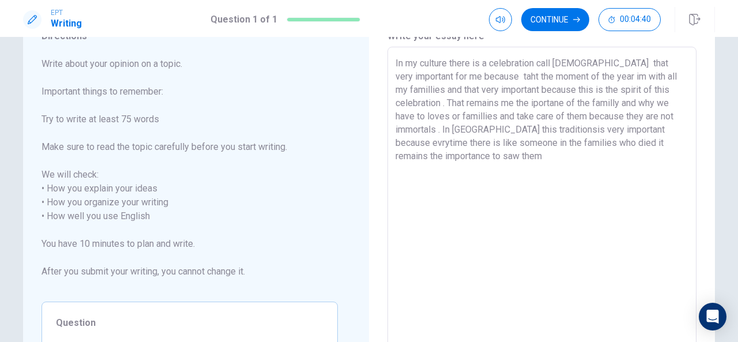
scroll to position [37, 0]
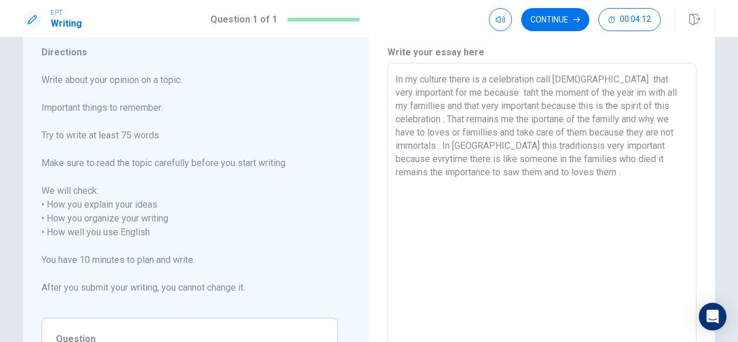
click at [593, 80] on textarea "In my culture there is a celebration call [DEMOGRAPHIC_DATA] that very importan…" at bounding box center [542, 226] width 293 height 306
click at [607, 82] on textarea "In my culture there is a celebration call [DEMOGRAPHIC_DATA]. that very importa…" at bounding box center [542, 226] width 293 height 306
click at [604, 81] on textarea "In my culture there is a celebration call [DEMOGRAPHIC_DATA]. that very importa…" at bounding box center [542, 226] width 293 height 306
click at [472, 92] on textarea "In my culture there is a celebration call [DEMOGRAPHIC_DATA]. That very importa…" at bounding box center [542, 226] width 293 height 306
drag, startPoint x: 472, startPoint y: 92, endPoint x: 461, endPoint y: 91, distance: 11.1
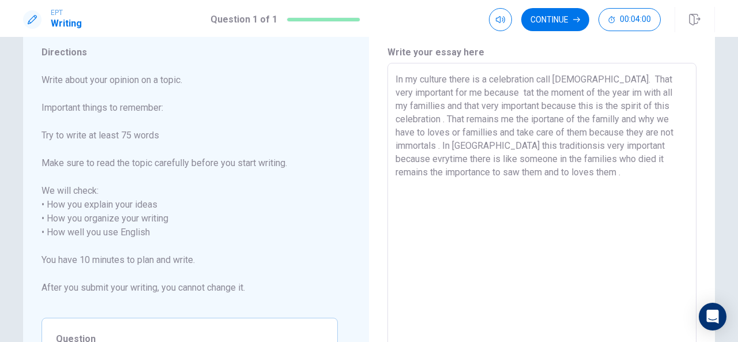
click at [461, 91] on textarea "In my culture there is a celebration call [DEMOGRAPHIC_DATA]. That very importa…" at bounding box center [542, 226] width 293 height 306
click at [458, 93] on textarea "In my culture there is a celebration call [DEMOGRAPHIC_DATA]. That very importa…" at bounding box center [542, 226] width 293 height 306
click at [594, 94] on textarea "In my culture there is a celebration call [DEMOGRAPHIC_DATA]. That very importa…" at bounding box center [542, 226] width 293 height 306
drag, startPoint x: 602, startPoint y: 91, endPoint x: 585, endPoint y: 89, distance: 17.4
click at [586, 92] on textarea "In my culture there is a celebration call [DEMOGRAPHIC_DATA]. That very importa…" at bounding box center [542, 226] width 293 height 306
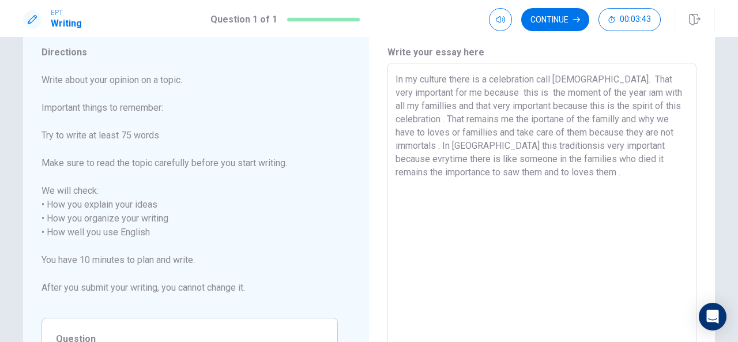
click at [585, 89] on textarea "In my culture there is a celebration call [DEMOGRAPHIC_DATA]. That very importa…" at bounding box center [542, 226] width 293 height 306
click at [594, 92] on textarea "In my culture there is a celebration call [DEMOGRAPHIC_DATA]. That very importa…" at bounding box center [542, 226] width 293 height 306
click at [591, 92] on textarea "In my culture there is a celebration call [DEMOGRAPHIC_DATA]. That very importa…" at bounding box center [542, 226] width 293 height 306
drag, startPoint x: 605, startPoint y: 93, endPoint x: 593, endPoint y: 92, distance: 12.2
click at [593, 92] on textarea "In my culture there is a celebration call [DEMOGRAPHIC_DATA]. That very importa…" at bounding box center [542, 226] width 293 height 306
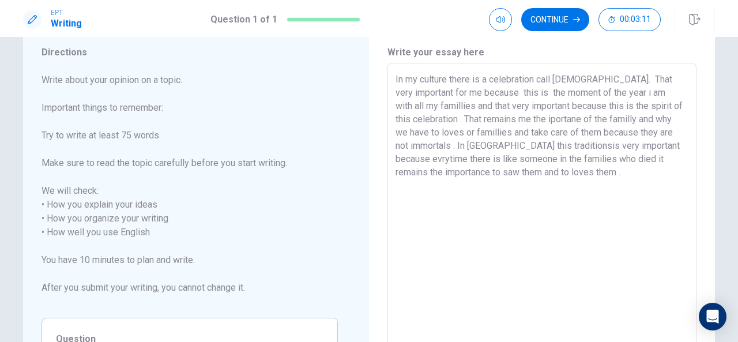
click at [411, 108] on textarea "In my culture there is a celebration call [DEMOGRAPHIC_DATA]. That very importa…" at bounding box center [542, 226] width 293 height 306
click at [428, 108] on textarea "In my culture there is a celebration call [DEMOGRAPHIC_DATA]. That very importa…" at bounding box center [542, 226] width 293 height 306
click at [438, 108] on textarea "In my culture there is a celebration call [DEMOGRAPHIC_DATA]. That very importa…" at bounding box center [542, 226] width 293 height 306
click at [401, 115] on textarea "In my culture there is a celebration call [DEMOGRAPHIC_DATA]. That very importa…" at bounding box center [542, 226] width 293 height 306
click at [537, 121] on textarea "In my culture there is a celebration call [DEMOGRAPHIC_DATA]. That very importa…" at bounding box center [542, 226] width 293 height 306
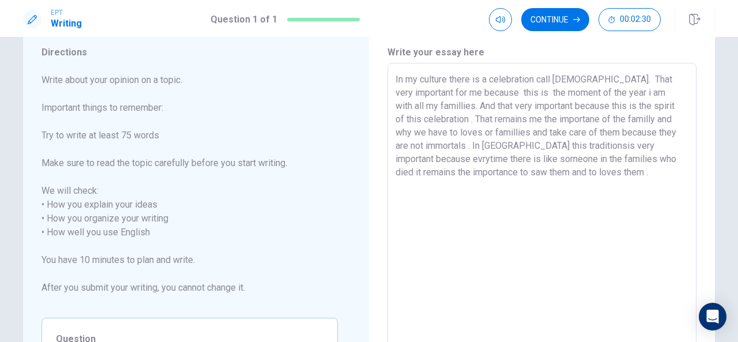
click at [559, 117] on textarea "In my culture there is a celebration call [DEMOGRAPHIC_DATA]. That very importa…" at bounding box center [542, 226] width 293 height 306
click at [567, 118] on textarea "In my culture there is a celebration call [DEMOGRAPHIC_DATA]. That very importa…" at bounding box center [542, 226] width 293 height 306
click at [601, 134] on textarea "In my culture there is a celebration call [DEMOGRAPHIC_DATA]. That very importa…" at bounding box center [542, 226] width 293 height 306
click at [609, 134] on textarea "In my culture there is a celebration call [DEMOGRAPHIC_DATA]. That very importa…" at bounding box center [542, 226] width 293 height 306
click at [610, 132] on textarea "In my culture there is a celebration call [DEMOGRAPHIC_DATA]. That very importa…" at bounding box center [542, 226] width 293 height 306
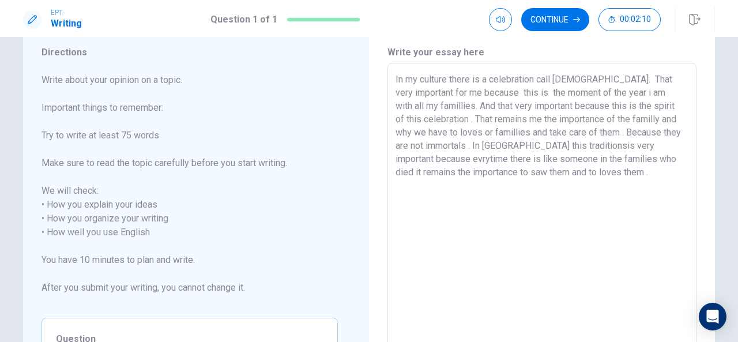
click at [551, 145] on textarea "In my culture there is a celebration call [DEMOGRAPHIC_DATA]. That very importa…" at bounding box center [542, 226] width 293 height 306
click at [406, 157] on textarea "In my culture there is a celebration call [DEMOGRAPHIC_DATA]. That very importa…" at bounding box center [542, 226] width 293 height 306
drag, startPoint x: 432, startPoint y: 156, endPoint x: 394, endPoint y: 157, distance: 38.6
click at [396, 157] on textarea "In my culture there is a celebration call [DEMOGRAPHIC_DATA]. That very importa…" at bounding box center [542, 226] width 293 height 306
click at [389, 165] on div "In my culture there is a celebration call [DEMOGRAPHIC_DATA]. That very importa…" at bounding box center [541, 225] width 309 height 325
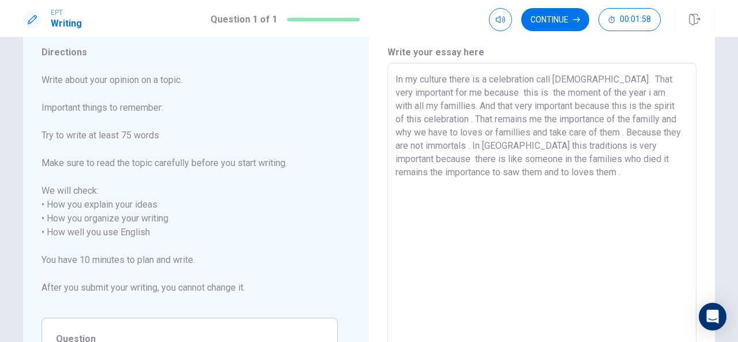
click at [392, 161] on div "In my culture there is a celebration call [DEMOGRAPHIC_DATA]. That very importa…" at bounding box center [541, 225] width 309 height 325
drag, startPoint x: 466, startPoint y: 160, endPoint x: 458, endPoint y: 160, distance: 8.6
click at [458, 160] on textarea "In my culture there is a celebration call [DEMOGRAPHIC_DATA]. That very importa…" at bounding box center [542, 226] width 293 height 306
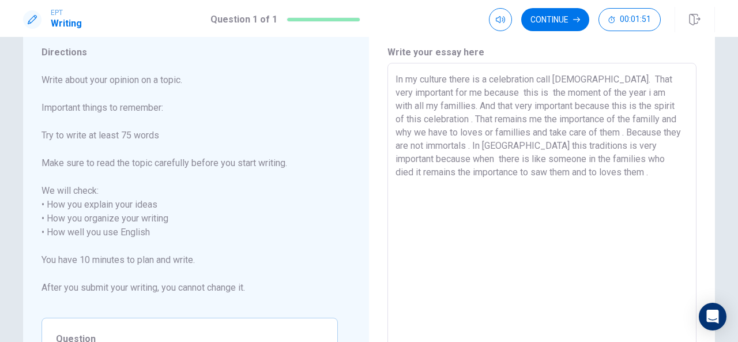
click at [462, 163] on textarea "In my culture there is a celebration call [DEMOGRAPHIC_DATA]. That very importa…" at bounding box center [542, 226] width 293 height 306
click at [570, 173] on textarea "In my culture there is a celebration call [DEMOGRAPHIC_DATA]. That very importa…" at bounding box center [542, 226] width 293 height 306
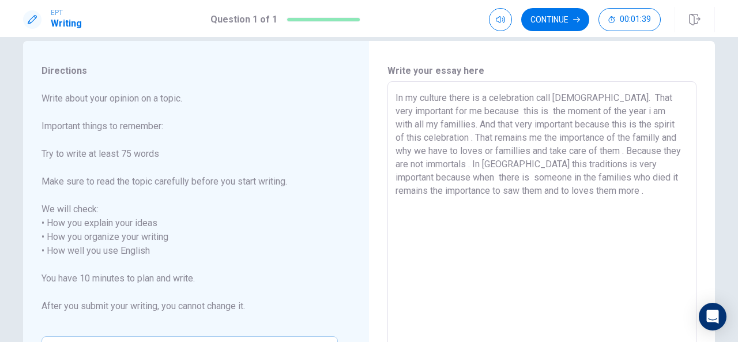
scroll to position [0, 0]
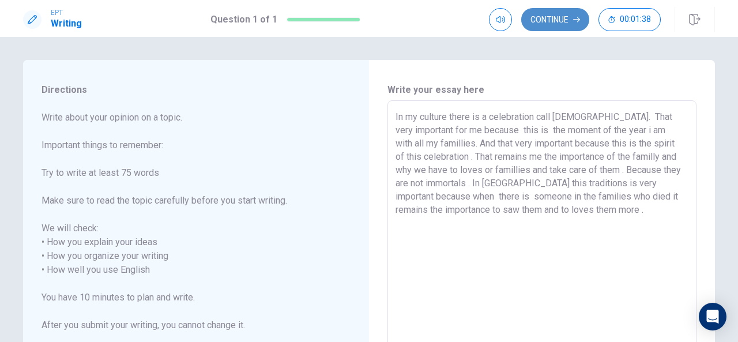
click at [559, 26] on button "Continue" at bounding box center [555, 19] width 68 height 23
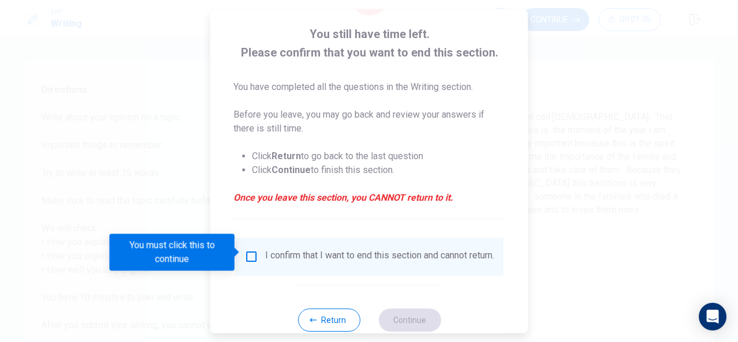
scroll to position [88, 0]
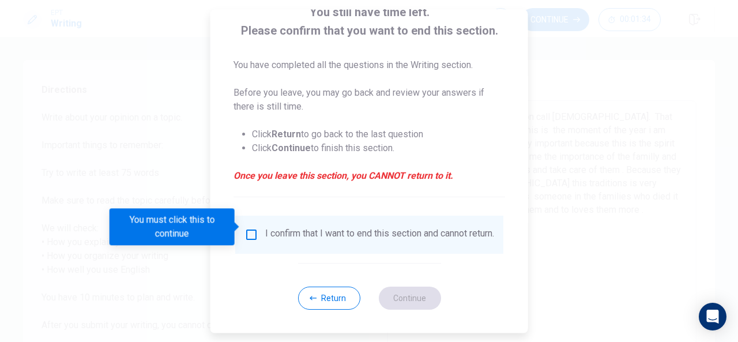
click at [246, 216] on div "I confirm that I want to end this section and cannot return." at bounding box center [369, 235] width 268 height 38
click at [258, 234] on div "I confirm that I want to end this section and cannot return." at bounding box center [369, 235] width 250 height 14
click at [255, 230] on input "You must click this to continue" at bounding box center [251, 235] width 14 height 14
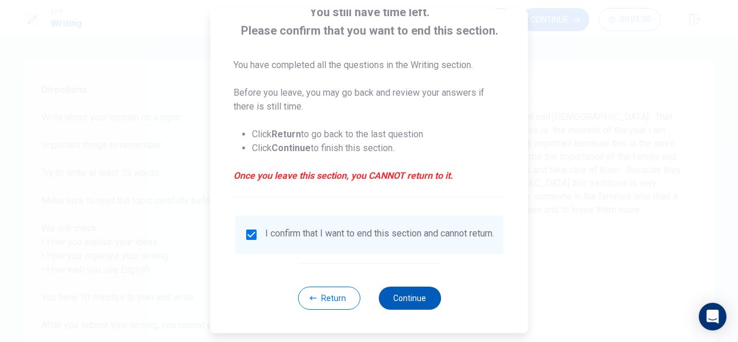
click at [411, 299] on button "Continue" at bounding box center [409, 298] width 62 height 23
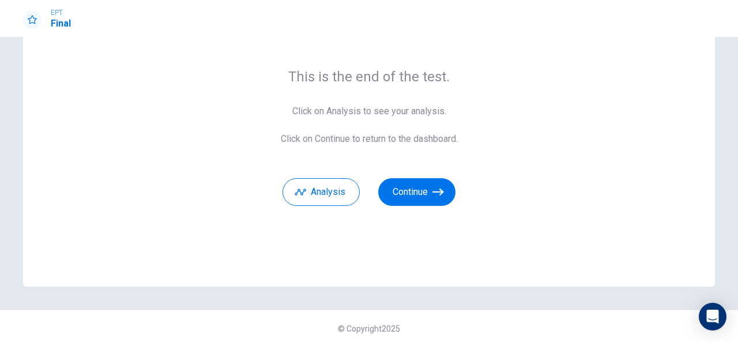
scroll to position [77, 0]
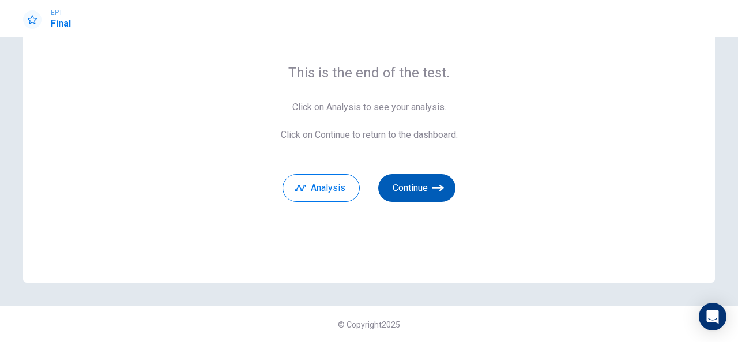
click at [425, 198] on button "Continue" at bounding box center [416, 188] width 77 height 28
